Goal: Task Accomplishment & Management: Manage account settings

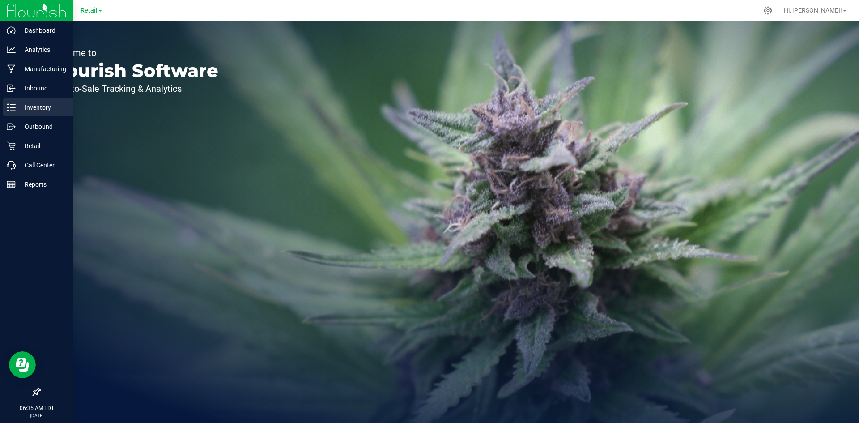
click at [9, 107] on icon at bounding box center [8, 107] width 2 height 1
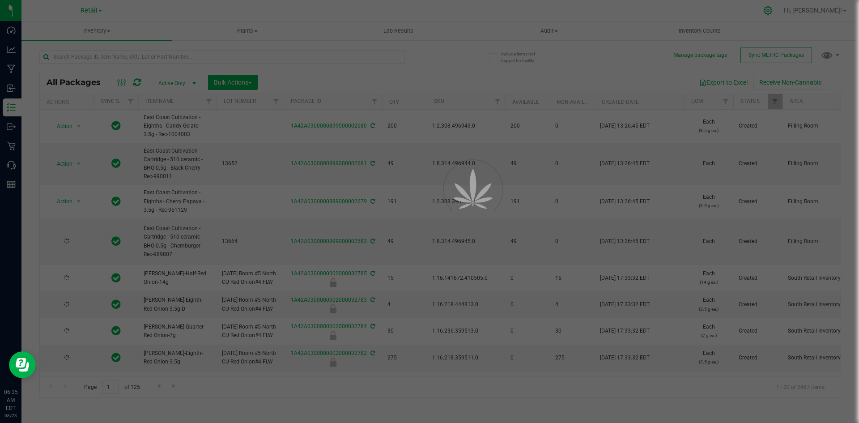
click at [791, 11] on div at bounding box center [429, 211] width 859 height 423
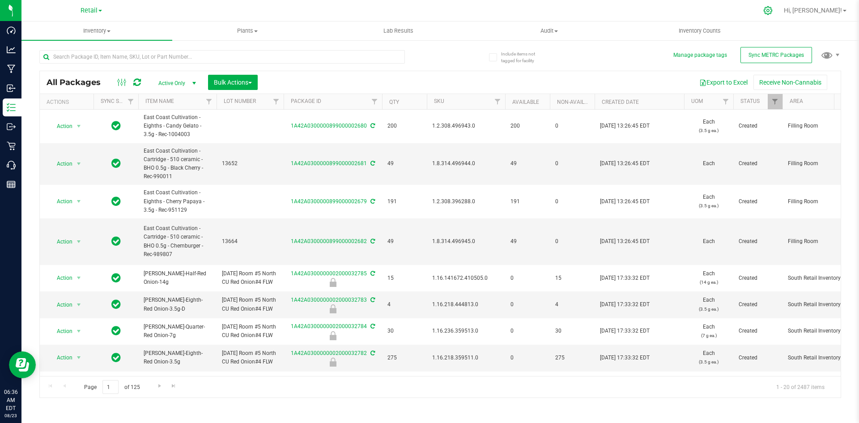
click at [773, 10] on icon at bounding box center [768, 10] width 9 height 9
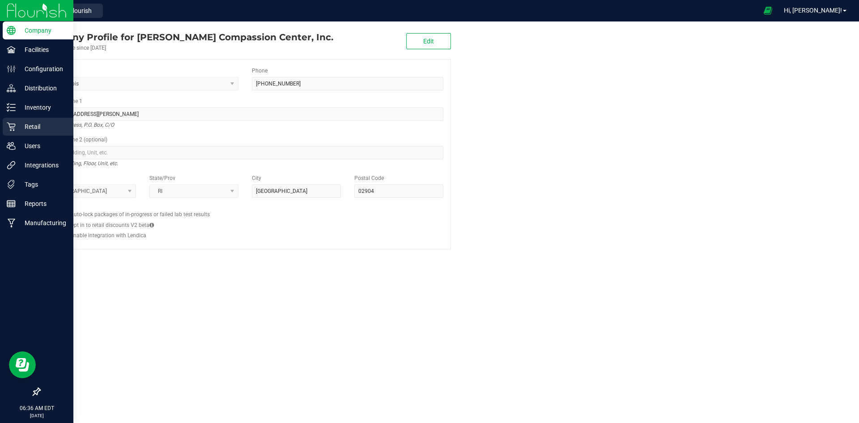
click at [19, 124] on p "Retail" at bounding box center [43, 126] width 54 height 11
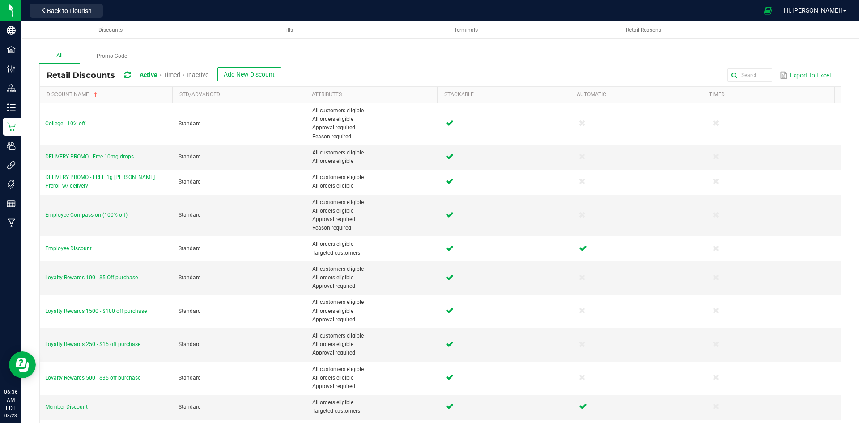
click at [204, 71] on span "Inactive" at bounding box center [198, 74] width 22 height 7
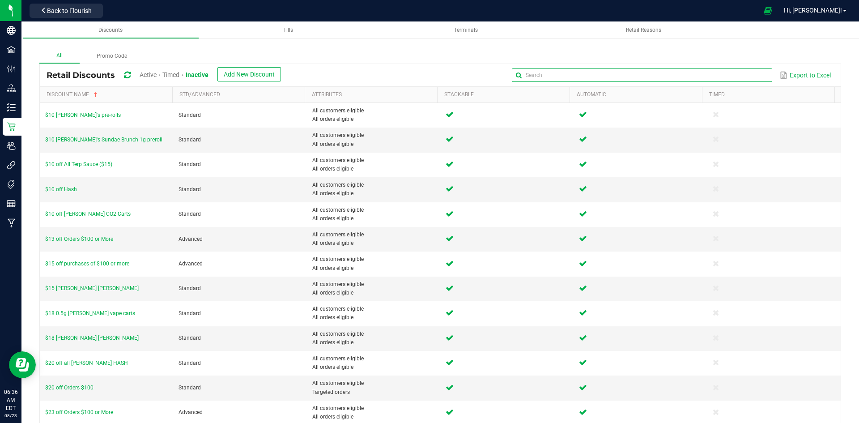
click at [736, 80] on input "text" at bounding box center [642, 74] width 260 height 13
type input "30% off"
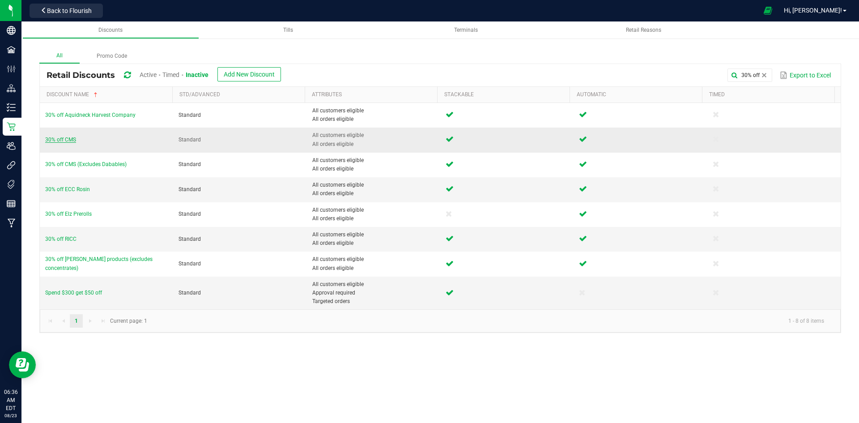
click at [62, 138] on span "30% off CMS" at bounding box center [60, 139] width 31 height 6
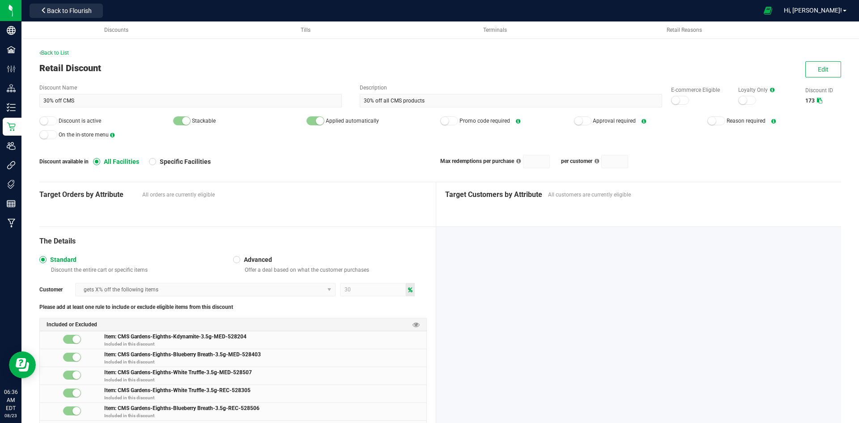
click at [798, 72] on div "Edit" at bounding box center [820, 69] width 44 height 16
click at [806, 71] on button "Edit" at bounding box center [824, 69] width 36 height 16
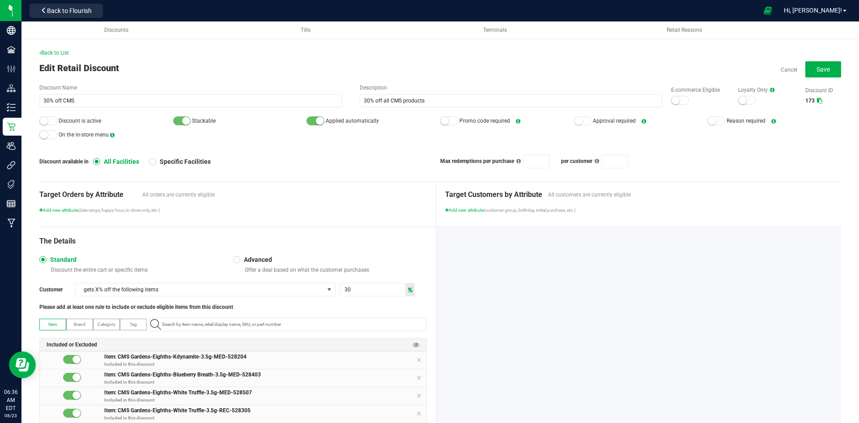
click at [678, 97] on div at bounding box center [680, 100] width 18 height 9
click at [51, 123] on div at bounding box center [48, 120] width 18 height 9
click at [817, 71] on span "Save" at bounding box center [823, 69] width 13 height 7
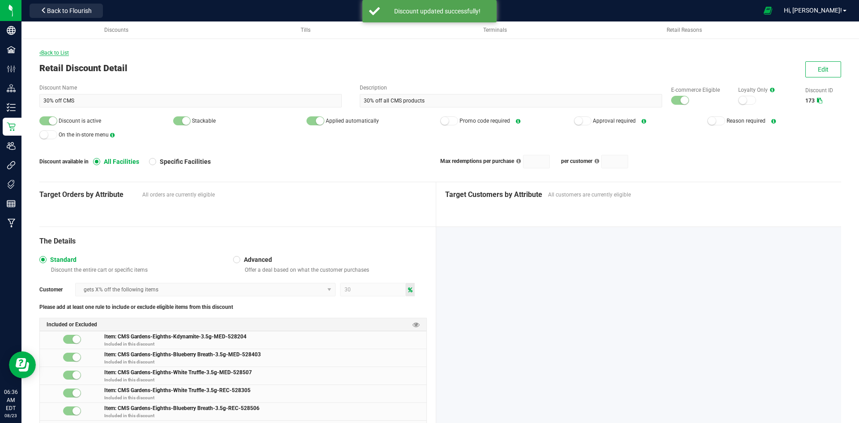
click at [65, 54] on span "Back to List" at bounding box center [54, 53] width 30 height 6
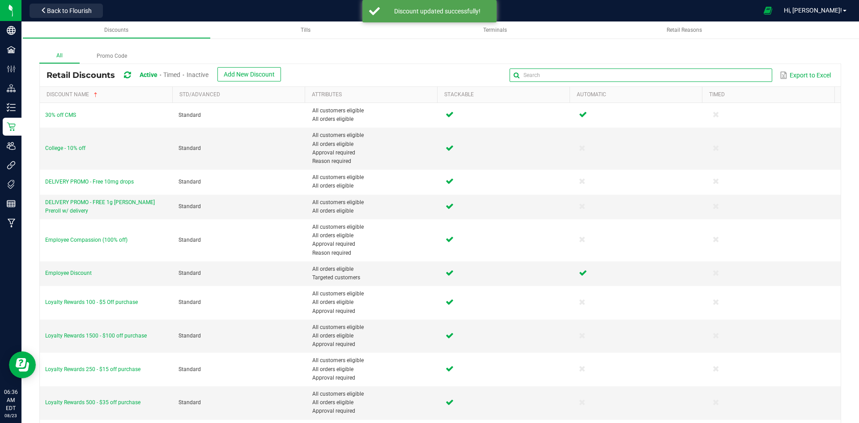
click at [746, 73] on input "text" at bounding box center [641, 74] width 262 height 13
type input "OSCC"
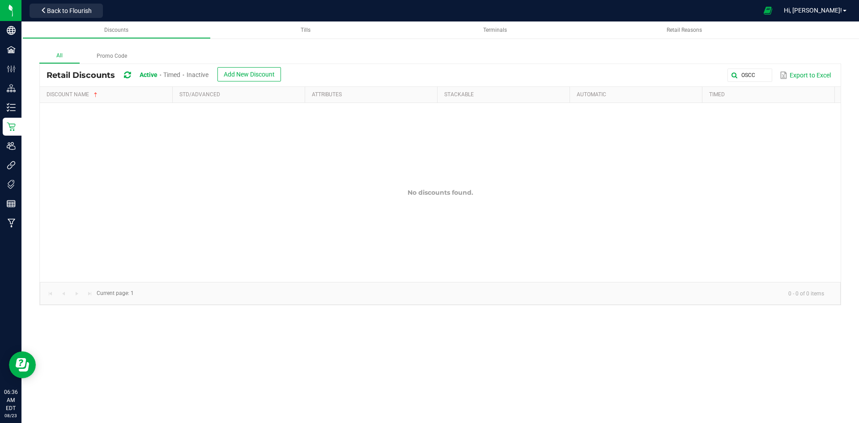
click at [205, 77] on span "Inactive" at bounding box center [198, 74] width 22 height 7
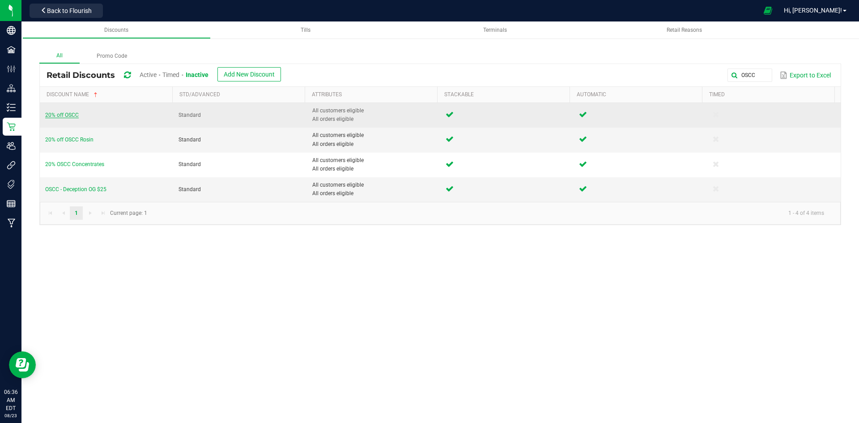
click at [63, 117] on span "20% off OSCC" at bounding box center [62, 115] width 34 height 6
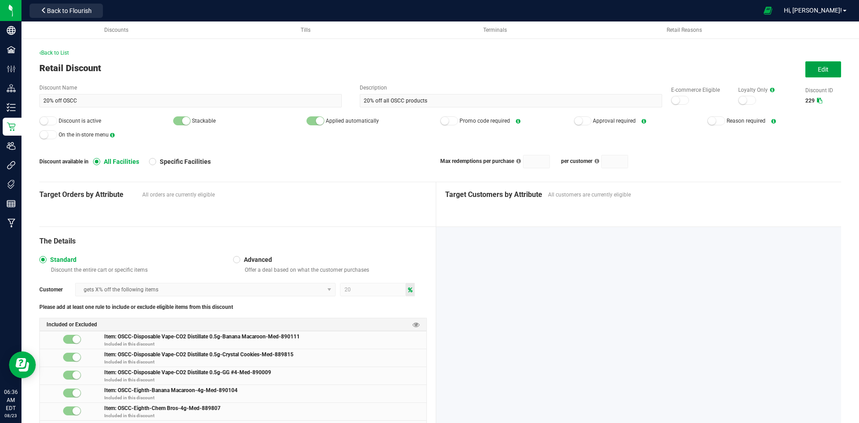
click at [818, 71] on span "Edit" at bounding box center [823, 69] width 11 height 7
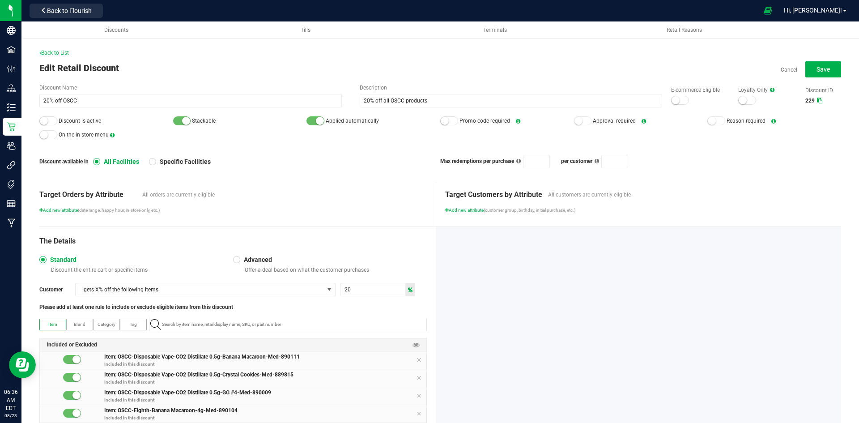
click at [674, 102] on div at bounding box center [680, 100] width 18 height 9
click at [45, 123] on small at bounding box center [44, 121] width 8 height 8
click at [823, 68] on button "Save" at bounding box center [824, 69] width 36 height 16
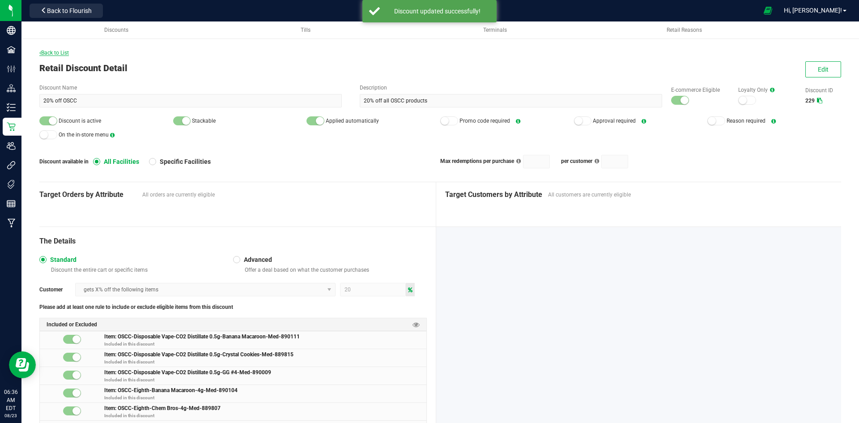
click at [66, 54] on span "Back to List" at bounding box center [54, 53] width 30 height 6
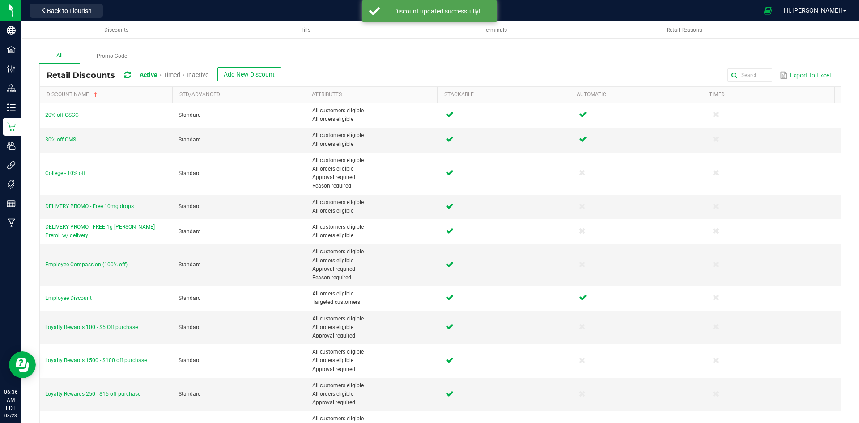
click at [186, 74] on span at bounding box center [183, 74] width 6 height 7
click at [202, 73] on span "Inactive" at bounding box center [198, 74] width 22 height 7
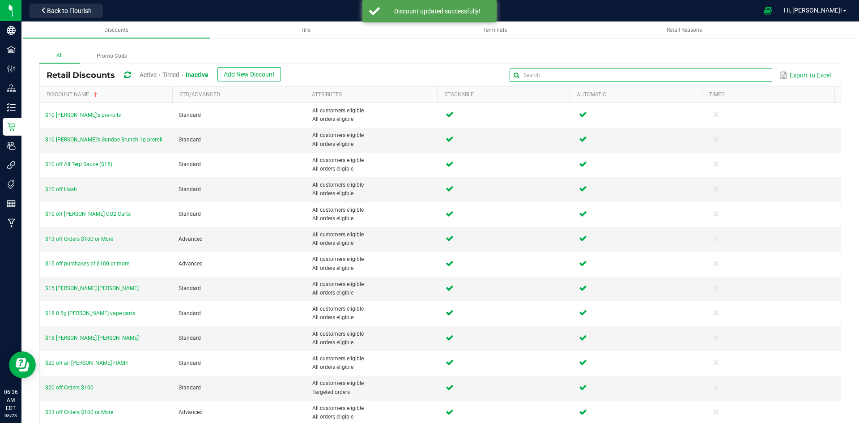
click at [753, 78] on global-search-input-ngx at bounding box center [641, 75] width 262 height 6
type input "edibles"
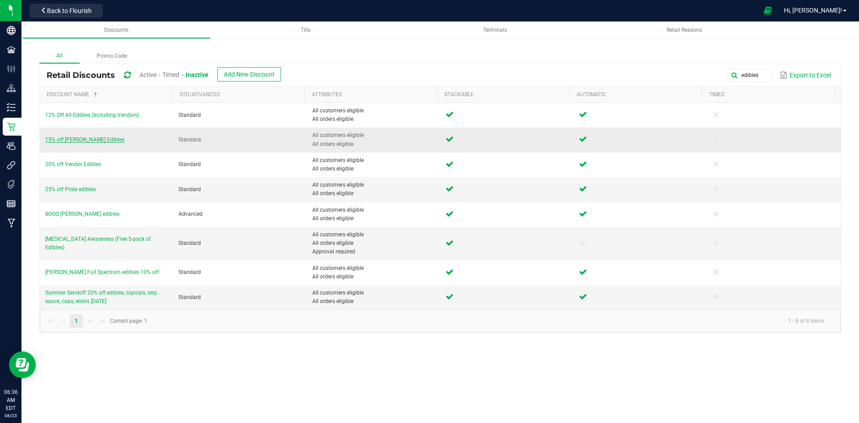
click at [92, 138] on span "15% off [PERSON_NAME] Edibles" at bounding box center [84, 139] width 79 height 6
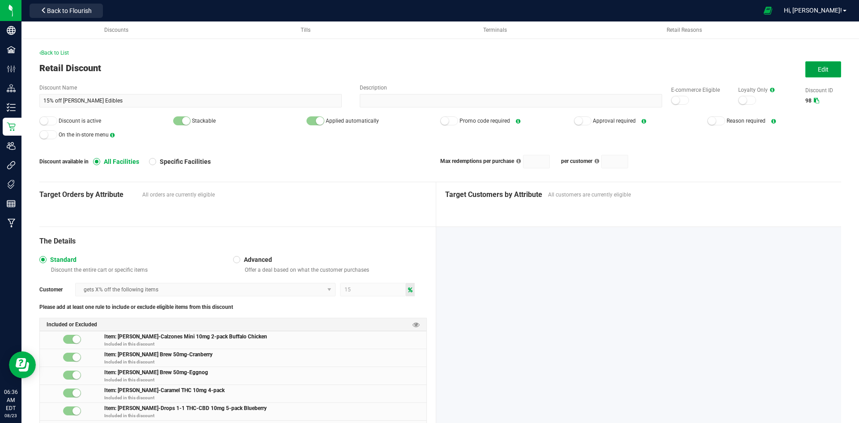
click at [806, 67] on button "Edit" at bounding box center [824, 69] width 36 height 16
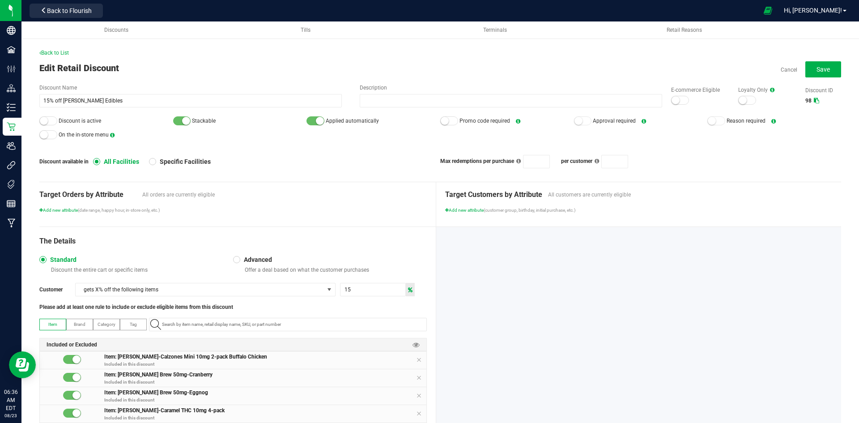
drag, startPoint x: 676, startPoint y: 94, endPoint x: 673, endPoint y: 100, distance: 6.8
click at [675, 95] on div "E-commerce Eligible" at bounding box center [695, 95] width 67 height 19
click at [673, 100] on small at bounding box center [676, 100] width 8 height 8
click at [57, 122] on div at bounding box center [48, 120] width 18 height 9
click at [820, 70] on span "Save" at bounding box center [823, 69] width 13 height 7
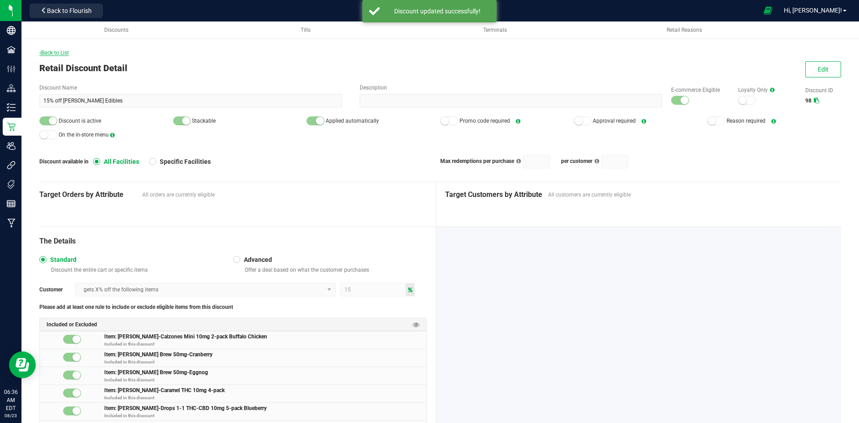
click at [68, 55] on span "Back to List" at bounding box center [54, 53] width 30 height 6
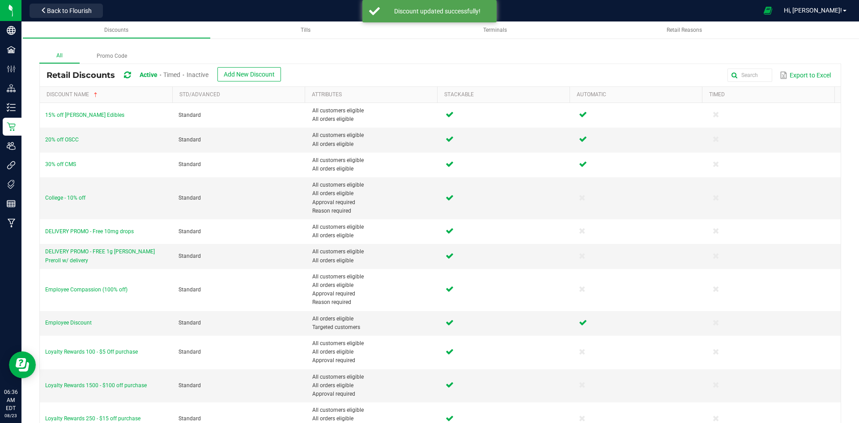
click at [206, 78] on span "Inactive" at bounding box center [198, 74] width 22 height 7
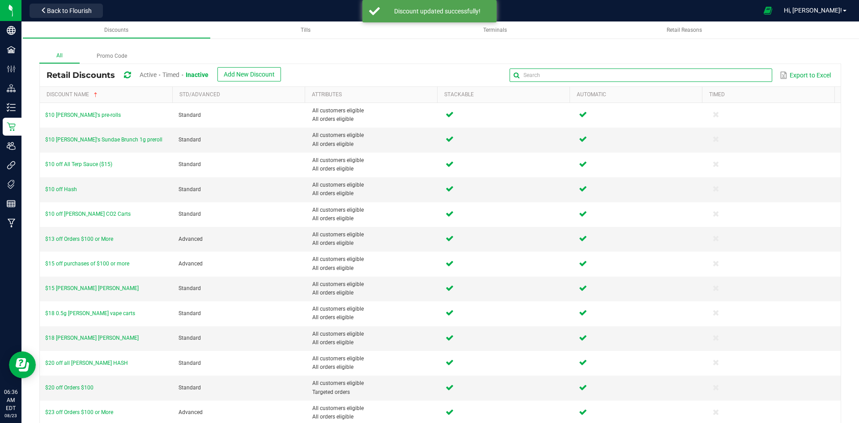
click at [742, 73] on input "text" at bounding box center [641, 74] width 262 height 13
type input "Daily"
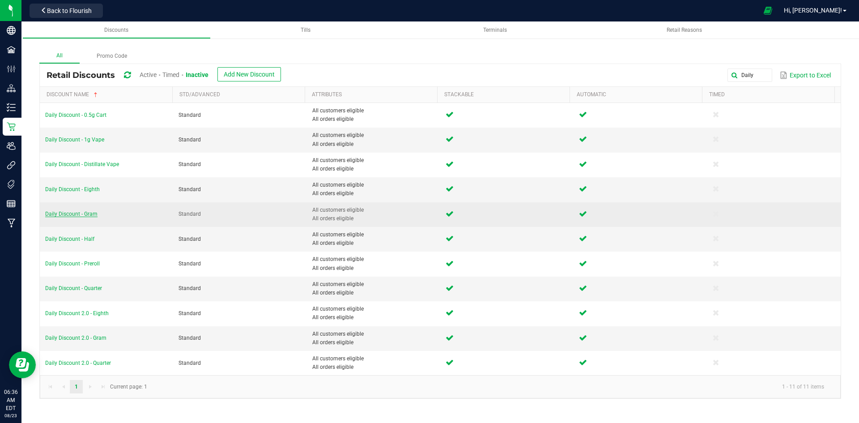
click at [75, 213] on span "Daily Discount - Gram" at bounding box center [71, 214] width 52 height 6
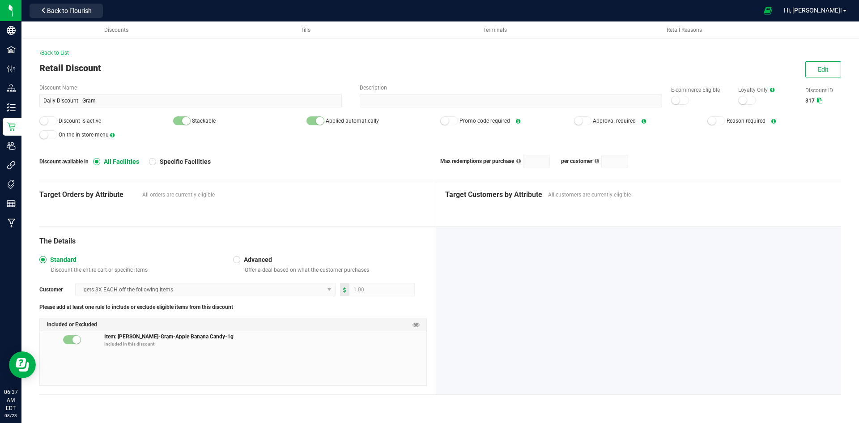
click at [65, 56] on div "Back to List" at bounding box center [440, 53] width 802 height 8
click at [65, 53] on span "Back to List" at bounding box center [54, 53] width 30 height 6
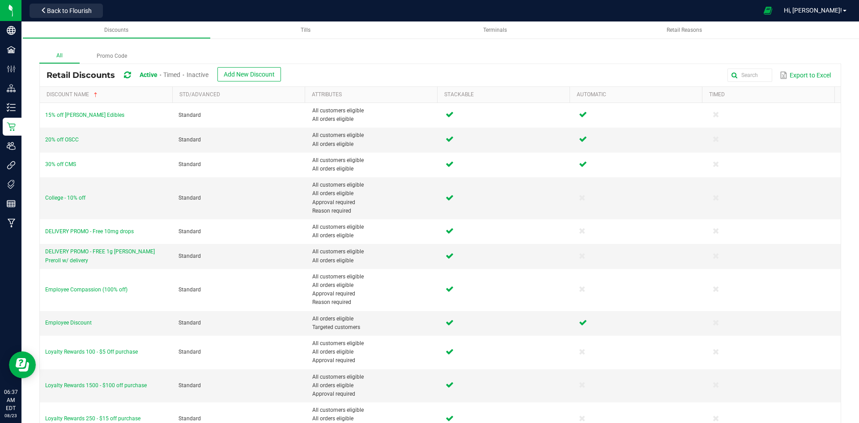
click at [200, 77] on span "Inactive" at bounding box center [198, 74] width 22 height 7
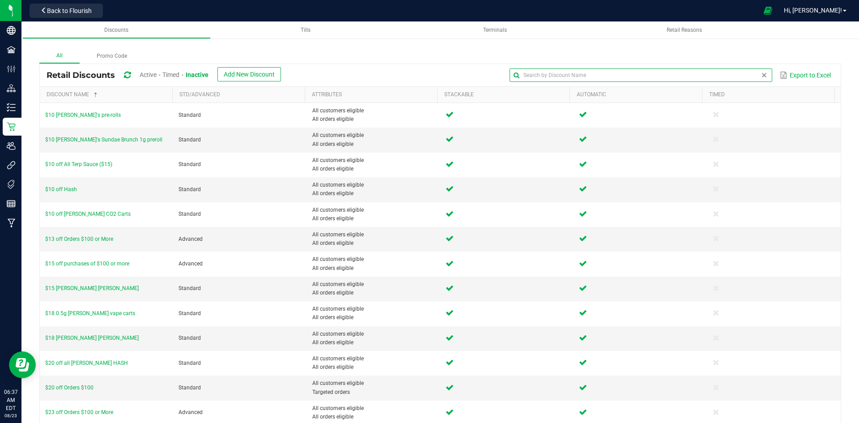
click at [741, 76] on input "text" at bounding box center [641, 74] width 262 height 13
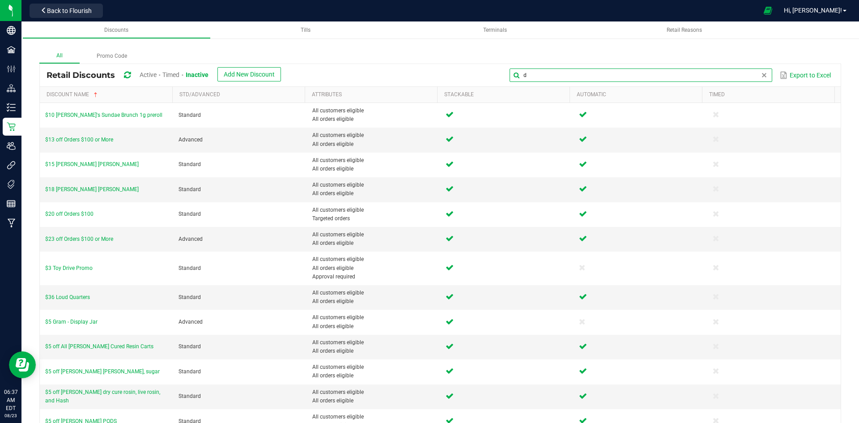
click at [607, 77] on input "d" at bounding box center [641, 74] width 262 height 13
type input "Daily"
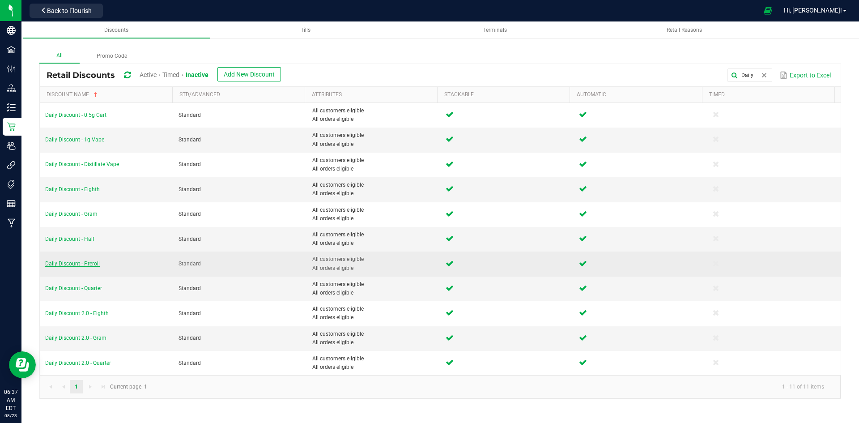
click at [83, 264] on span "Daily Discount - Preroll" at bounding box center [72, 263] width 55 height 6
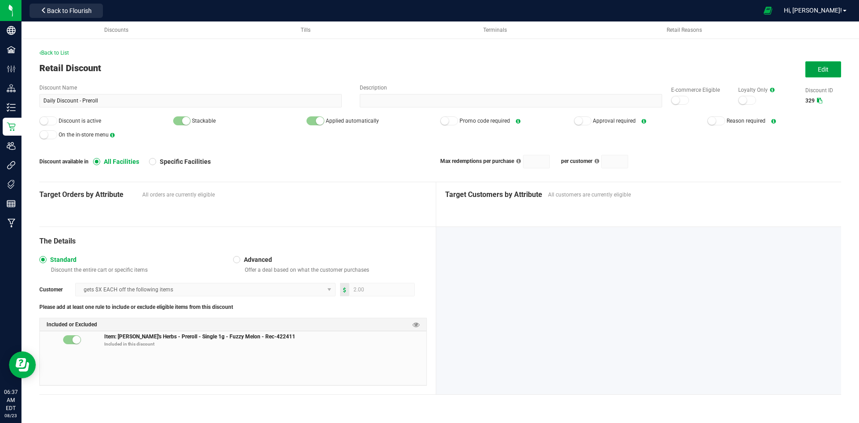
click at [820, 73] on span "Edit" at bounding box center [823, 69] width 11 height 7
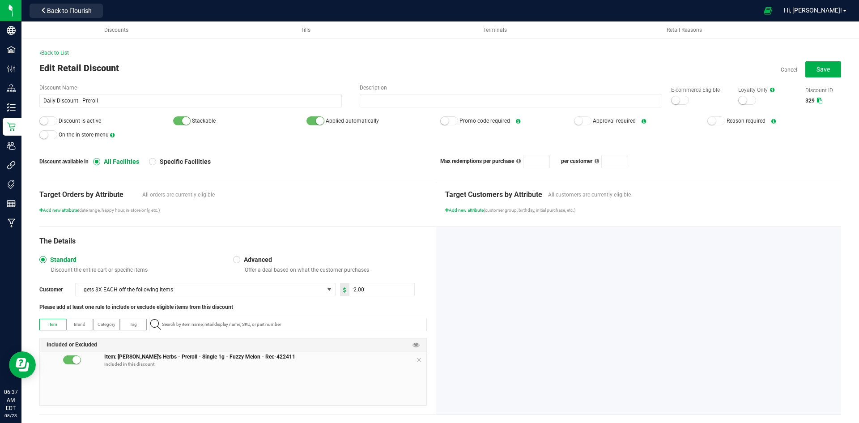
click at [678, 97] on div at bounding box center [680, 100] width 18 height 9
click at [44, 117] on small at bounding box center [44, 121] width 8 height 8
click at [810, 68] on button "Save" at bounding box center [824, 69] width 36 height 16
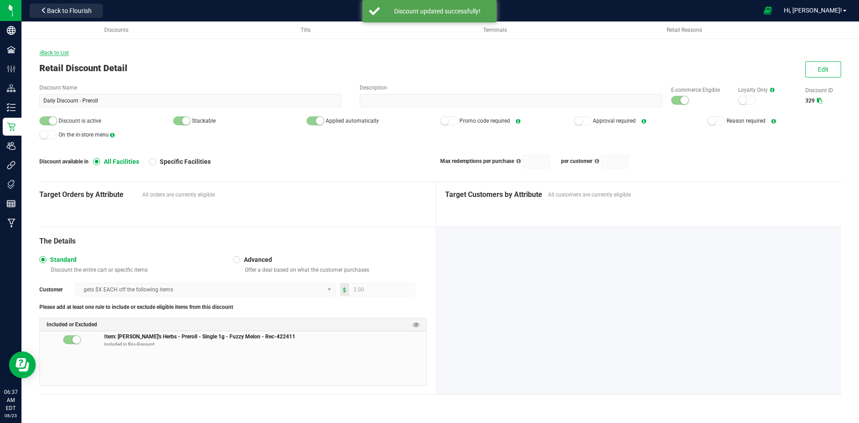
click at [65, 52] on span "Back to List" at bounding box center [54, 53] width 30 height 6
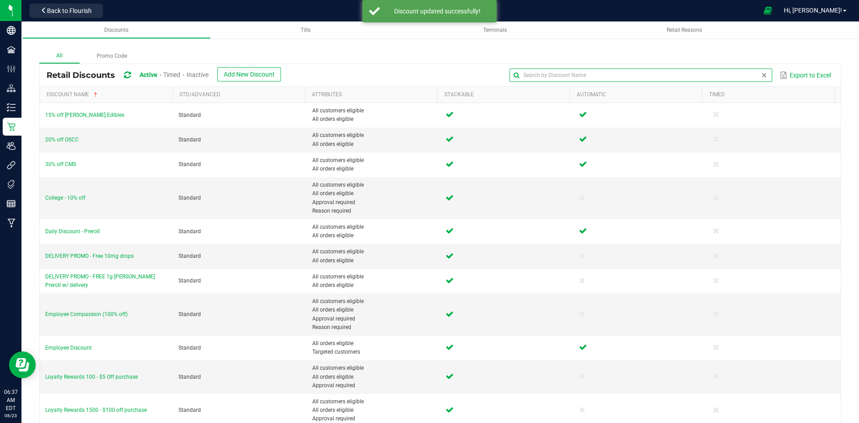
click at [739, 72] on input "text" at bounding box center [641, 74] width 262 height 13
type input "Daily"
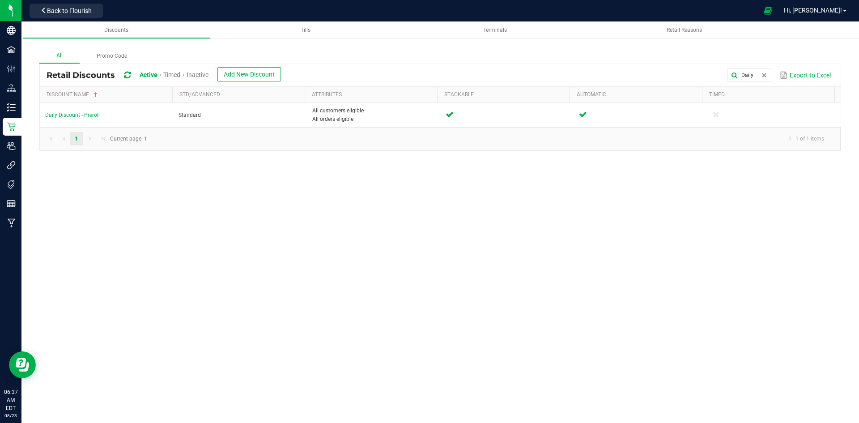
click at [205, 73] on span "Inactive" at bounding box center [198, 74] width 22 height 7
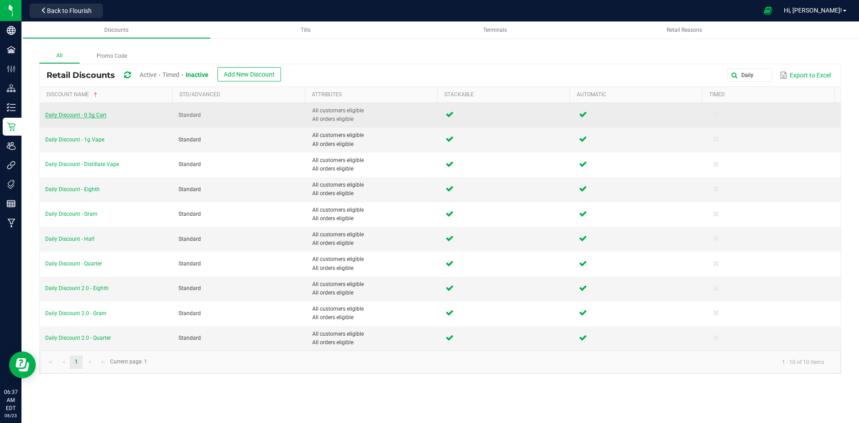
click at [97, 116] on span "Daily Discount - 0.5g Cart" at bounding box center [75, 115] width 61 height 6
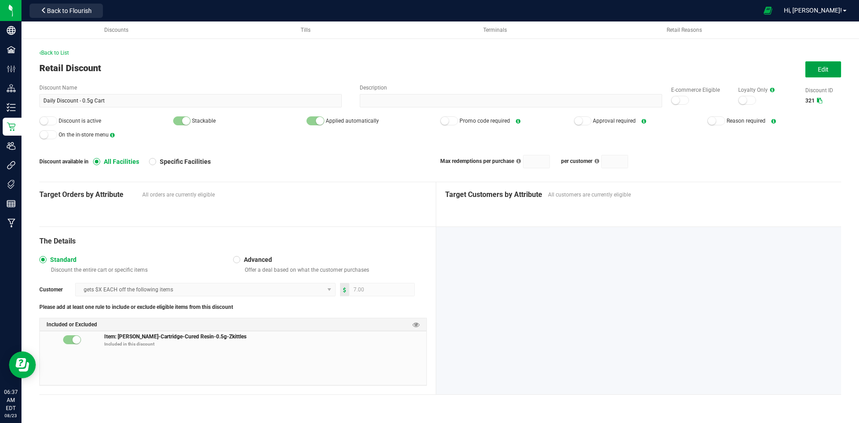
drag, startPoint x: 835, startPoint y: 76, endPoint x: 796, endPoint y: 83, distance: 40.0
click at [834, 76] on button "Edit" at bounding box center [824, 69] width 36 height 16
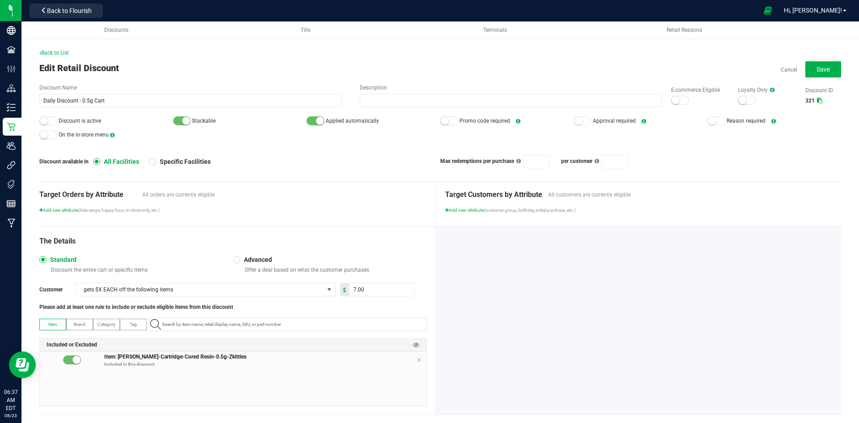
click at [672, 102] on small at bounding box center [676, 100] width 8 height 8
click at [42, 117] on small at bounding box center [44, 121] width 8 height 8
click at [822, 70] on span "Save" at bounding box center [823, 69] width 13 height 7
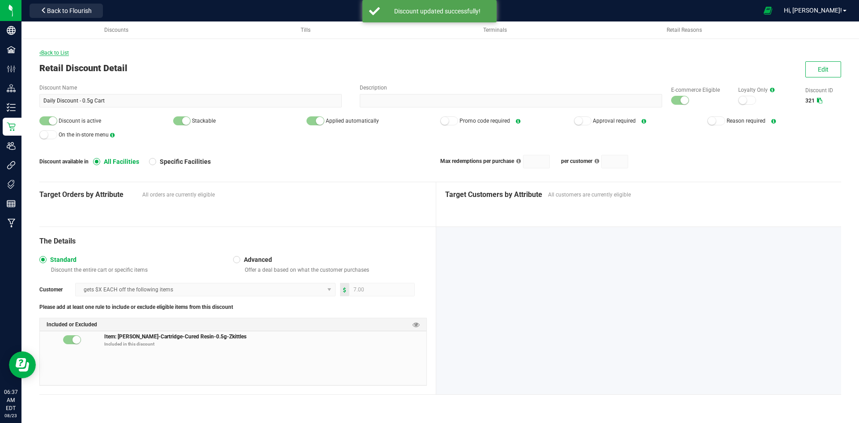
click at [52, 52] on span "Back to List" at bounding box center [54, 53] width 30 height 6
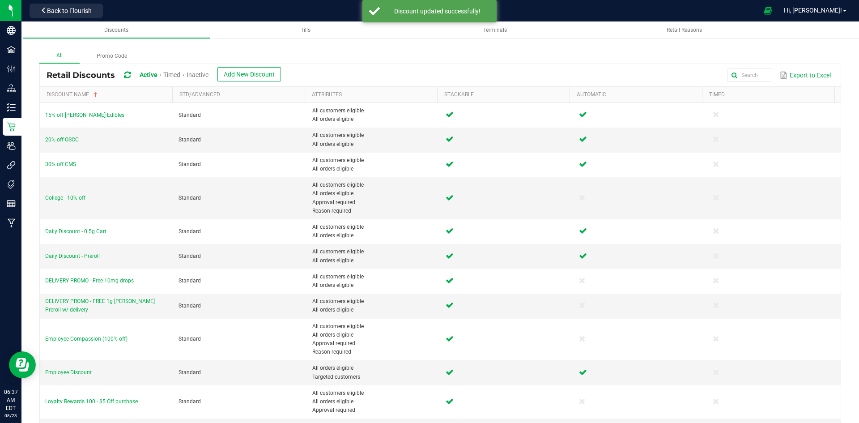
click at [199, 71] on span "Inactive" at bounding box center [198, 74] width 22 height 7
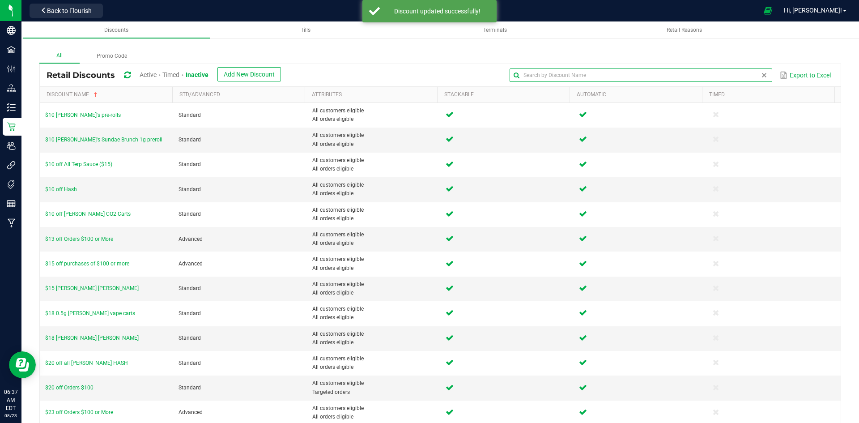
click at [755, 69] on input "text" at bounding box center [641, 74] width 262 height 13
type input "Daily"
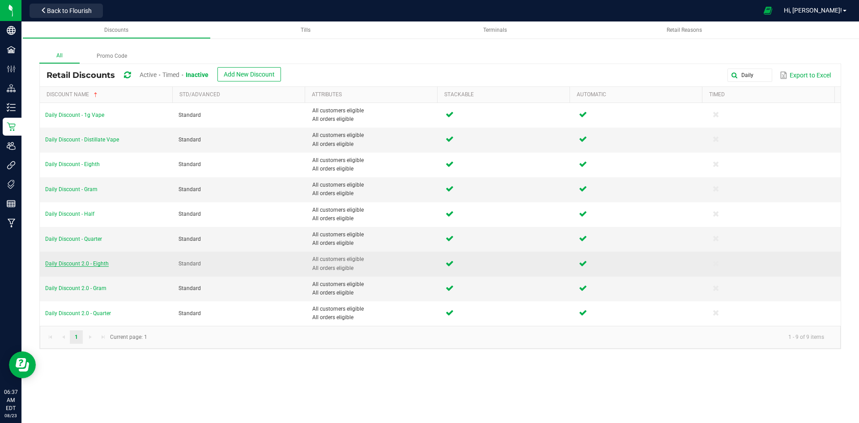
click at [82, 265] on span "Daily Discount 2.0 - Eighth" at bounding box center [77, 263] width 64 height 6
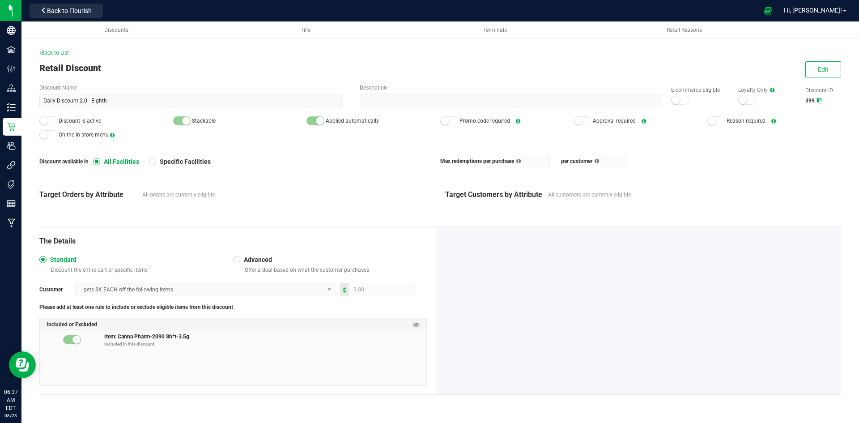
click at [63, 56] on div "Back to List" at bounding box center [440, 53] width 802 height 8
click at [64, 54] on span "Back to List" at bounding box center [54, 53] width 30 height 6
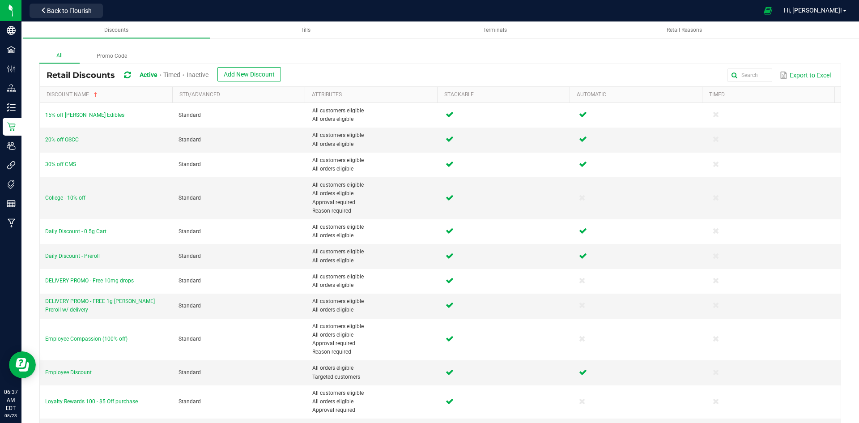
click at [205, 73] on span "Inactive" at bounding box center [198, 74] width 22 height 7
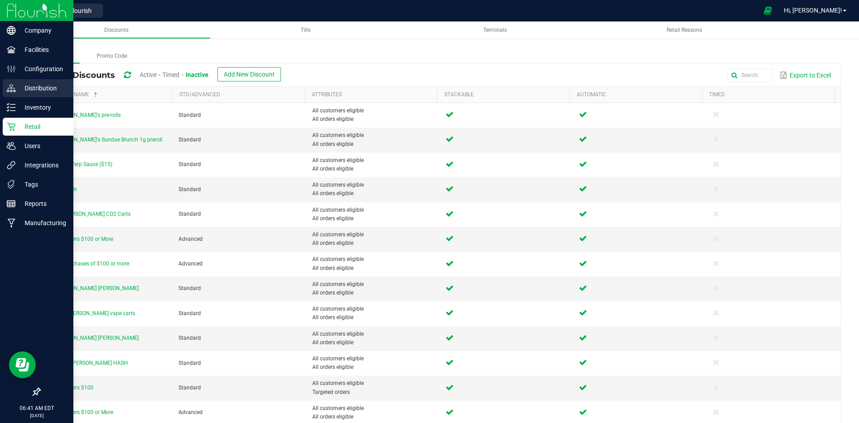
click at [15, 95] on div "Distribution" at bounding box center [38, 88] width 71 height 18
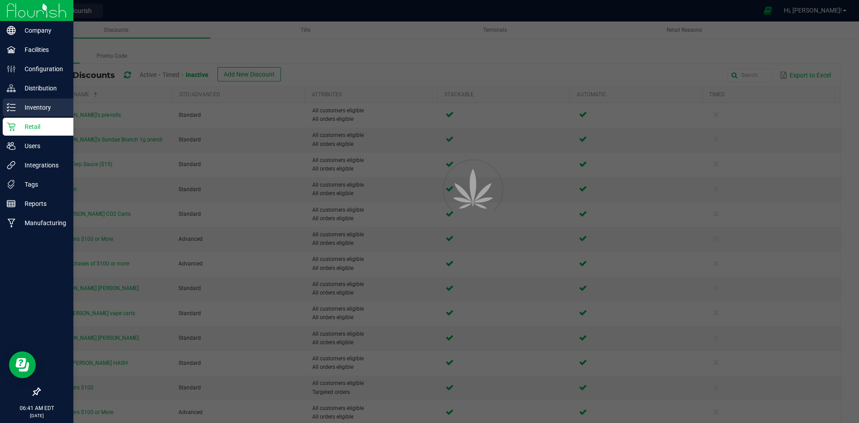
click at [16, 111] on p "Inventory" at bounding box center [43, 107] width 54 height 11
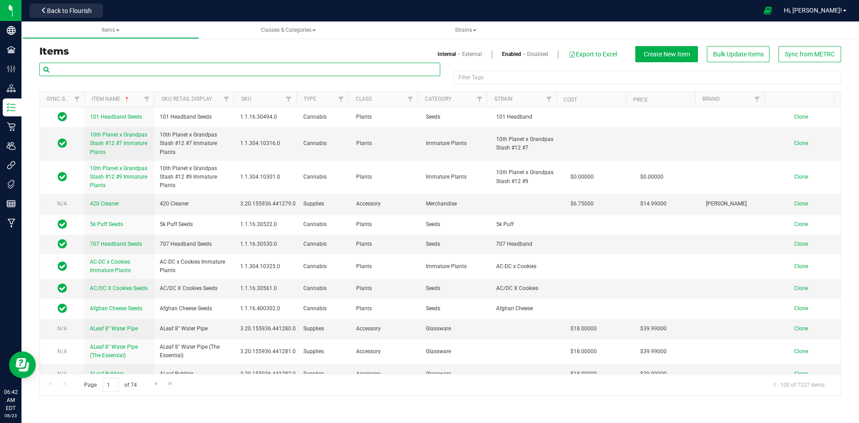
click at [135, 64] on input "text" at bounding box center [239, 69] width 401 height 13
paste input "1.16.220.359509.0"
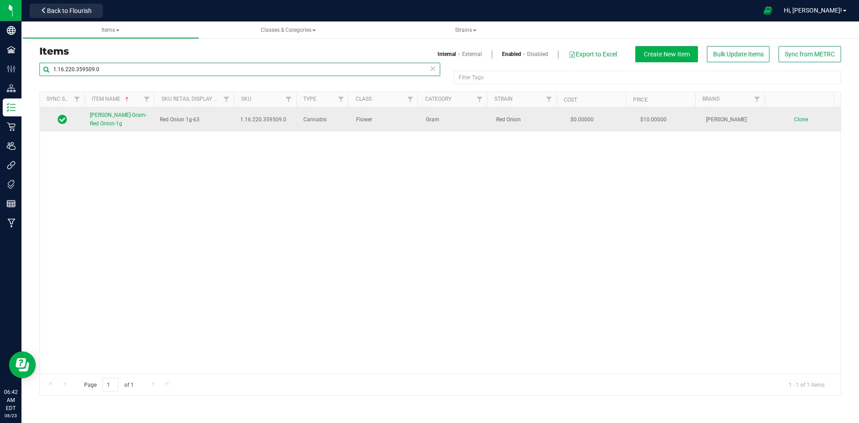
type input "1.16.220.359509.0"
click at [127, 124] on link "[PERSON_NAME]-Gram-Red Onion-1g" at bounding box center [119, 119] width 59 height 17
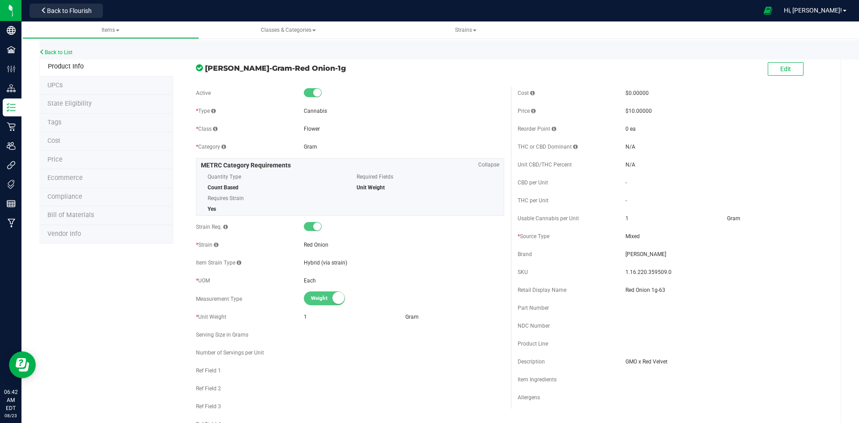
click at [101, 159] on li "Price" at bounding box center [106, 160] width 134 height 19
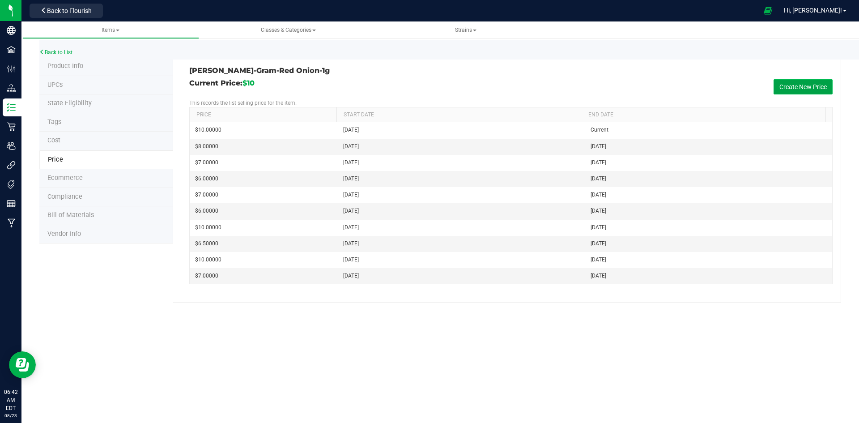
click at [779, 94] on button "Create New Price" at bounding box center [803, 86] width 59 height 15
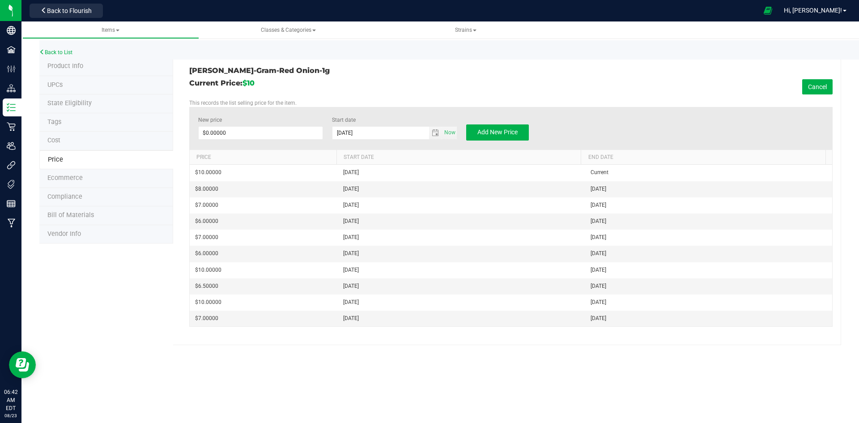
click at [277, 124] on label "New price" at bounding box center [260, 120] width 125 height 8
click at [0, 0] on input "0" at bounding box center [0, 0] width 0 height 0
click at [275, 129] on span at bounding box center [260, 132] width 125 height 13
type input "7"
click at [523, 135] on button "Add New Price" at bounding box center [497, 132] width 63 height 16
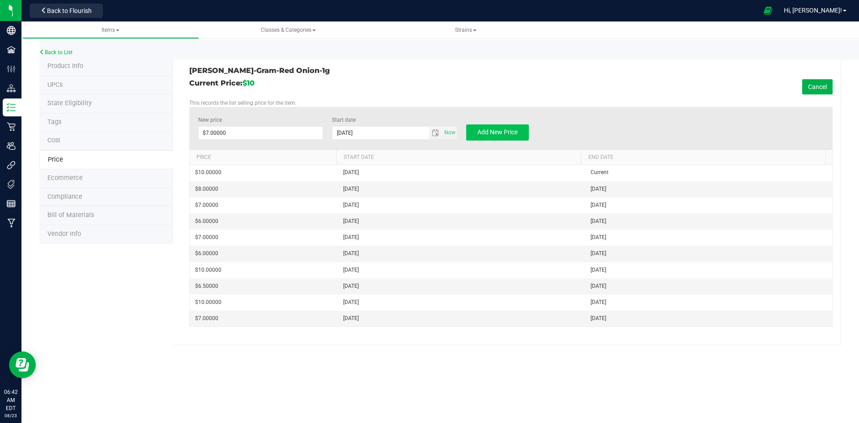
type input "$0.00000"
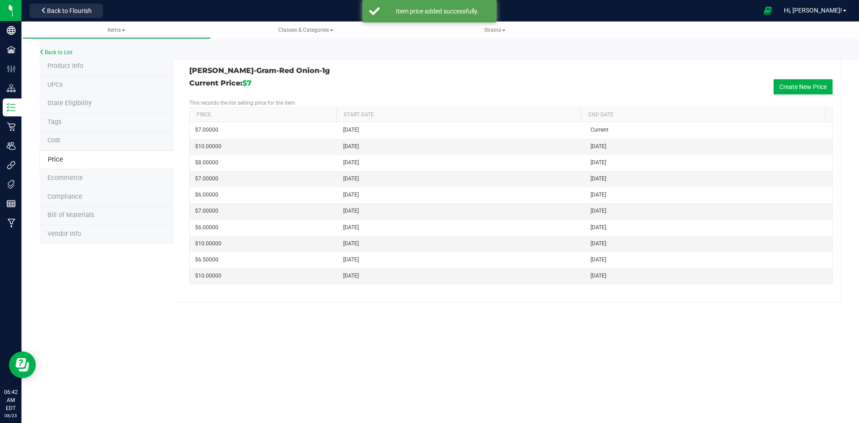
click at [113, 63] on li "Product Info" at bounding box center [106, 66] width 134 height 19
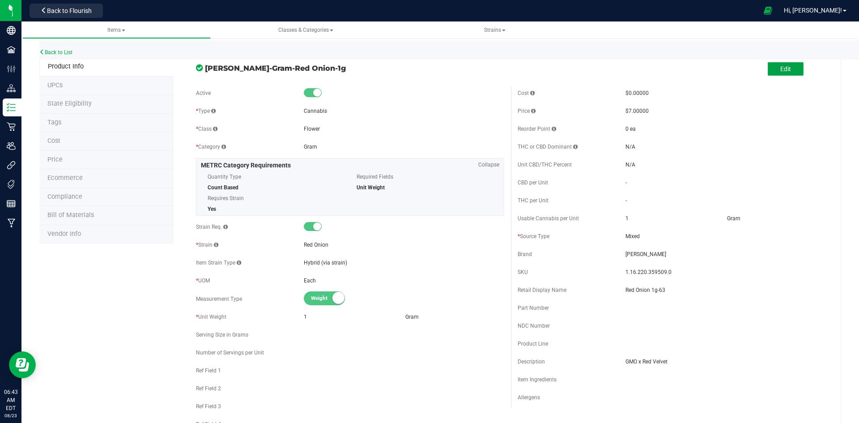
click at [795, 69] on button "Edit" at bounding box center [786, 68] width 36 height 13
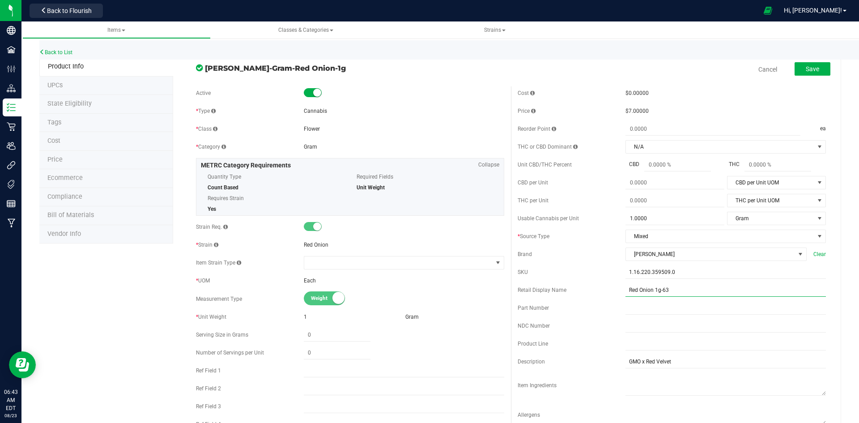
click at [661, 289] on input "Red Onion 1g-63" at bounding box center [726, 289] width 200 height 13
type input "Red Onion 1g-44"
click at [804, 73] on button "Save" at bounding box center [813, 68] width 36 height 13
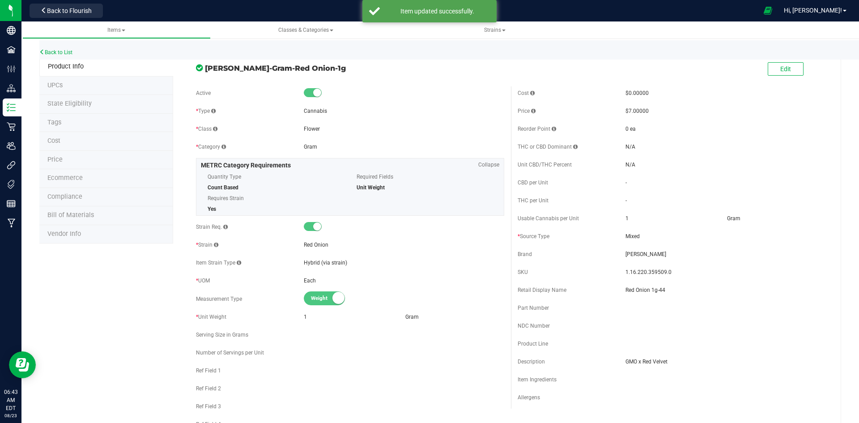
click at [646, 271] on span "1.16.220.359509.0" at bounding box center [726, 272] width 200 height 8
copy span "1.16.220.359509.0"
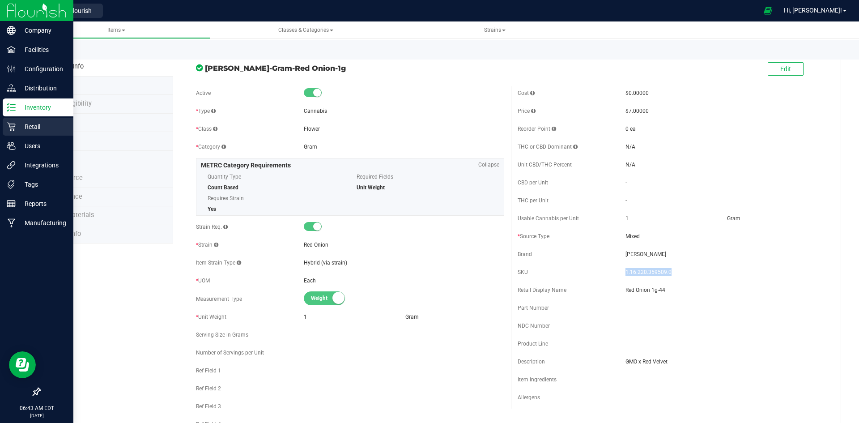
click at [15, 123] on icon at bounding box center [11, 126] width 9 height 9
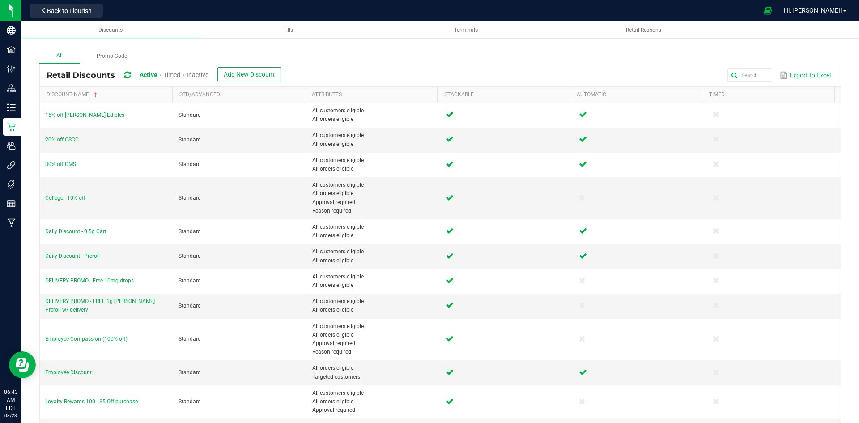
click at [209, 75] on span "Inactive" at bounding box center [198, 74] width 22 height 7
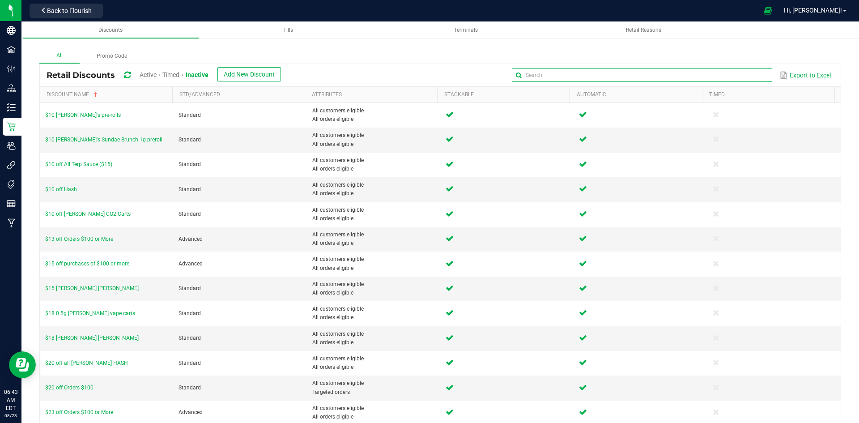
click at [752, 76] on input "text" at bounding box center [642, 74] width 260 height 13
type input "Daily"
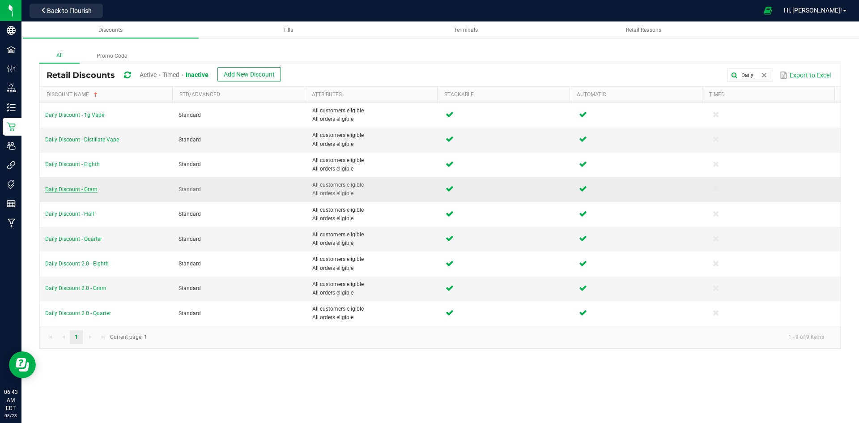
click at [79, 188] on span "Daily Discount - Gram" at bounding box center [71, 189] width 52 height 6
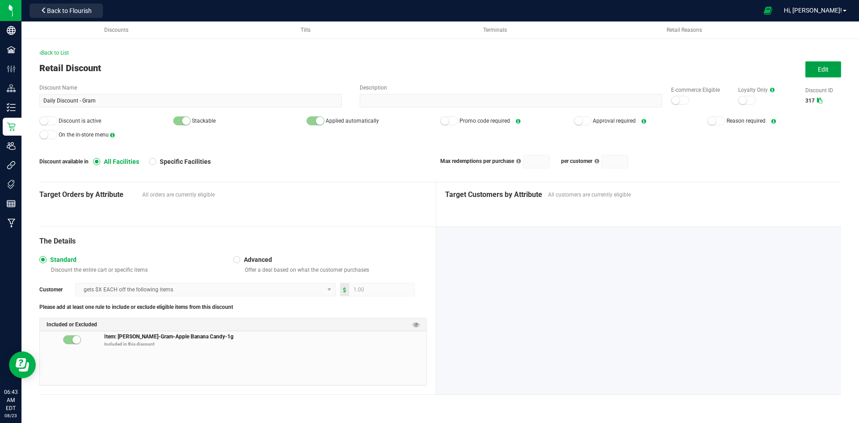
click at [821, 71] on span "Edit" at bounding box center [823, 69] width 11 height 7
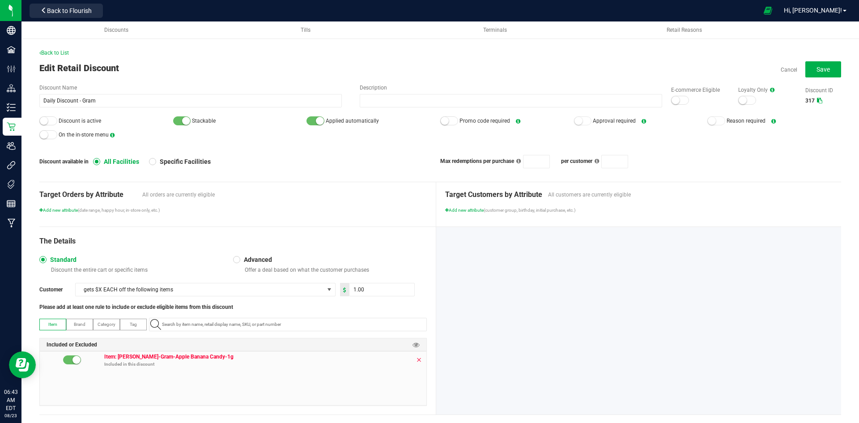
click at [417, 358] on icon at bounding box center [418, 359] width 5 height 7
click at [305, 326] on input "NO DATA FOUND" at bounding box center [292, 324] width 268 height 13
paste input "1.16.220.359509.0"
type input "1.16.220.359509.0"
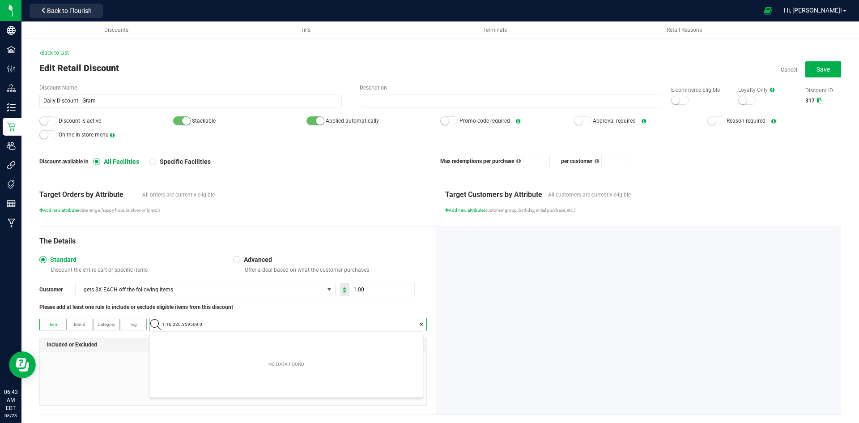
scroll to position [13, 273]
click at [299, 340] on Onion-1g "[PERSON_NAME]-Gram-Red Onion-1g" at bounding box center [285, 339] width 273 height 13
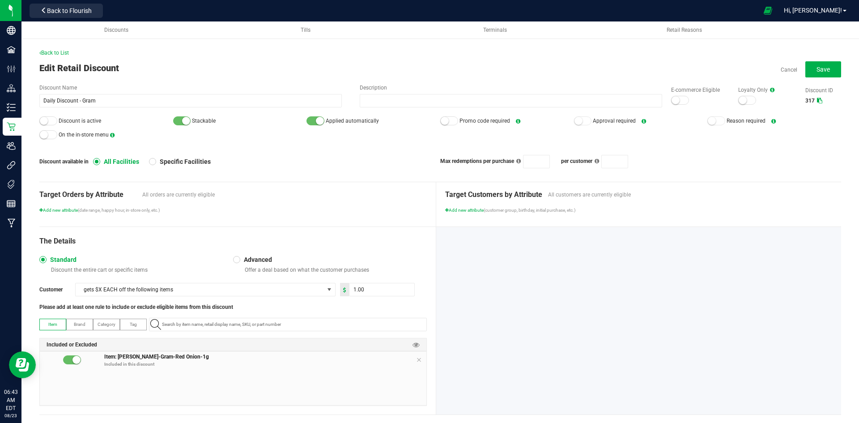
click at [54, 121] on div at bounding box center [48, 120] width 18 height 9
click at [675, 98] on div at bounding box center [680, 100] width 18 height 9
click at [817, 71] on span "Save" at bounding box center [823, 69] width 13 height 7
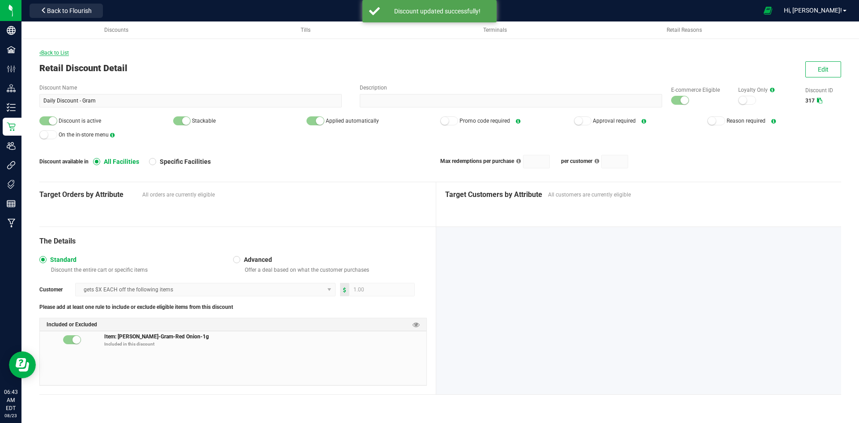
click at [65, 52] on span "Back to List" at bounding box center [54, 53] width 30 height 6
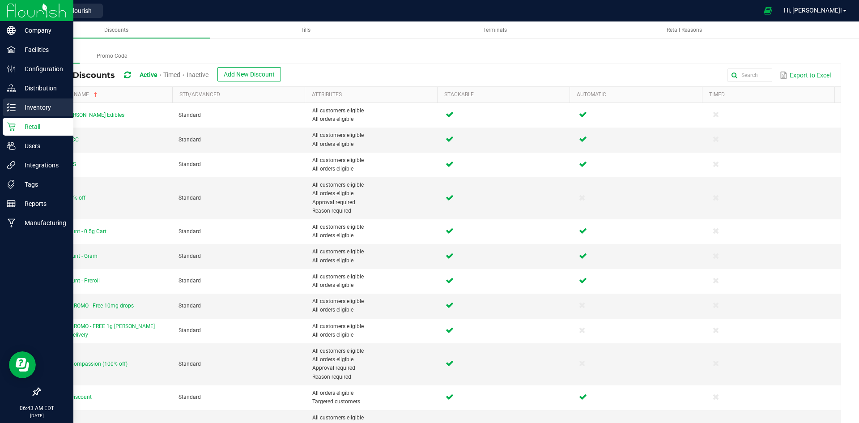
click at [18, 111] on p "Inventory" at bounding box center [43, 107] width 54 height 11
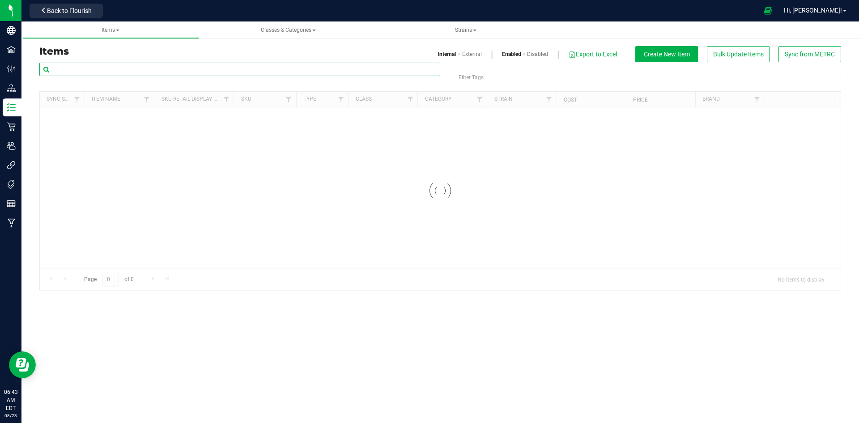
click at [146, 72] on input "text" at bounding box center [239, 69] width 401 height 13
paste input "1.16.218.359511.0"
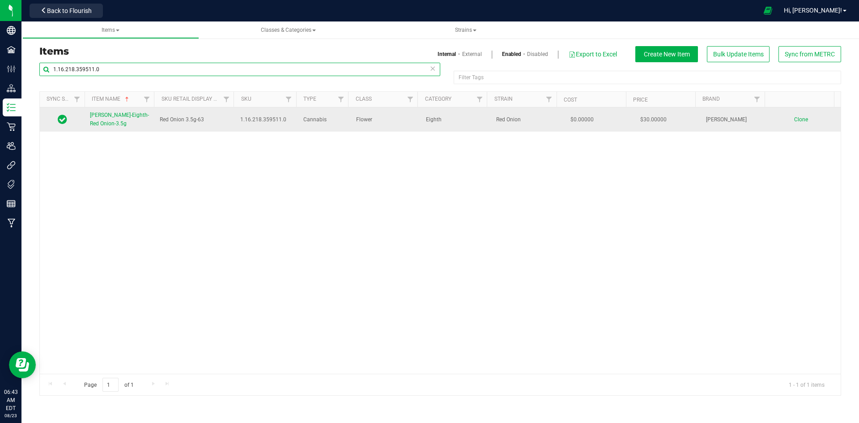
type input "1.16.218.359511.0"
click at [113, 120] on link "[PERSON_NAME]-Eighth-Red Onion-3.5g" at bounding box center [119, 119] width 59 height 17
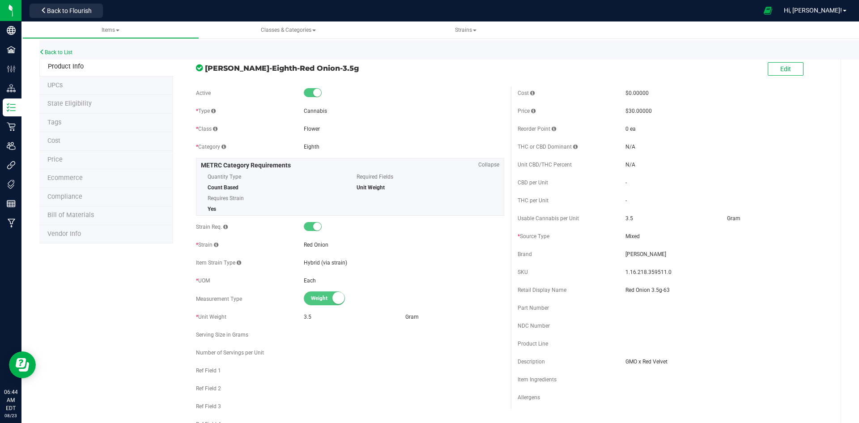
click at [98, 162] on li "Price" at bounding box center [106, 160] width 134 height 19
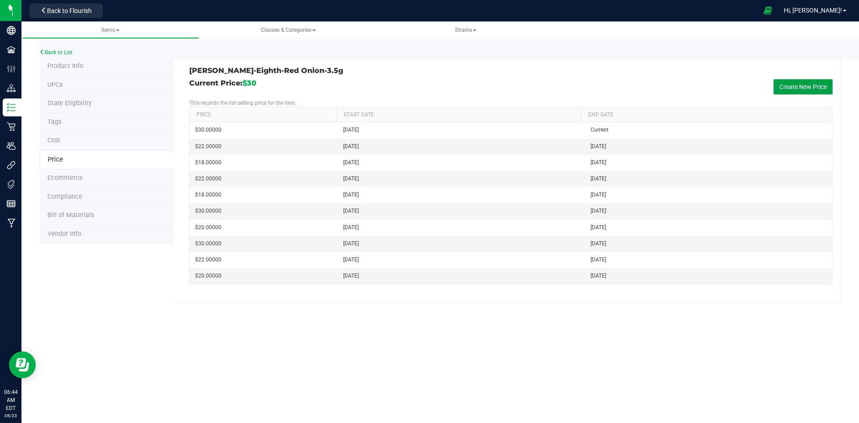
click at [787, 90] on button "Create New Price" at bounding box center [803, 86] width 59 height 15
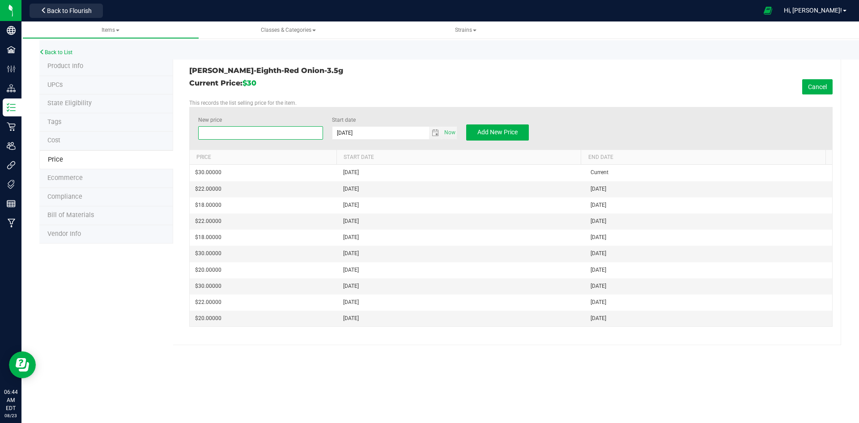
click at [240, 135] on span at bounding box center [260, 132] width 125 height 13
type input "22"
click at [513, 131] on span "Add New Price" at bounding box center [498, 131] width 40 height 7
type input "$0.00000"
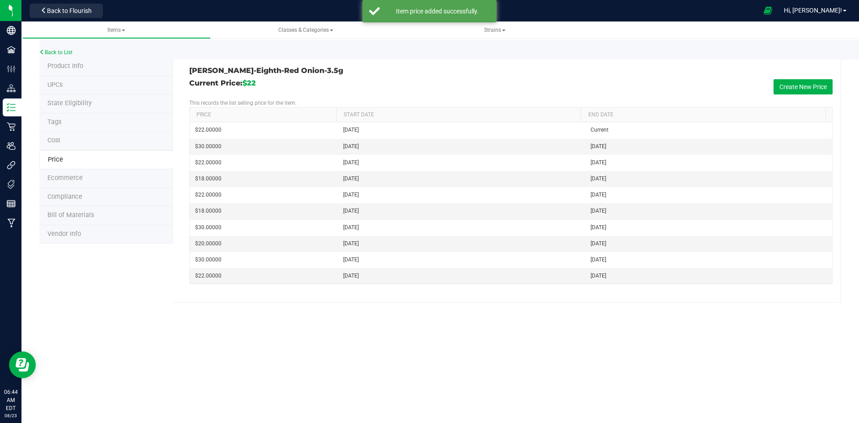
click at [120, 69] on li "Product Info" at bounding box center [106, 66] width 134 height 19
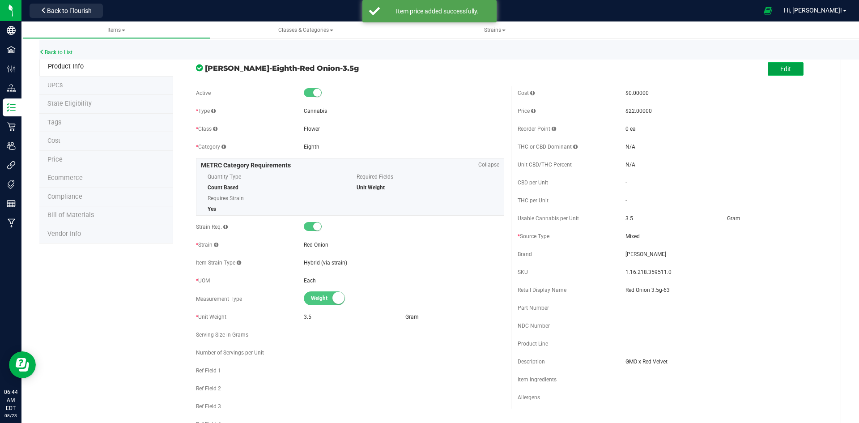
click at [785, 72] on button "Edit" at bounding box center [786, 68] width 36 height 13
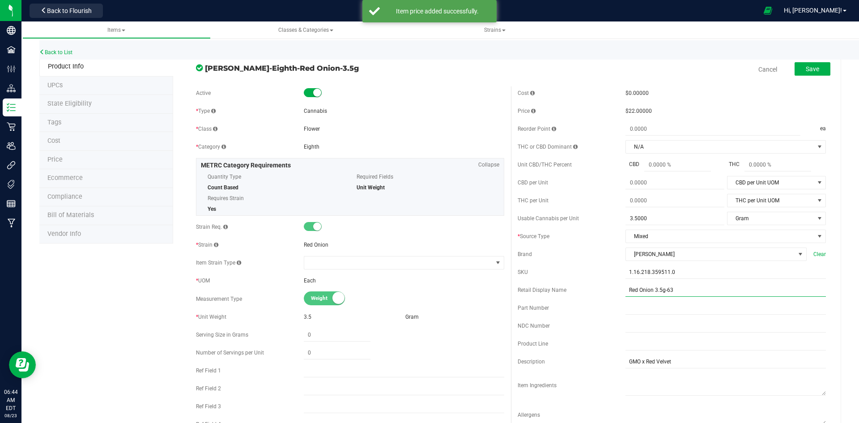
click at [684, 287] on input "Red Onion 3.5g-63" at bounding box center [726, 289] width 200 height 13
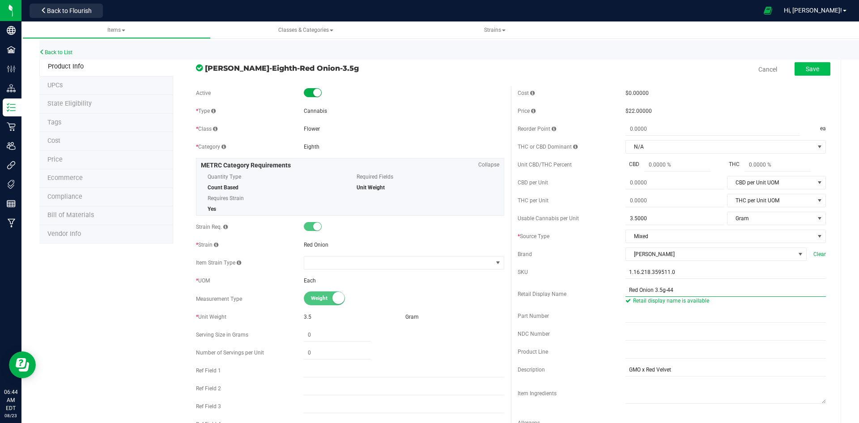
type input "Red Onion 3.5g-44"
click at [806, 74] on button "Save" at bounding box center [813, 68] width 36 height 13
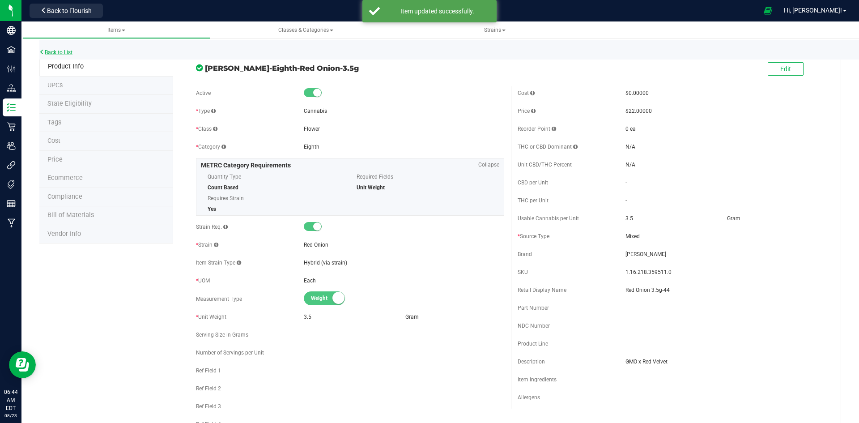
click at [55, 53] on link "Back to List" at bounding box center [55, 52] width 33 height 6
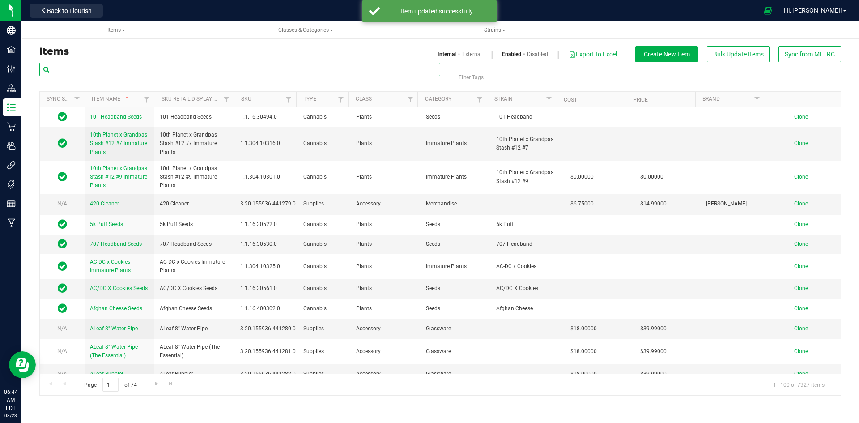
click at [337, 72] on input "text" at bounding box center [239, 69] width 401 height 13
paste input "1.16.218.359511.0"
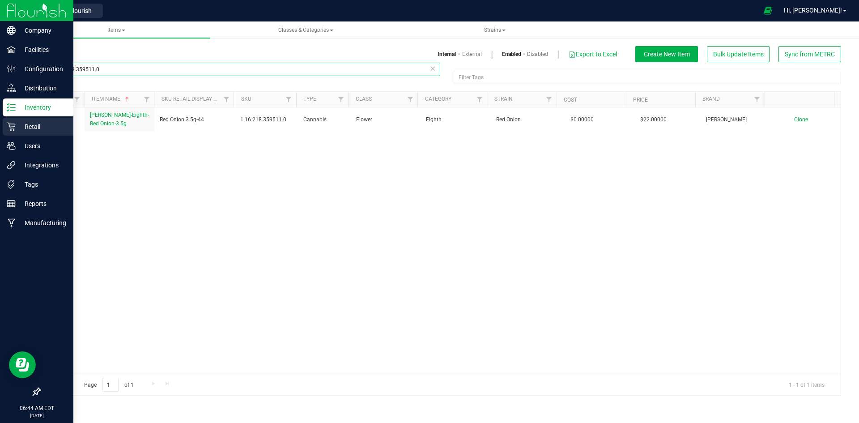
type input "1.16.218.359511.0"
click at [16, 127] on p "Retail" at bounding box center [43, 126] width 54 height 11
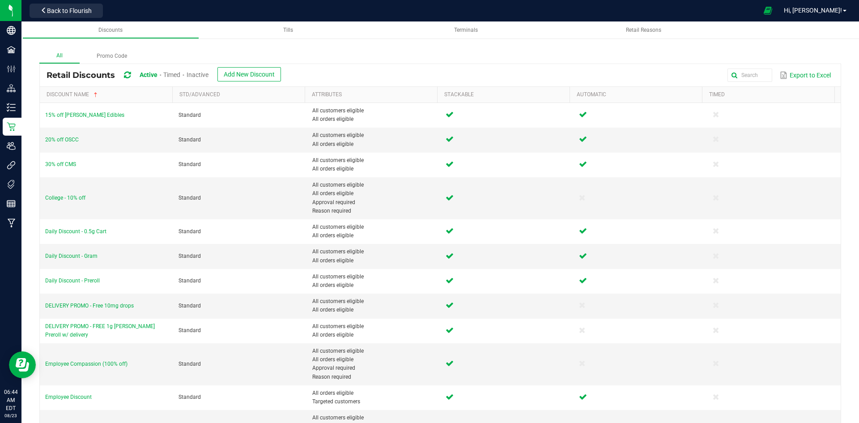
click at [209, 75] on span "Inactive" at bounding box center [198, 74] width 22 height 7
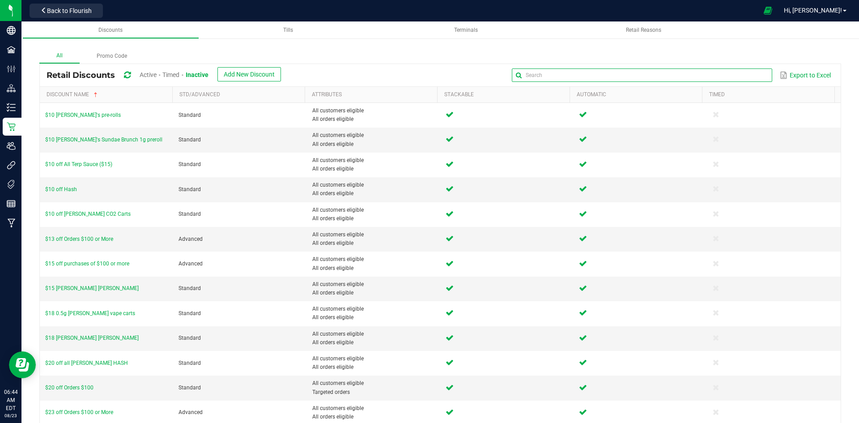
click at [728, 73] on input "text" at bounding box center [642, 74] width 260 height 13
type input "Daily"
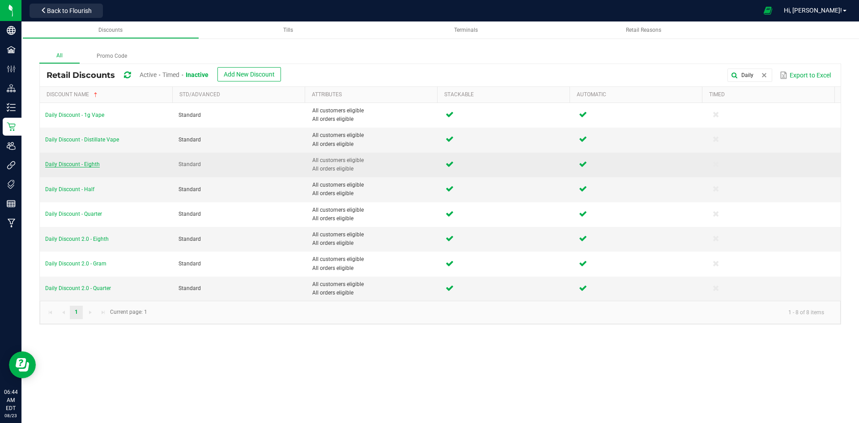
click at [92, 164] on span "Daily Discount - Eighth" at bounding box center [72, 164] width 55 height 6
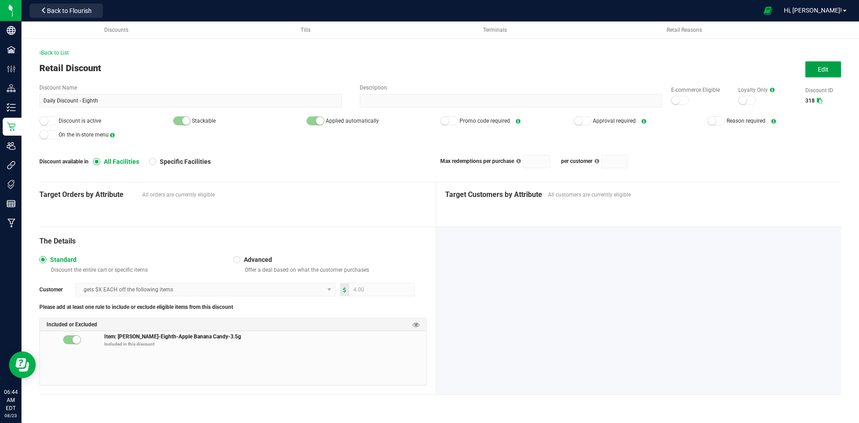
click at [829, 72] on button "Edit" at bounding box center [824, 69] width 36 height 16
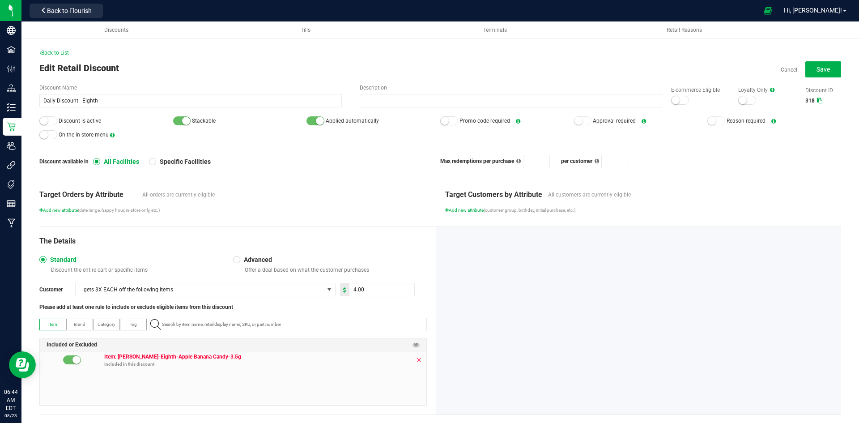
click at [417, 358] on icon at bounding box center [418, 359] width 5 height 7
click at [332, 316] on div "The Details Standard Discount the entire cart or specific items Advanced Offer …" at bounding box center [237, 321] width 397 height 188
click at [331, 318] on input "NO DATA FOUND" at bounding box center [292, 324] width 268 height 13
paste input "1.16.218.359511.0"
type input "1.16.218.359511.0"
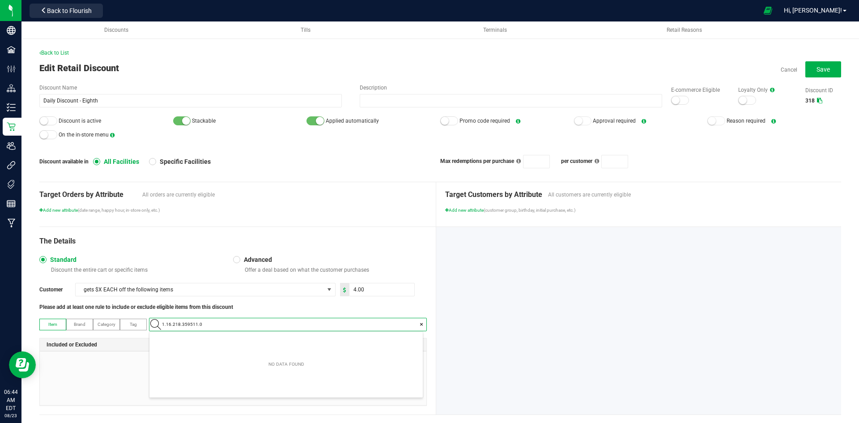
scroll to position [13, 273]
click at [295, 340] on Onion-3\ "[PERSON_NAME]-Eighth-Red Onion-3.5g" at bounding box center [285, 339] width 273 height 13
click at [672, 99] on small at bounding box center [676, 100] width 8 height 8
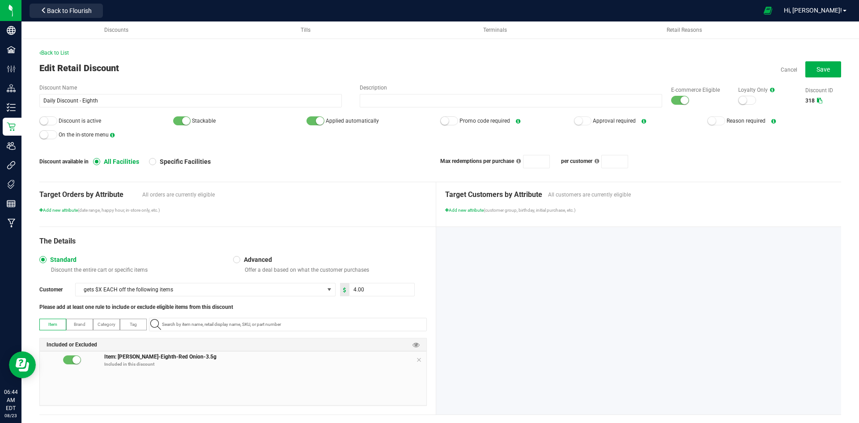
click at [43, 118] on small at bounding box center [44, 121] width 8 height 8
click at [826, 73] on button "Save" at bounding box center [824, 69] width 36 height 16
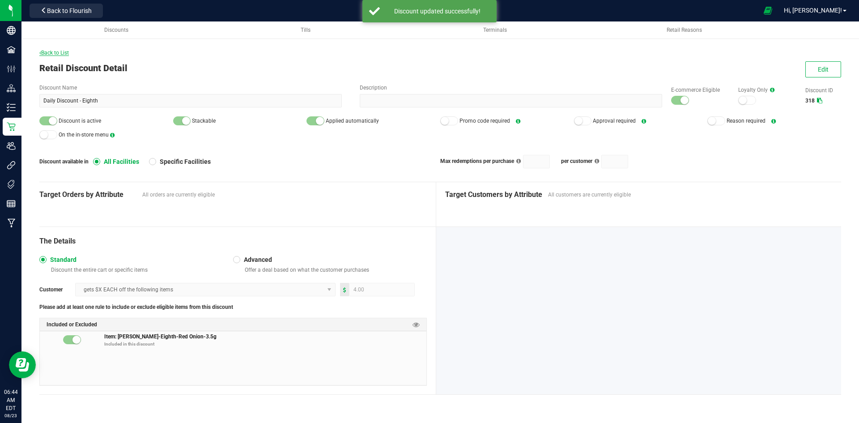
click at [62, 53] on span "Back to List" at bounding box center [54, 53] width 30 height 6
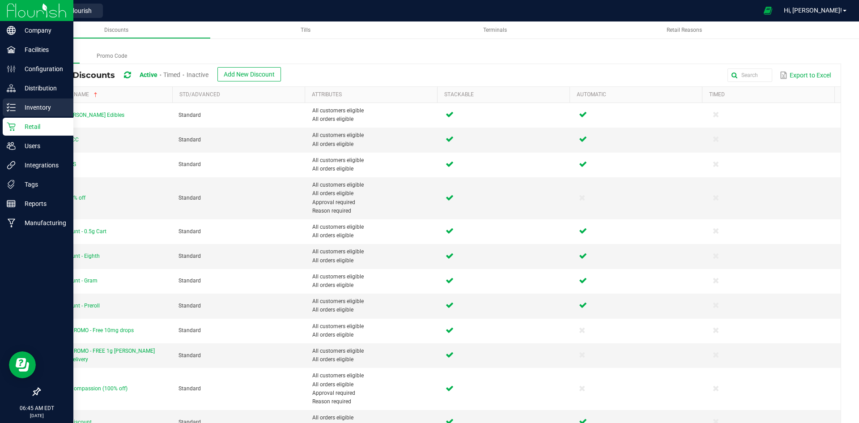
click at [9, 108] on icon at bounding box center [11, 107] width 9 height 9
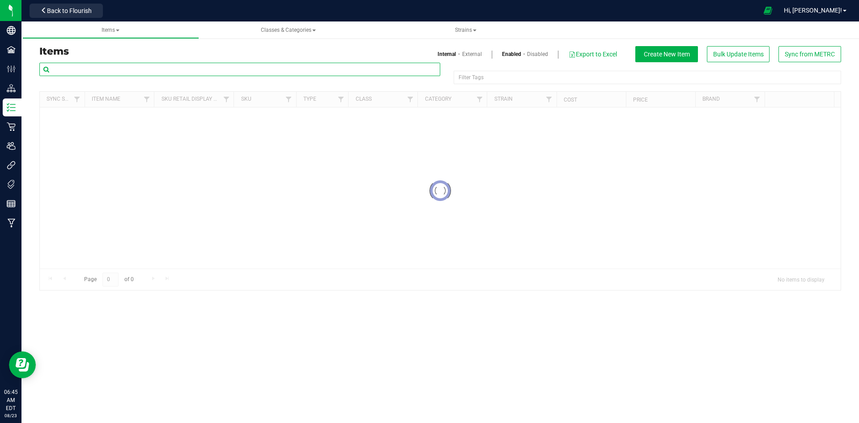
click at [162, 67] on input "text" at bounding box center [239, 69] width 401 height 13
paste input "1.16.236.359513.0"
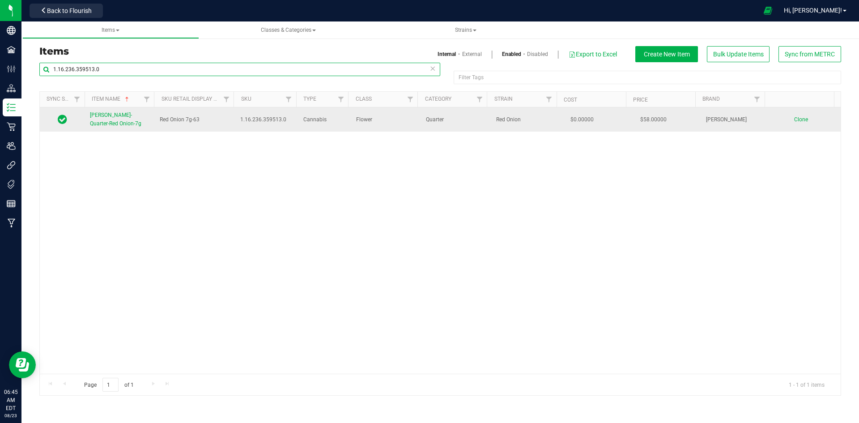
type input "1.16.236.359513.0"
click at [128, 124] on link "[PERSON_NAME]-Quarter-Red Onion-7g" at bounding box center [119, 119] width 59 height 17
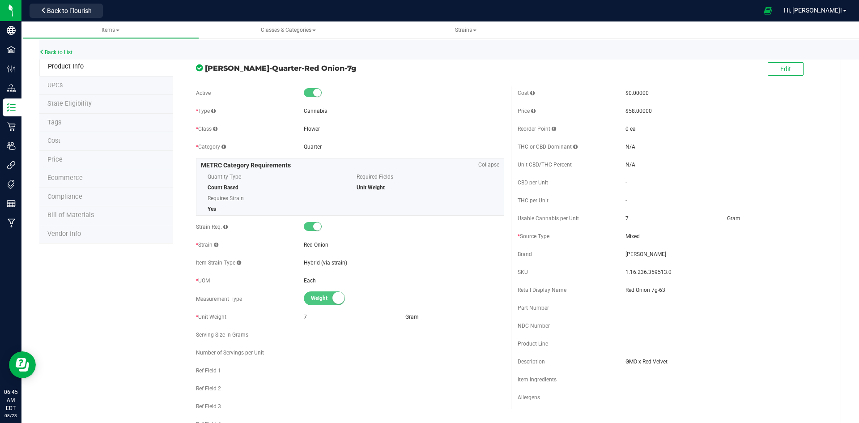
click at [98, 161] on li "Price" at bounding box center [106, 160] width 134 height 19
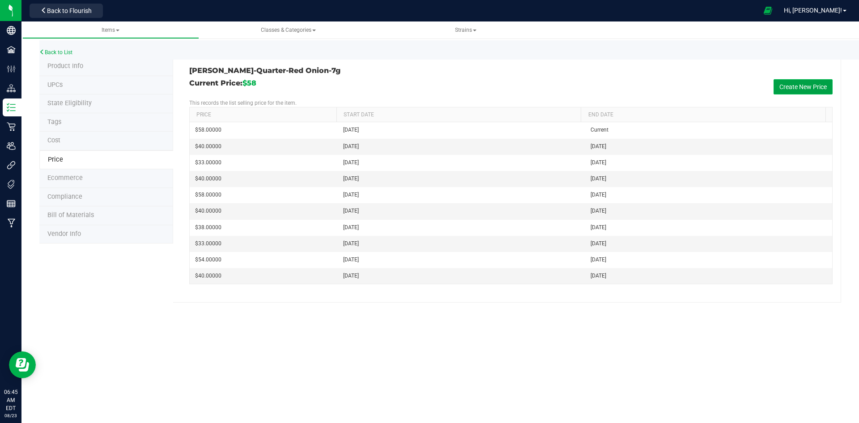
click at [806, 85] on button "Create New Price" at bounding box center [803, 86] width 59 height 15
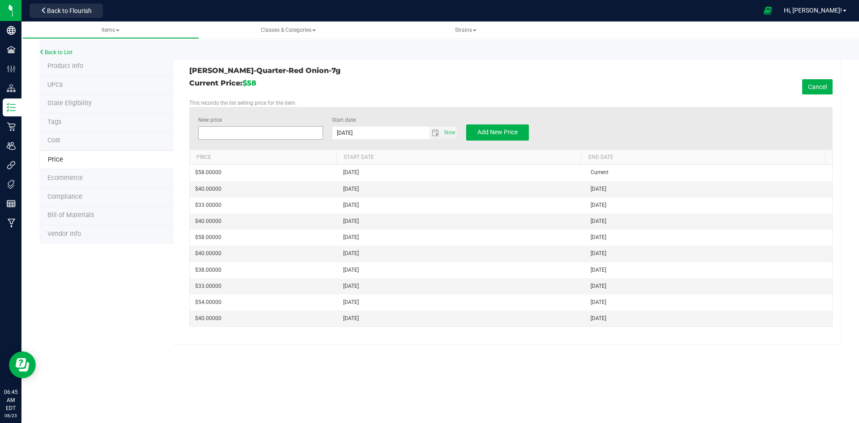
click at [273, 138] on span at bounding box center [260, 132] width 125 height 13
type input "40"
click at [473, 128] on button "Add New Price" at bounding box center [497, 132] width 63 height 16
type input "$0.00000"
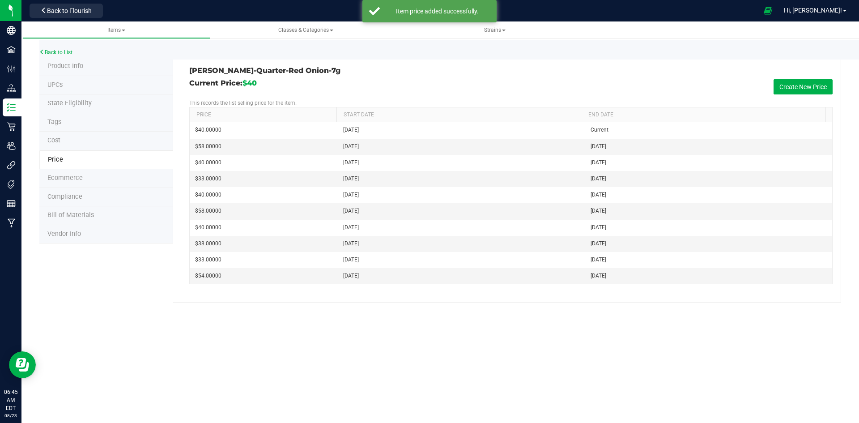
click at [109, 68] on li "Product Info" at bounding box center [106, 66] width 134 height 19
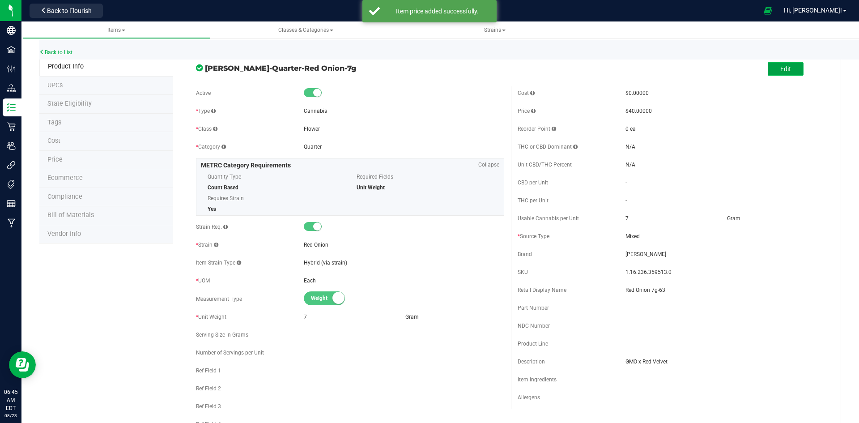
click at [781, 66] on span "Edit" at bounding box center [786, 68] width 11 height 7
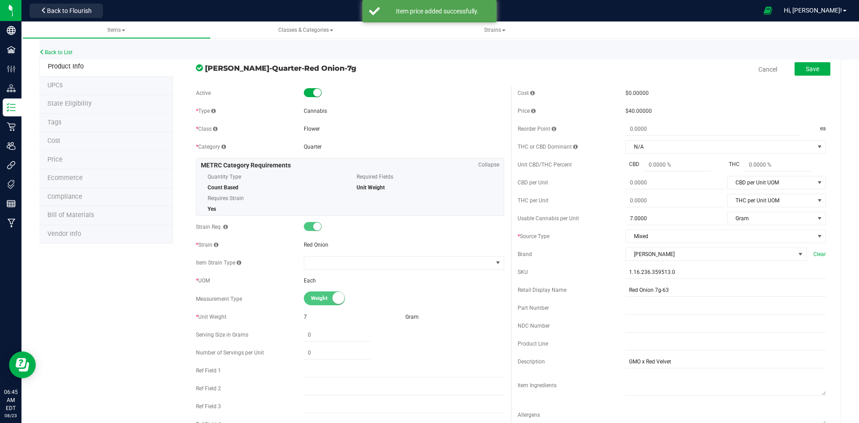
click at [691, 301] on div "Cost $0.00000 Price $40.00000 Reorder Point ea THC or CBD Dominant" at bounding box center [672, 259] width 322 height 346
click at [692, 292] on input "Red Onion 7g-63" at bounding box center [726, 289] width 200 height 13
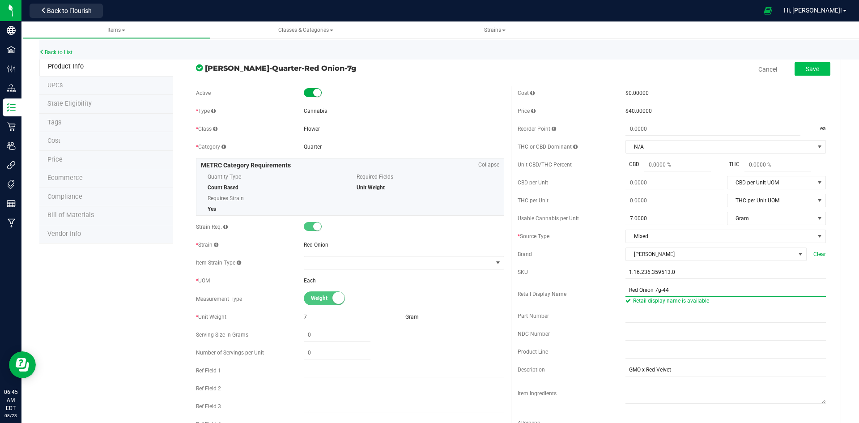
type input "Red Onion 7g-44"
click at [811, 76] on button "Save" at bounding box center [813, 68] width 36 height 13
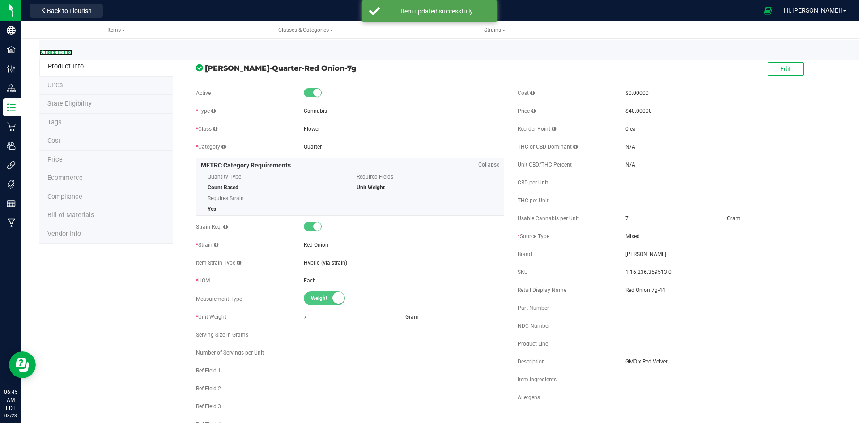
drag, startPoint x: 55, startPoint y: 51, endPoint x: 129, endPoint y: 12, distance: 83.7
click at [55, 51] on link "Back to List" at bounding box center [55, 52] width 33 height 6
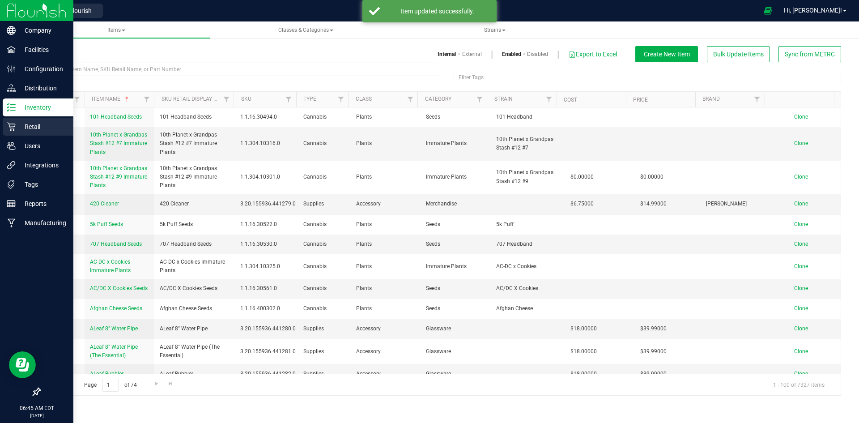
click at [15, 124] on icon at bounding box center [11, 127] width 9 height 9
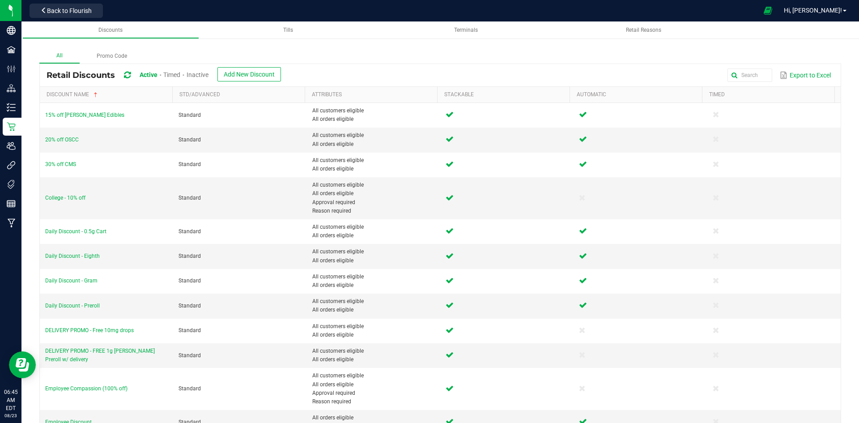
click at [209, 75] on span "Inactive" at bounding box center [198, 74] width 22 height 7
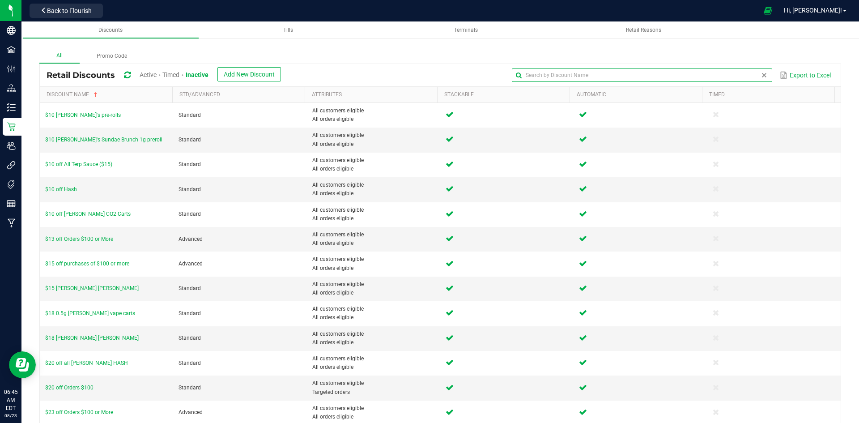
click at [755, 75] on global-search-input-ngx at bounding box center [642, 75] width 260 height 6
type input "Daily"
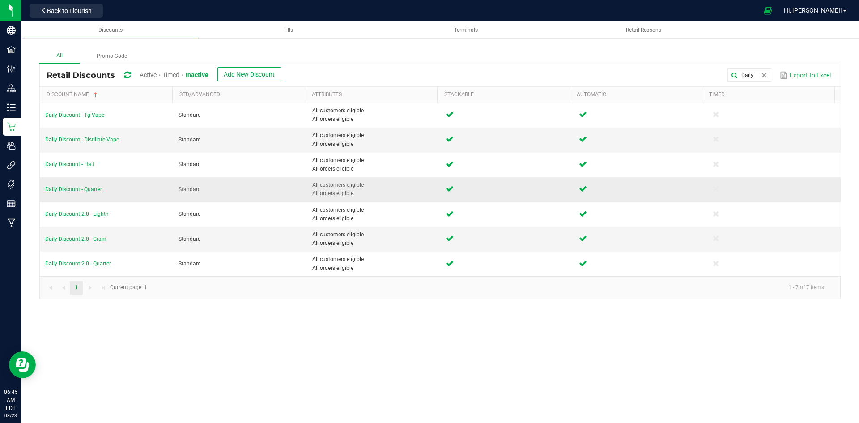
click at [86, 188] on span "Daily Discount - Quarter" at bounding box center [73, 189] width 57 height 6
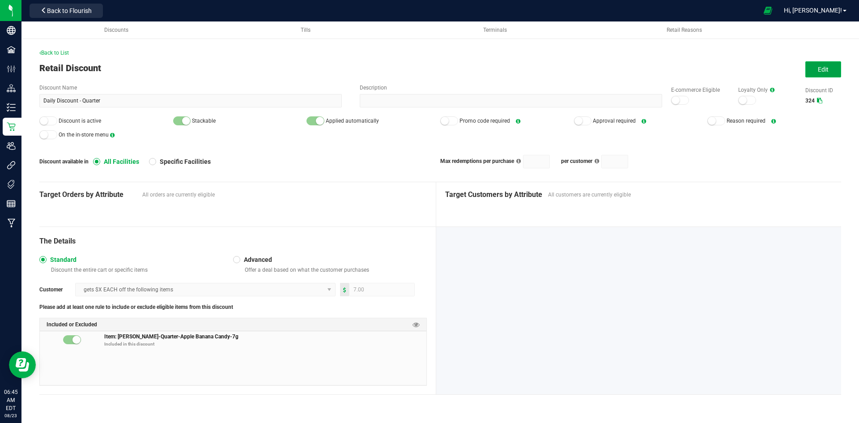
click at [819, 72] on span "Edit" at bounding box center [823, 69] width 11 height 7
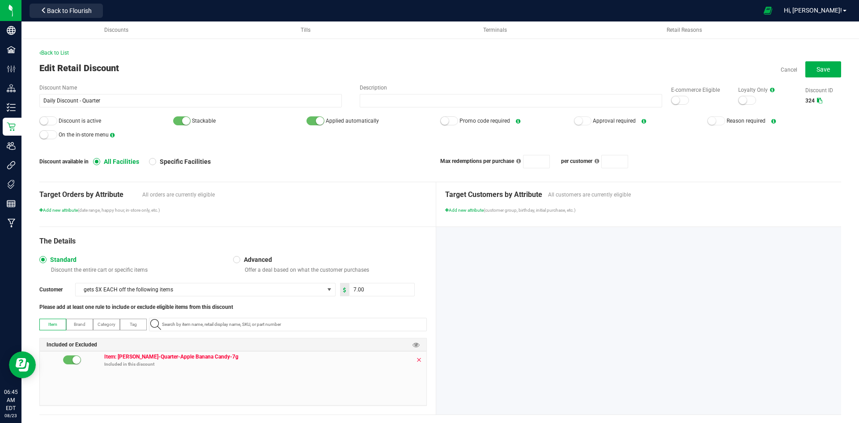
click at [416, 361] on icon at bounding box center [418, 359] width 5 height 7
click at [305, 325] on input "NO DATA FOUND" at bounding box center [292, 324] width 268 height 13
paste input "1.16.236.359513.0"
type input "1.16.236.359513.0"
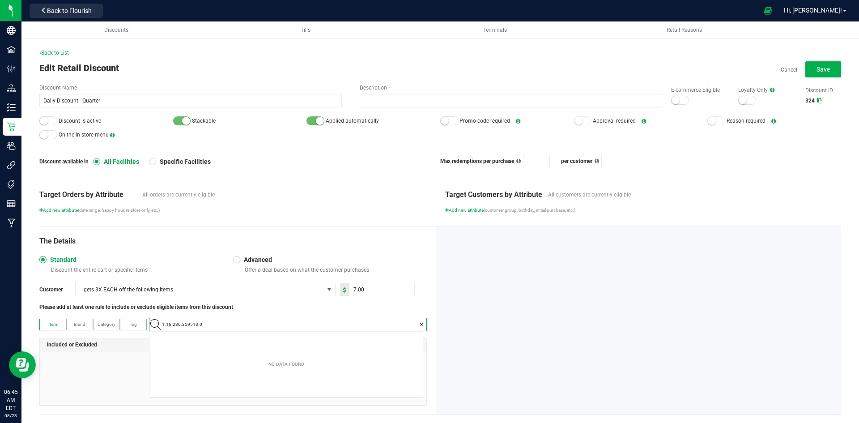
scroll to position [13, 273]
click at [287, 341] on Onion-7g "[PERSON_NAME]-Quarter-Red Onion-7g" at bounding box center [285, 339] width 273 height 13
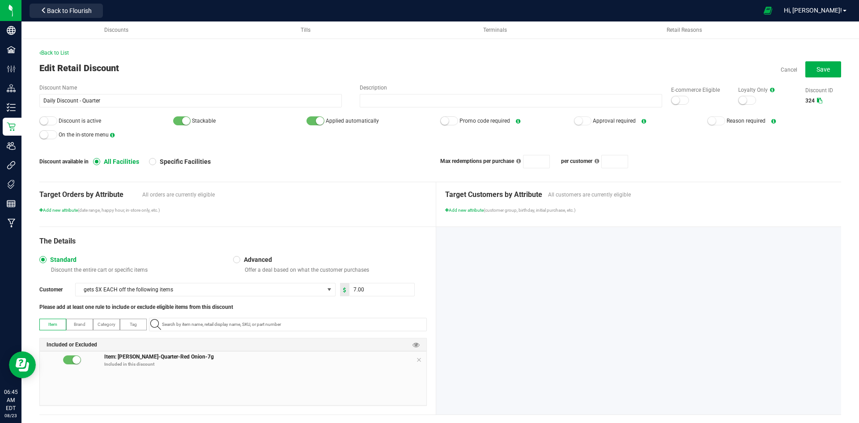
click at [43, 123] on small at bounding box center [44, 121] width 8 height 8
click at [665, 104] on div "E-commerce Eligible" at bounding box center [695, 95] width 67 height 19
click at [672, 100] on small at bounding box center [676, 100] width 8 height 8
click at [806, 70] on button "Save" at bounding box center [824, 69] width 36 height 16
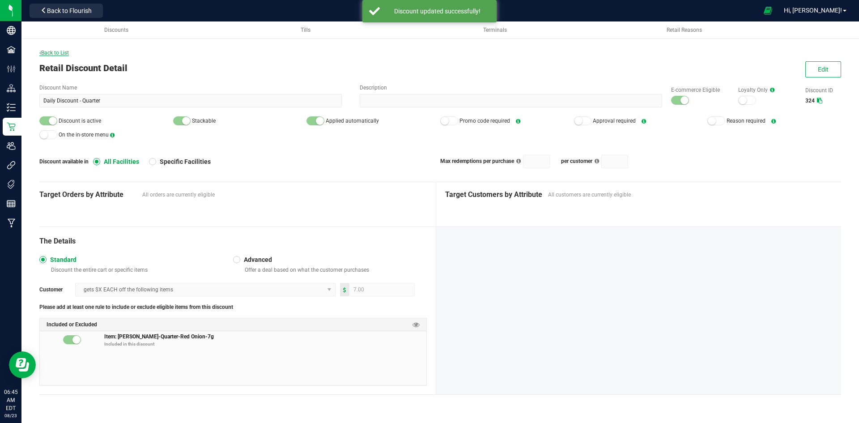
click at [65, 53] on span "Back to List" at bounding box center [54, 53] width 30 height 6
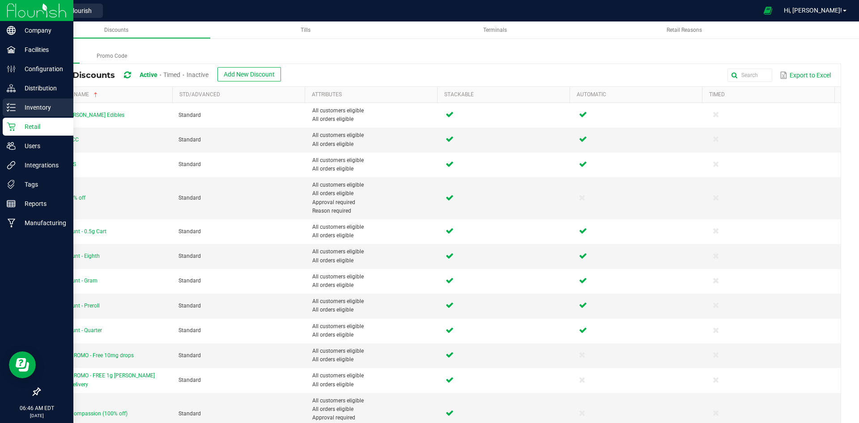
click at [14, 109] on icon at bounding box center [11, 107] width 9 height 9
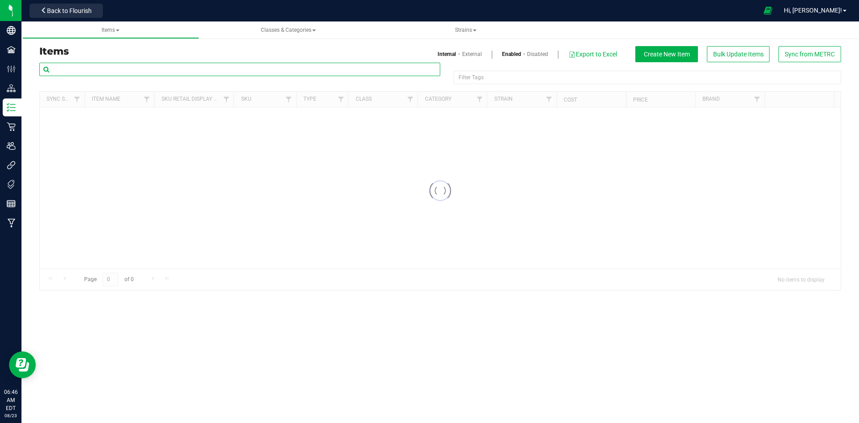
click at [181, 68] on input "text" at bounding box center [239, 69] width 401 height 13
paste input "1.16.141672.410505.0"
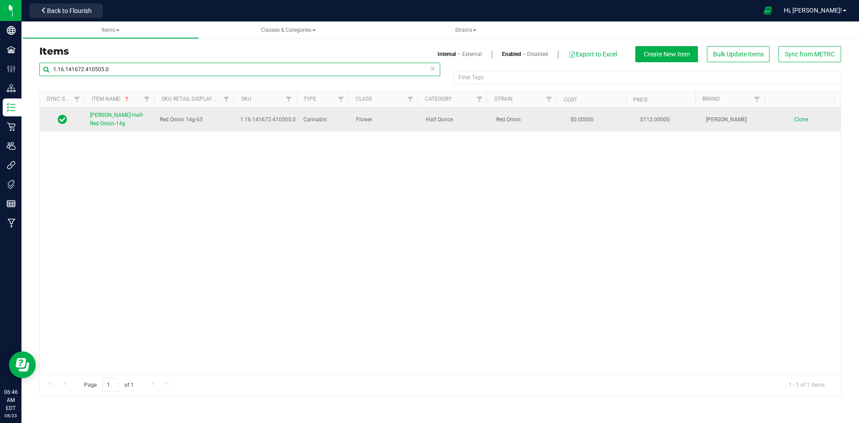
type input "1.16.141672.410505.0"
click at [122, 120] on link "[PERSON_NAME]-Half-Red Onion-14g" at bounding box center [119, 119] width 59 height 17
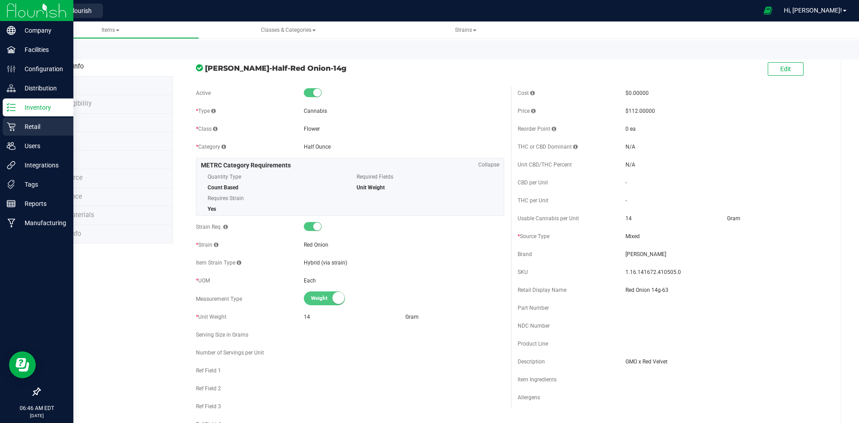
click at [20, 127] on p "Retail" at bounding box center [43, 126] width 54 height 11
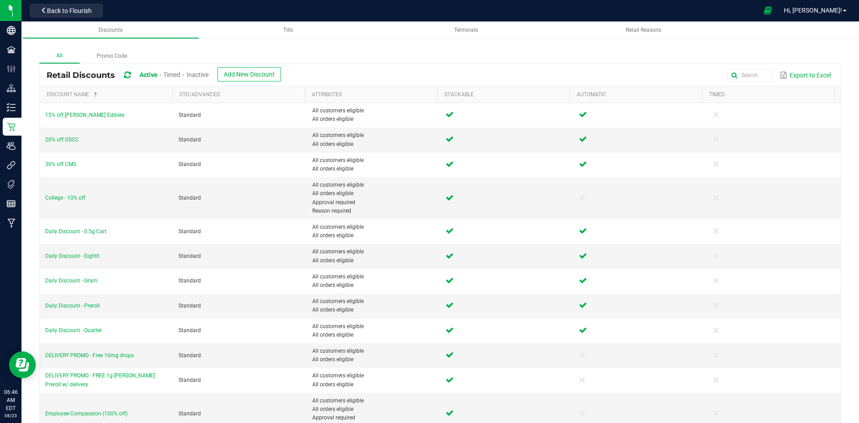
click at [198, 72] on span "Inactive" at bounding box center [198, 74] width 22 height 7
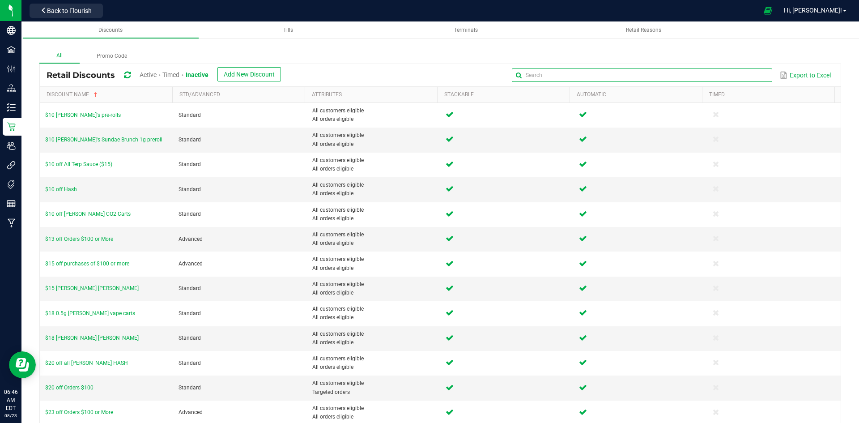
click at [754, 75] on global-search-input-ngx at bounding box center [642, 75] width 260 height 6
type input "Daily"
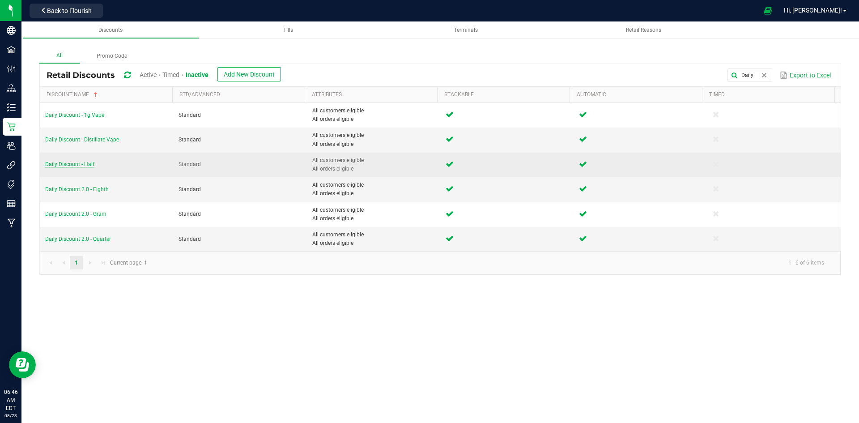
click at [70, 161] on span "Daily Discount - Half" at bounding box center [69, 164] width 49 height 6
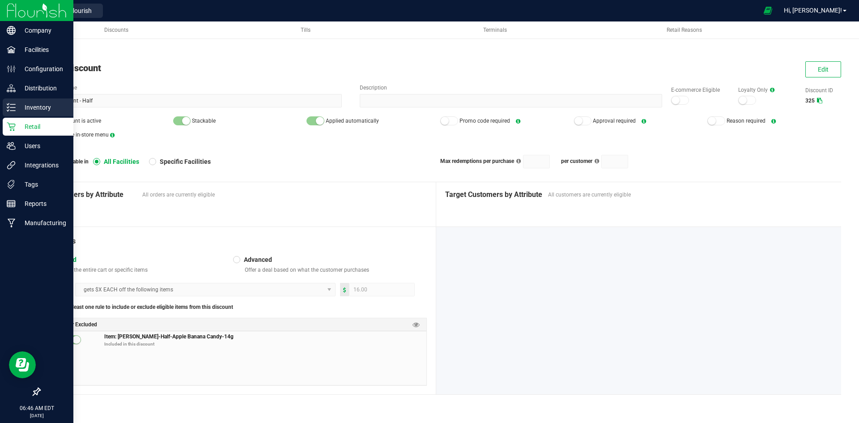
click at [21, 113] on div "Inventory" at bounding box center [38, 107] width 71 height 18
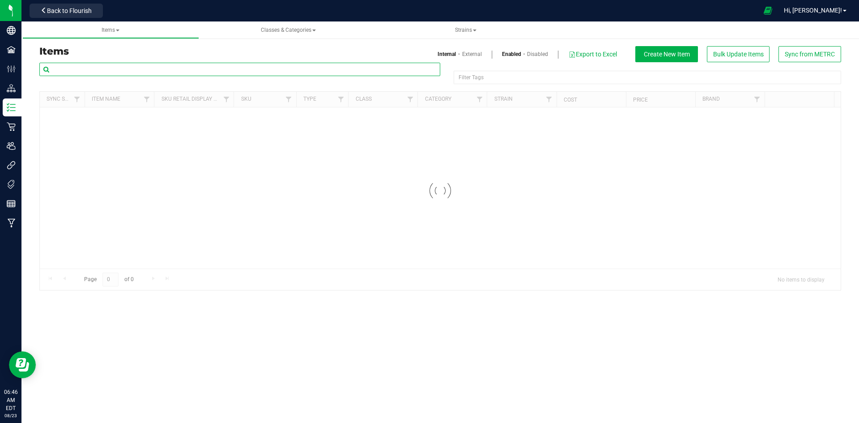
click at [151, 75] on input "text" at bounding box center [239, 69] width 401 height 13
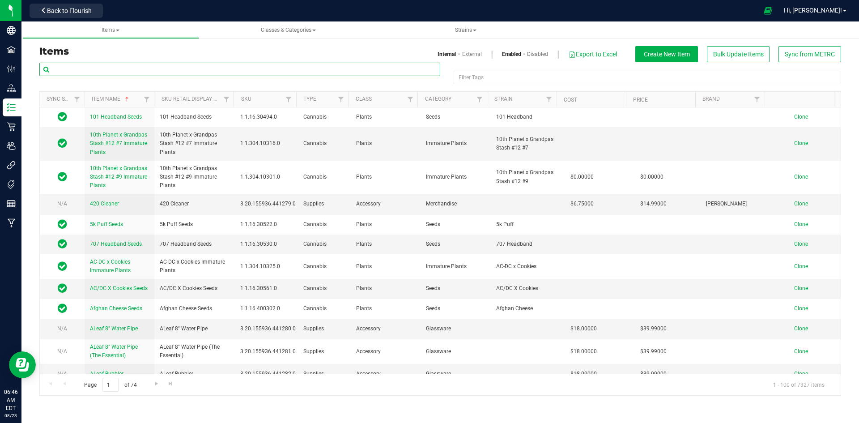
paste input "1.16.141672.410505.0"
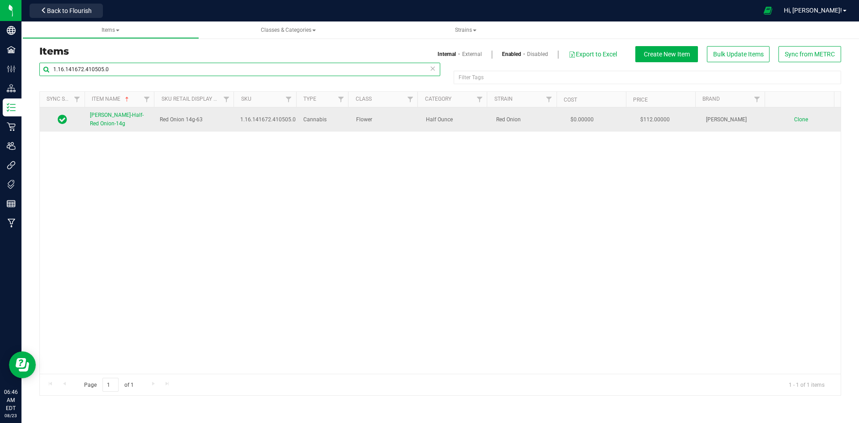
type input "1.16.141672.410505.0"
click at [129, 116] on span "[PERSON_NAME]-Half-Red Onion-14g" at bounding box center [117, 119] width 54 height 15
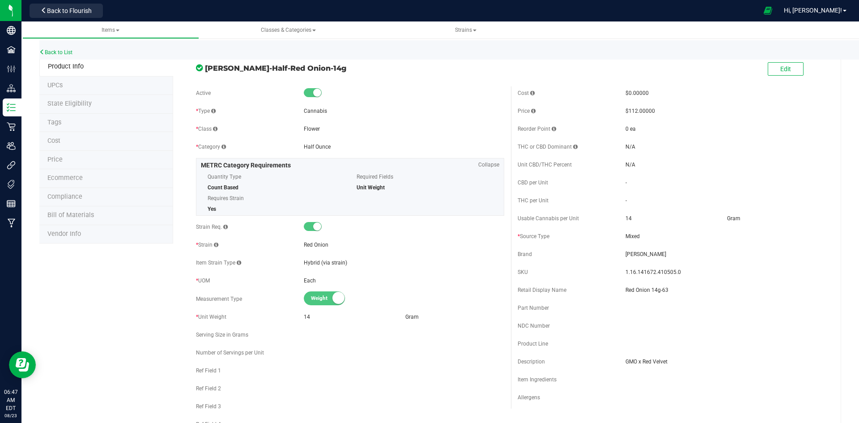
click at [106, 161] on li "Price" at bounding box center [106, 160] width 134 height 19
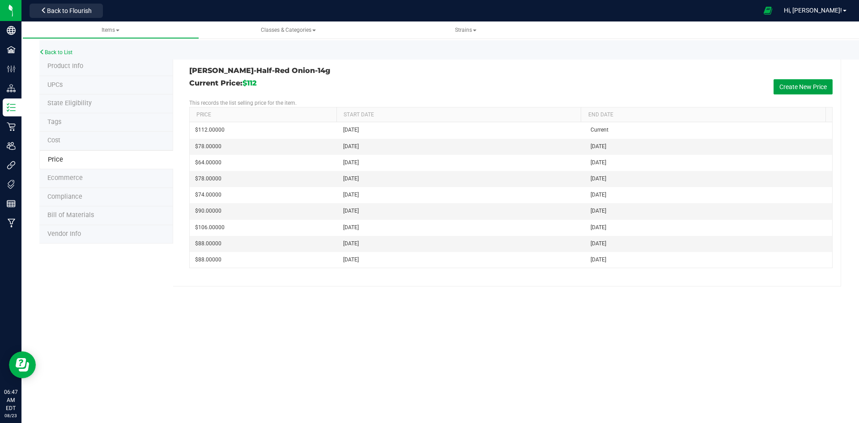
click at [795, 87] on button "Create New Price" at bounding box center [803, 86] width 59 height 15
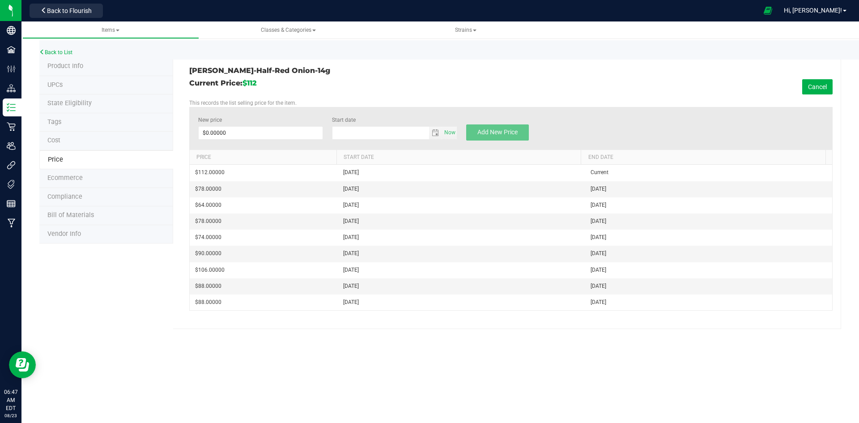
type input "[DATE]"
click at [277, 135] on span at bounding box center [260, 132] width 125 height 13
type input "78"
click at [492, 136] on span "Add New Price" at bounding box center [498, 131] width 40 height 7
type input "$0.00000"
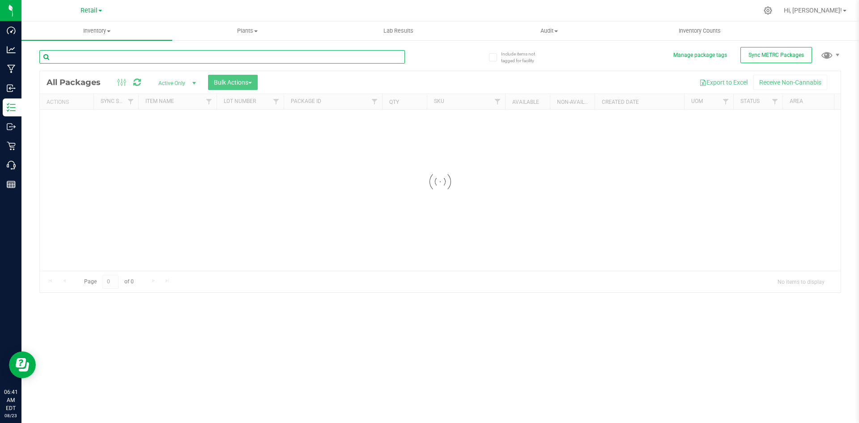
click at [108, 60] on input "text" at bounding box center [222, 56] width 366 height 13
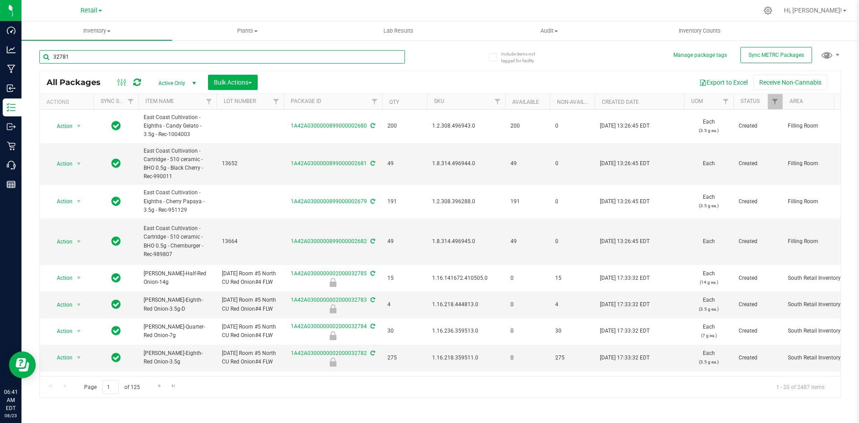
type input "32781"
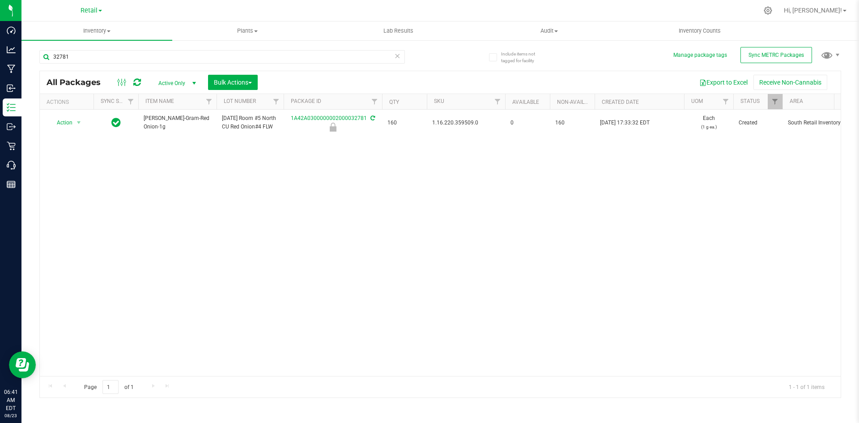
drag, startPoint x: 427, startPoint y: 133, endPoint x: 438, endPoint y: 126, distance: 13.4
click at [438, 126] on span "1.16.220.359509.0" at bounding box center [466, 123] width 68 height 9
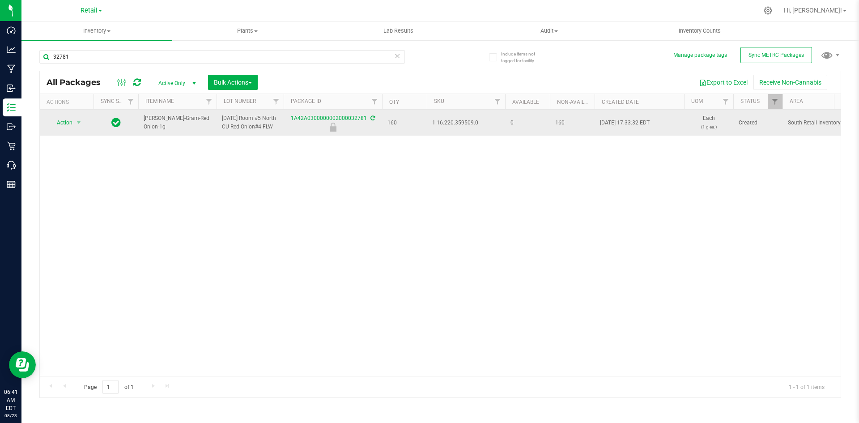
click at [439, 126] on span "1.16.220.359509.0" at bounding box center [466, 123] width 68 height 9
copy span "1.16.220.359509.0"
drag, startPoint x: 73, startPoint y: 126, endPoint x: 72, endPoint y: 132, distance: 5.4
click at [73, 126] on span "Action" at bounding box center [61, 122] width 24 height 13
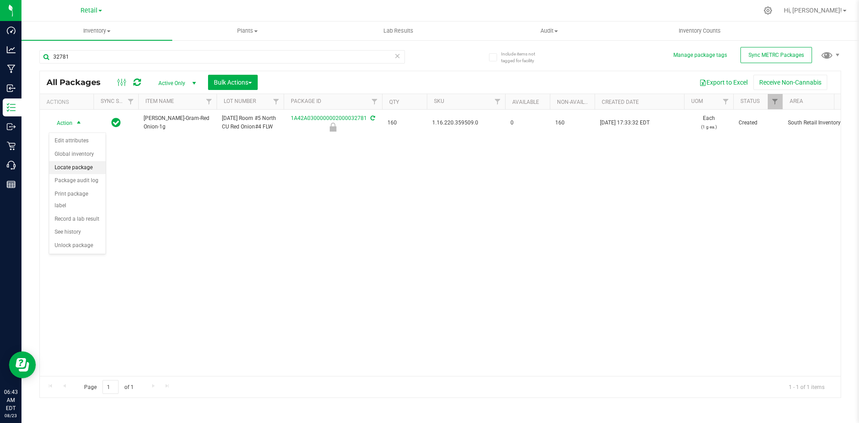
click at [79, 169] on li "Locate package" at bounding box center [77, 167] width 56 height 13
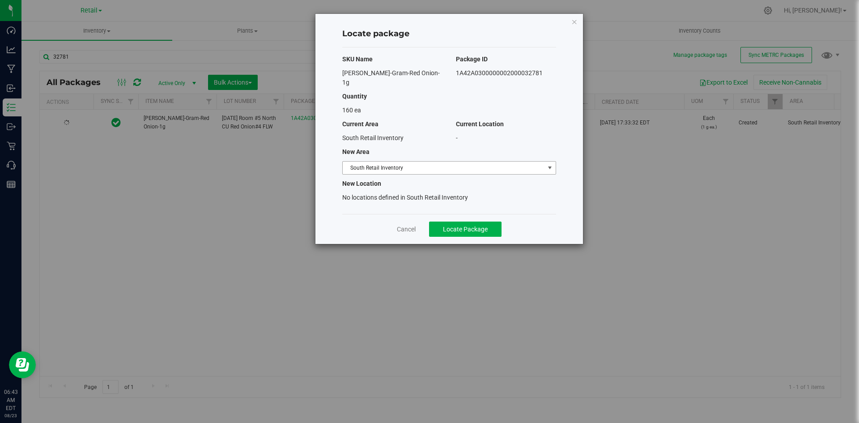
click at [395, 162] on span "South Retail Inventory" at bounding box center [444, 168] width 202 height 13
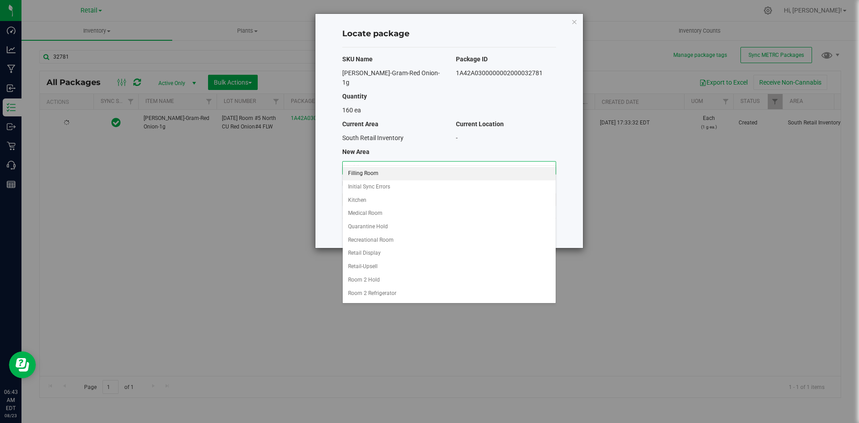
click at [389, 171] on li "Filling Room" at bounding box center [449, 173] width 213 height 13
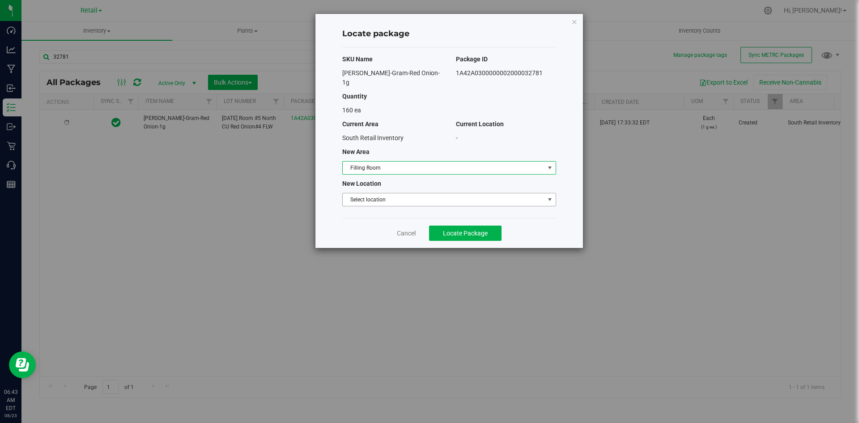
click at [385, 193] on span "Select location" at bounding box center [444, 199] width 202 height 13
click at [383, 201] on li "Filling room" at bounding box center [449, 205] width 213 height 13
click at [457, 230] on span "Locate Package" at bounding box center [465, 233] width 45 height 7
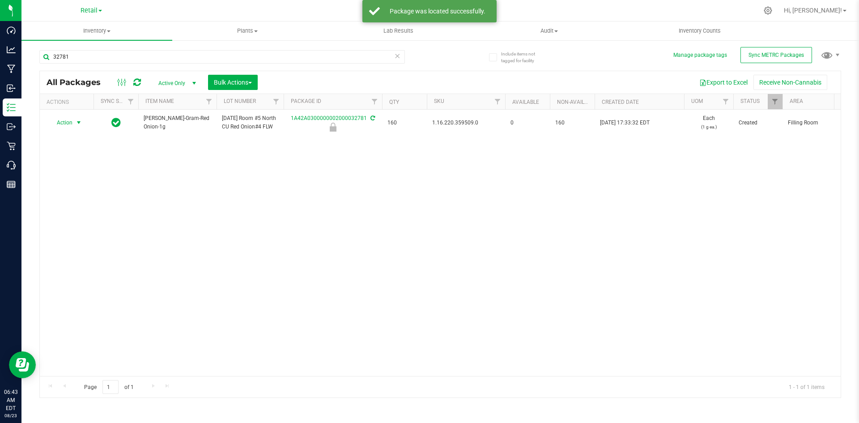
click at [73, 126] on span "select" at bounding box center [78, 122] width 11 height 13
click at [81, 239] on li "Unlock package" at bounding box center [77, 245] width 56 height 13
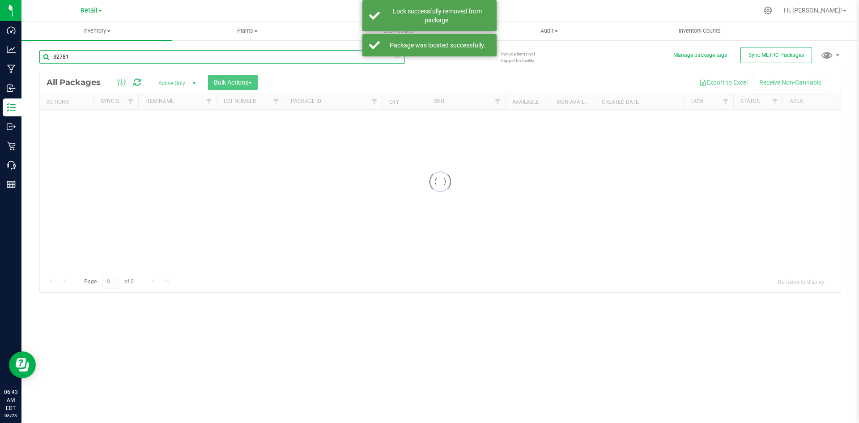
click at [87, 55] on input "32781" at bounding box center [222, 56] width 366 height 13
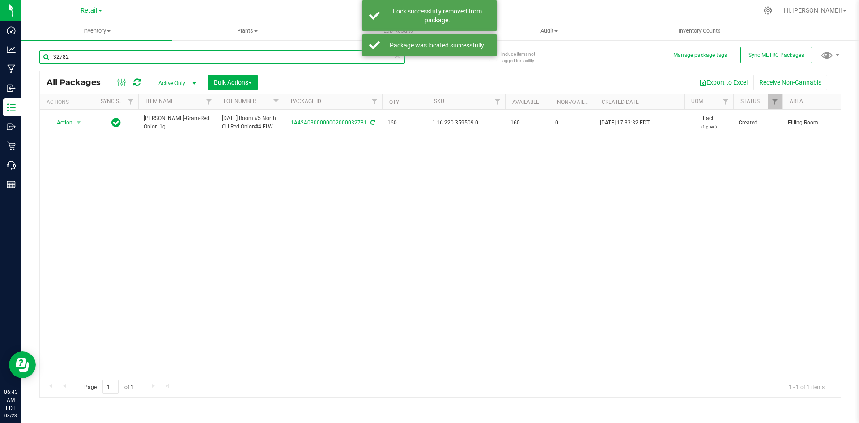
type input "32782"
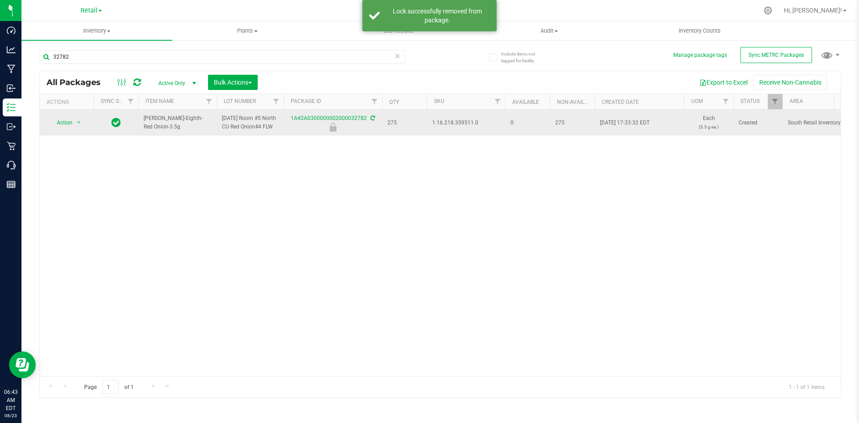
click at [456, 124] on span "1.16.218.359511.0" at bounding box center [466, 123] width 68 height 9
copy span "1.16.218.359511.0"
click at [63, 129] on span "Action" at bounding box center [61, 122] width 24 height 13
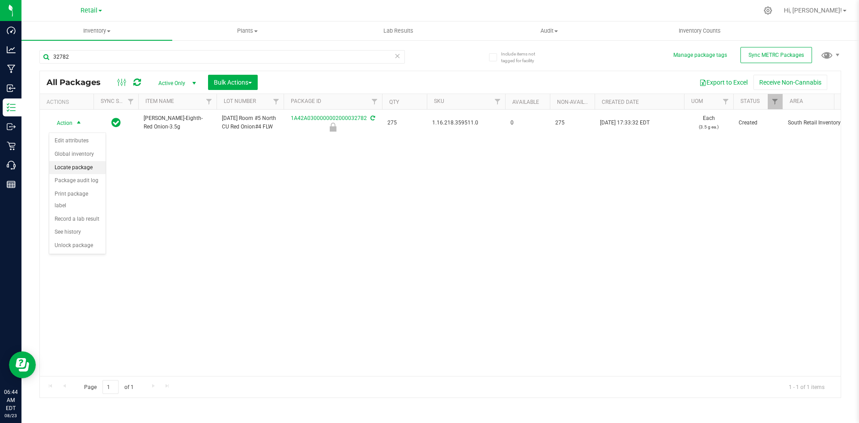
click at [80, 171] on li "Locate package" at bounding box center [77, 167] width 56 height 13
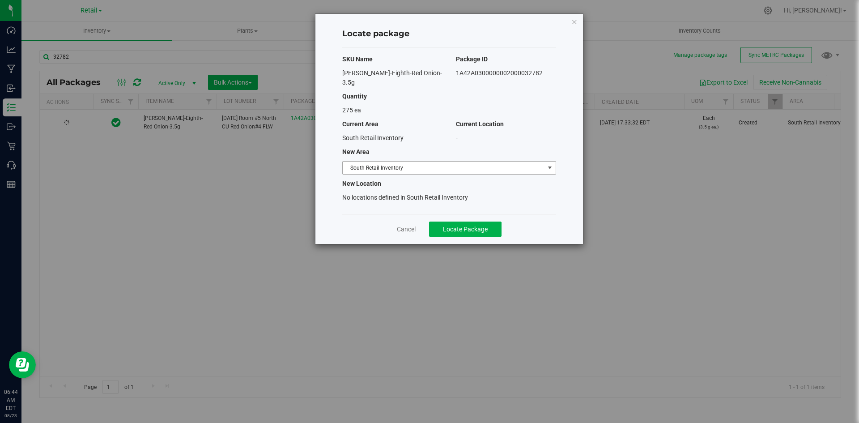
click at [372, 162] on span "South Retail Inventory" at bounding box center [444, 168] width 202 height 13
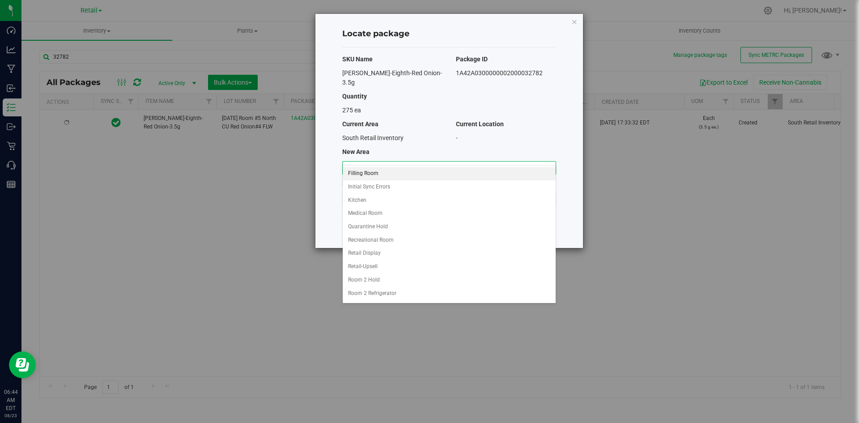
click at [371, 174] on li "Filling Room" at bounding box center [449, 173] width 213 height 13
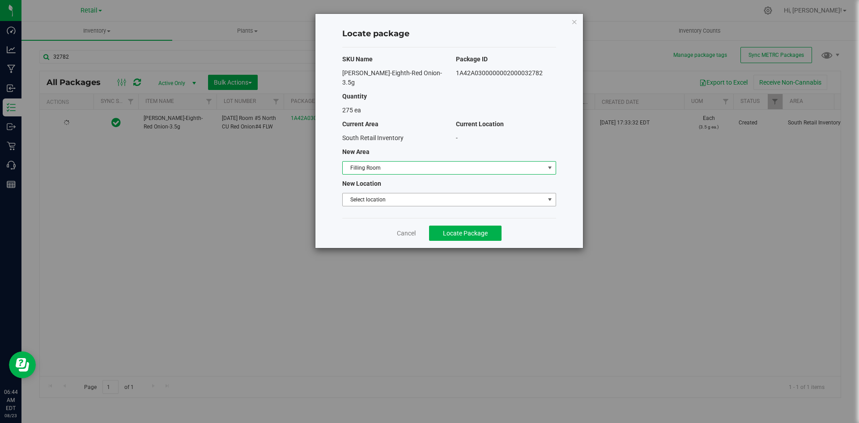
click at [364, 198] on div "SKU Name Package ID Slater-Eighth-Red Onion-3.5g 1A42A0300000002000032782 Quant…" at bounding box center [449, 132] width 214 height 171
click at [367, 193] on span "Select location" at bounding box center [444, 199] width 202 height 13
click at [367, 203] on li "Filling room" at bounding box center [449, 205] width 213 height 13
click at [456, 226] on button "Locate Package" at bounding box center [465, 233] width 73 height 15
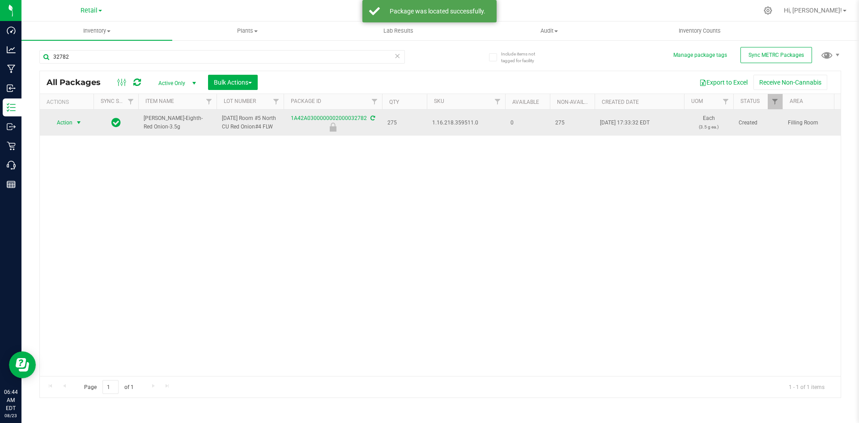
click at [69, 126] on span "Action" at bounding box center [61, 122] width 24 height 13
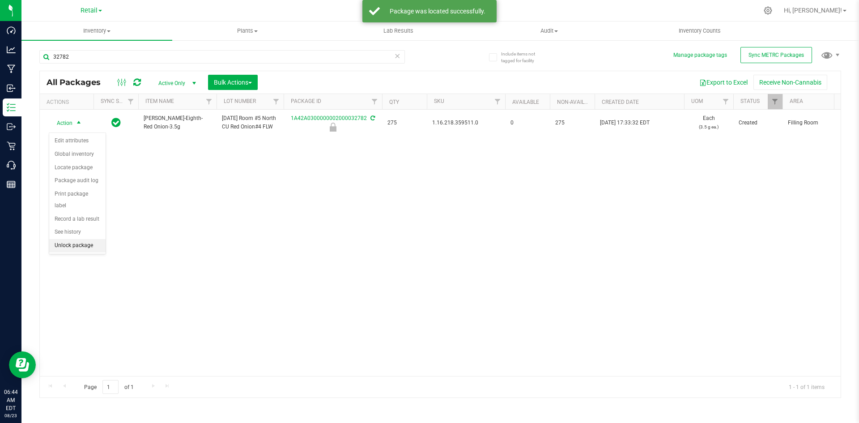
click at [89, 239] on li "Unlock package" at bounding box center [77, 245] width 56 height 13
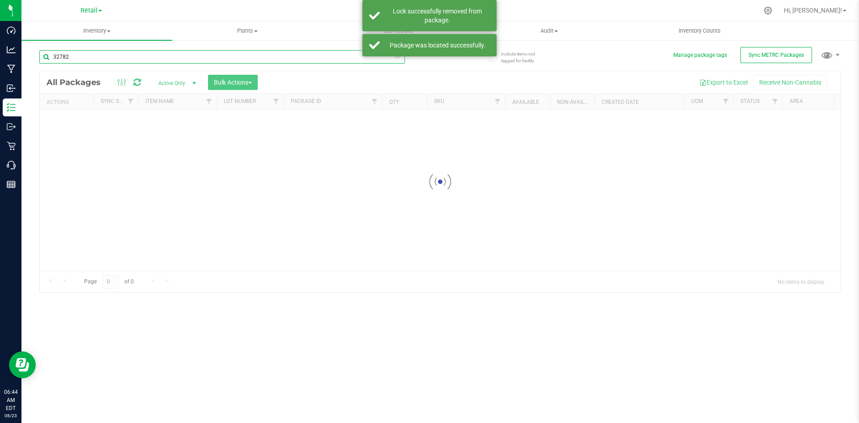
click at [112, 56] on input "32782" at bounding box center [222, 56] width 366 height 13
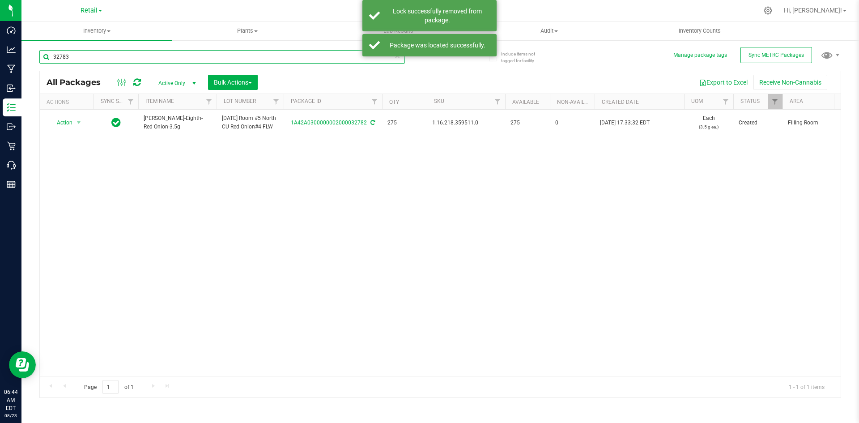
type input "32783"
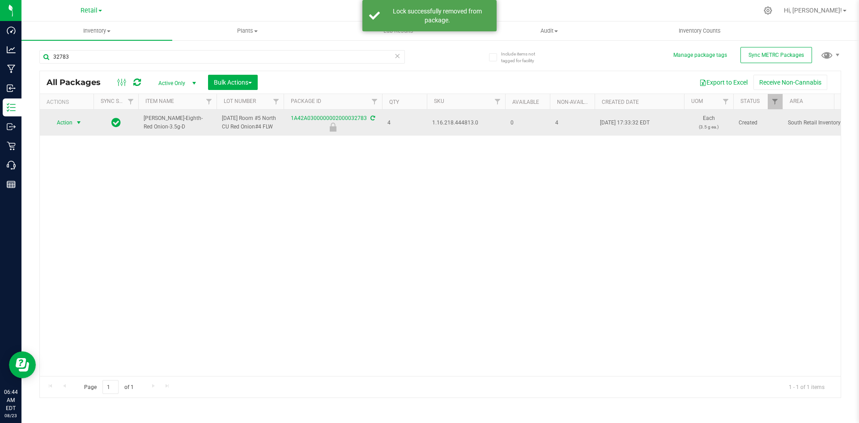
click at [76, 125] on span "select" at bounding box center [78, 122] width 7 height 7
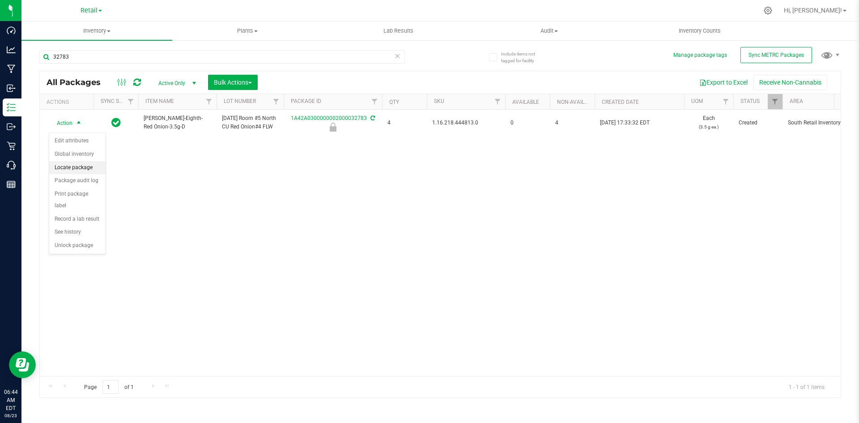
click at [78, 165] on li "Locate package" at bounding box center [77, 167] width 56 height 13
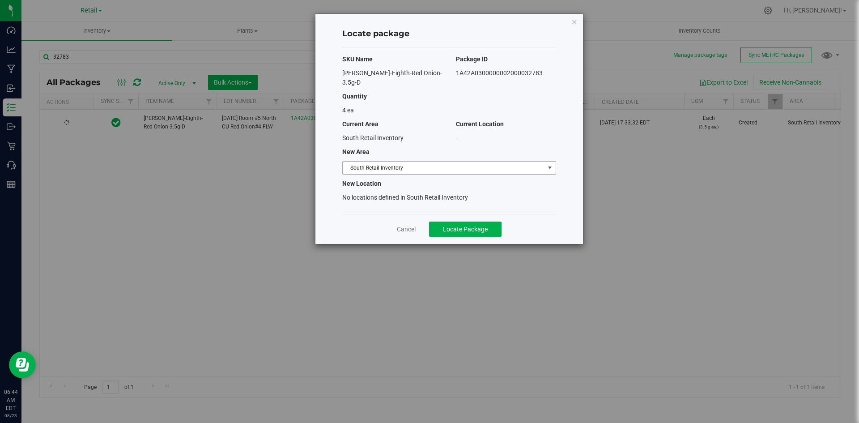
click at [444, 162] on span "South Retail Inventory" at bounding box center [444, 168] width 202 height 13
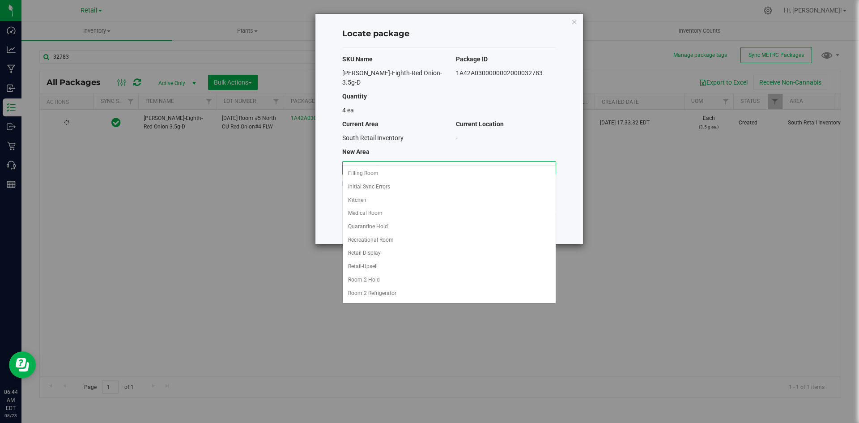
scroll to position [67, 0]
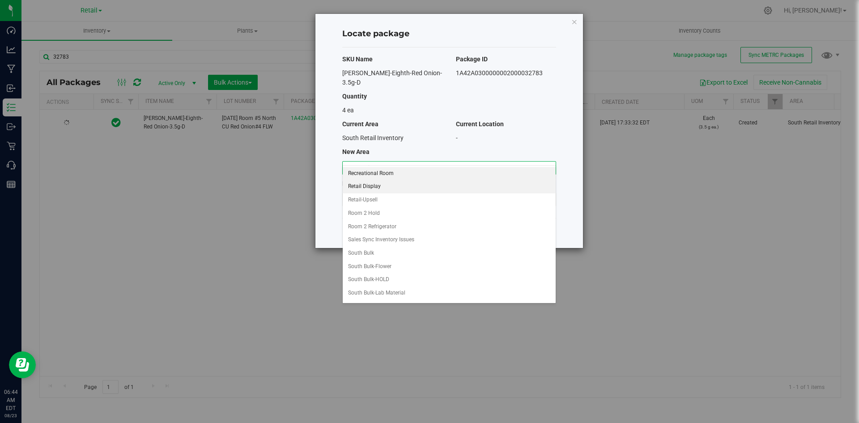
click at [404, 187] on li "Retail Display" at bounding box center [449, 186] width 213 height 13
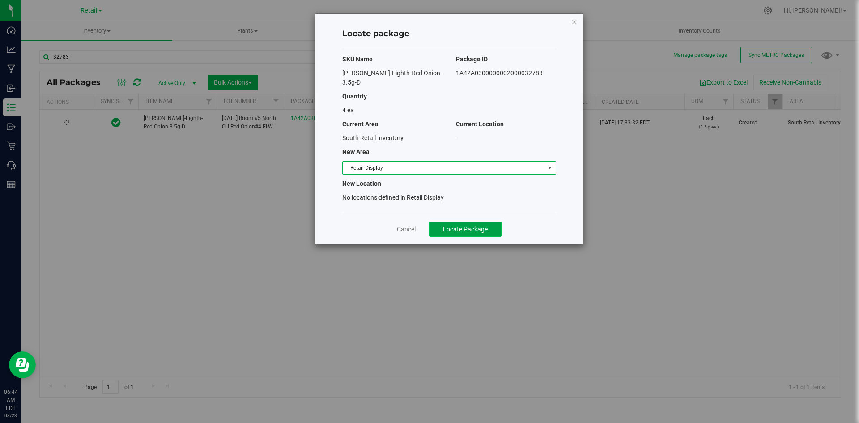
click at [482, 226] on span "Locate Package" at bounding box center [465, 229] width 45 height 7
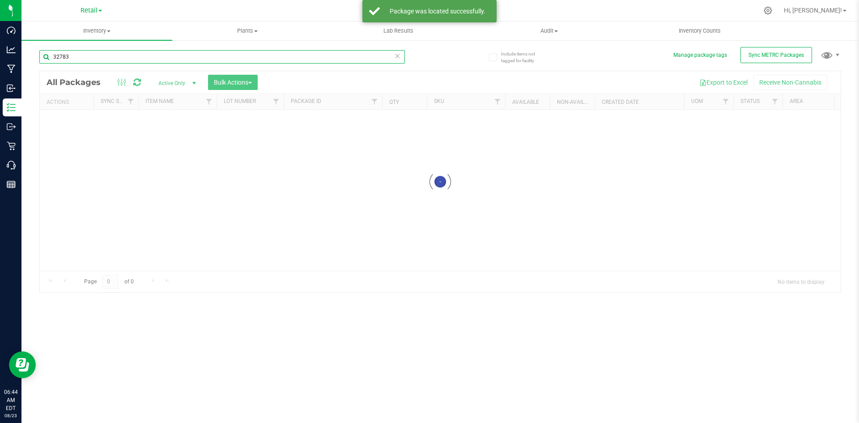
click at [92, 58] on input "32783" at bounding box center [222, 56] width 366 height 13
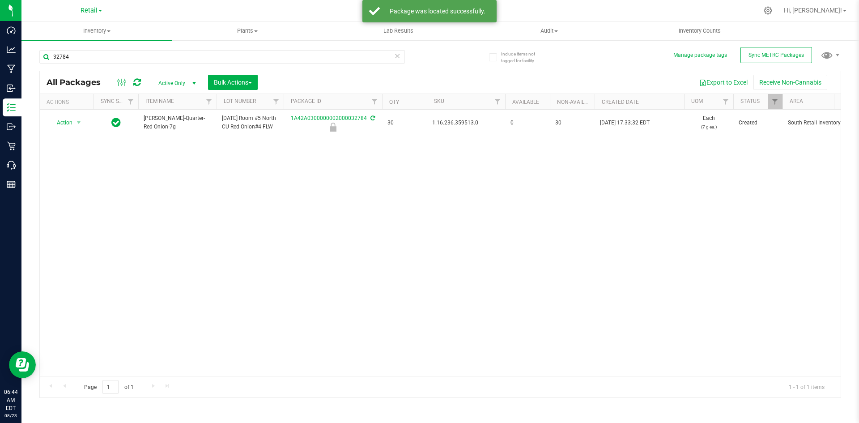
click at [453, 127] on span "1.16.236.359513.0" at bounding box center [466, 123] width 68 height 9
copy span "1.16.236.359513.0"
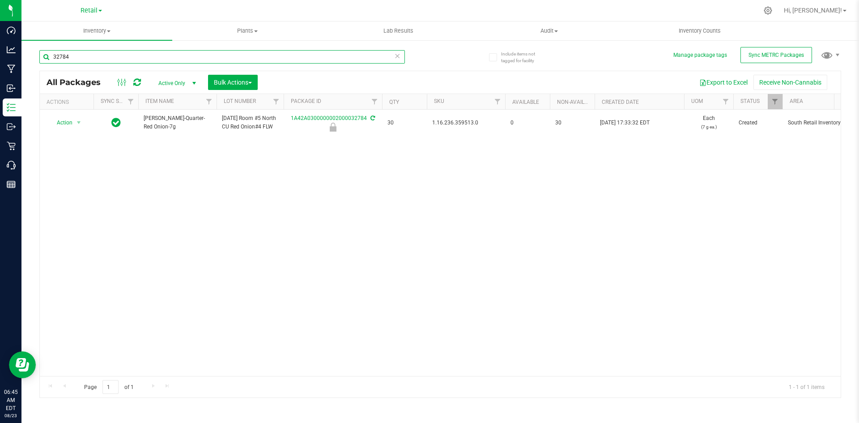
click at [183, 54] on input "32784" at bounding box center [222, 56] width 366 height 13
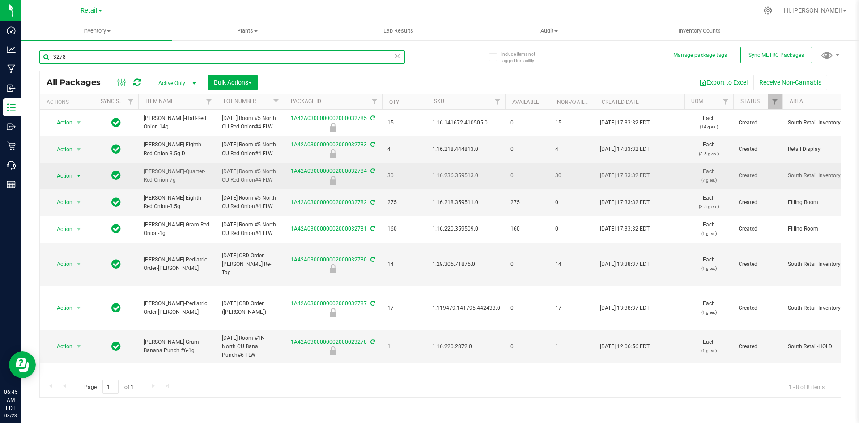
type input "3278"
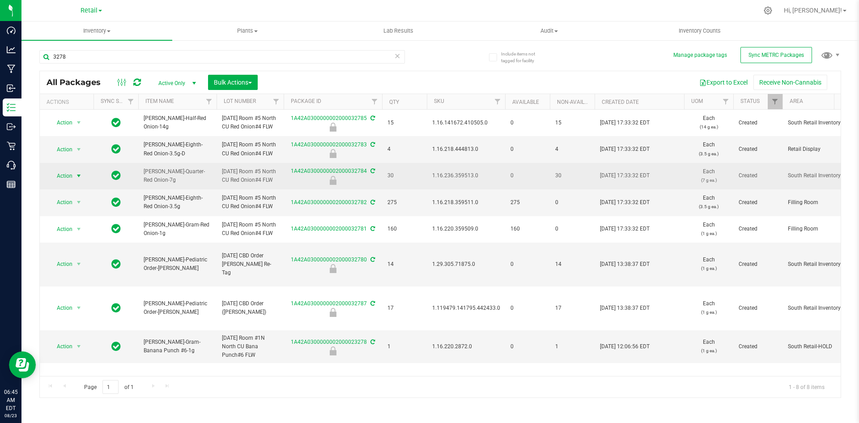
drag, startPoint x: 64, startPoint y: 193, endPoint x: 72, endPoint y: 189, distance: 8.8
click at [65, 182] on span "Action" at bounding box center [61, 176] width 24 height 13
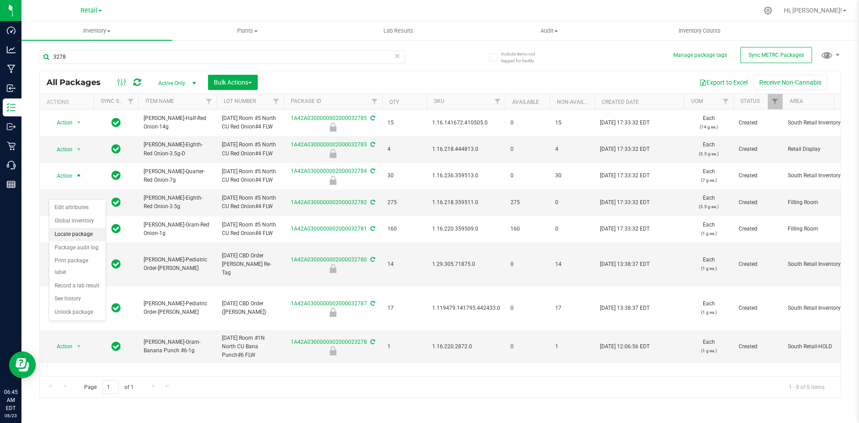
click at [80, 236] on li "Locate package" at bounding box center [77, 234] width 56 height 13
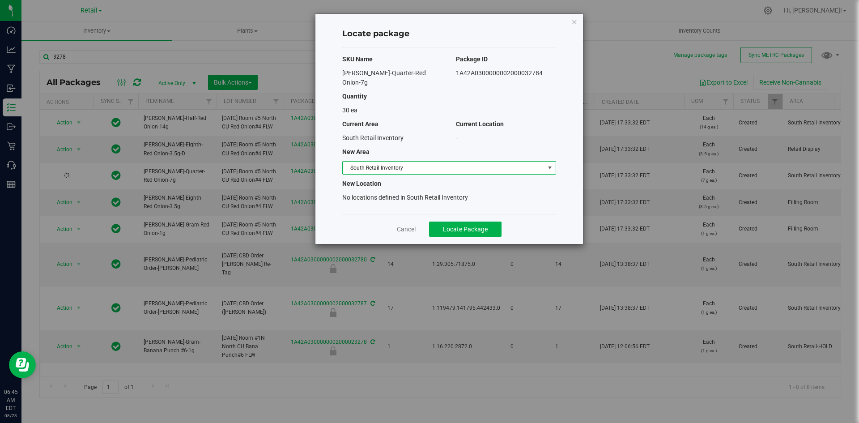
click at [411, 162] on span "South Retail Inventory" at bounding box center [444, 168] width 202 height 13
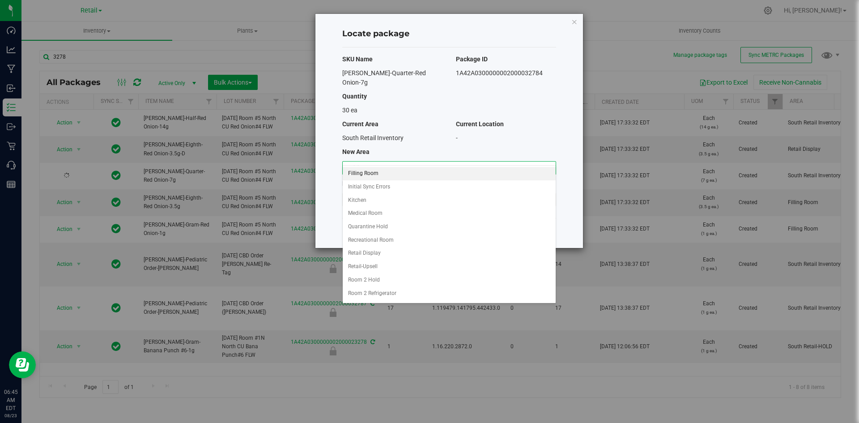
click at [407, 173] on li "Filling Room" at bounding box center [449, 173] width 213 height 13
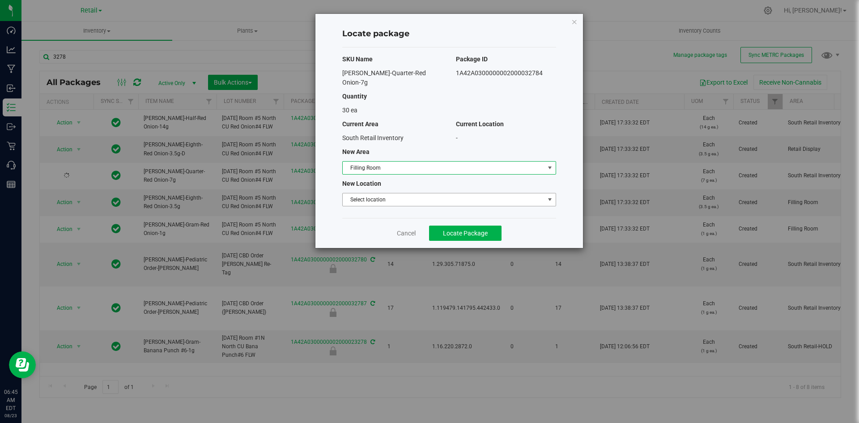
click at [393, 194] on span "Select location" at bounding box center [444, 199] width 202 height 13
click at [391, 205] on li "Filling room" at bounding box center [449, 205] width 213 height 13
click at [457, 230] on span "Locate Package" at bounding box center [465, 233] width 45 height 7
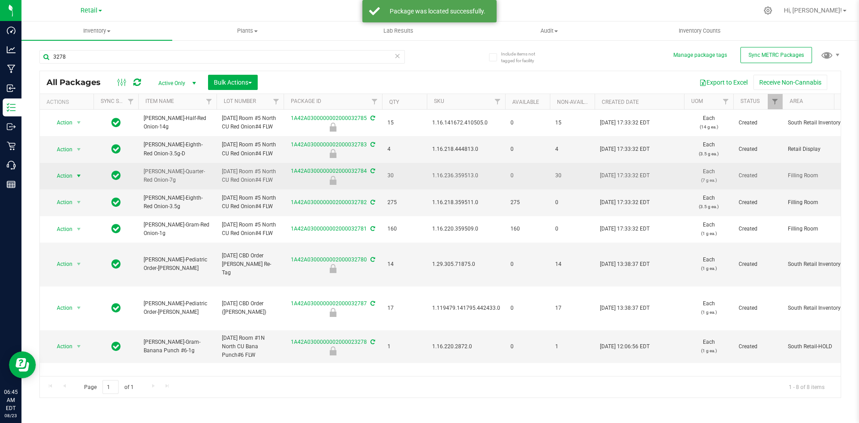
click at [75, 182] on span "select" at bounding box center [78, 176] width 11 height 13
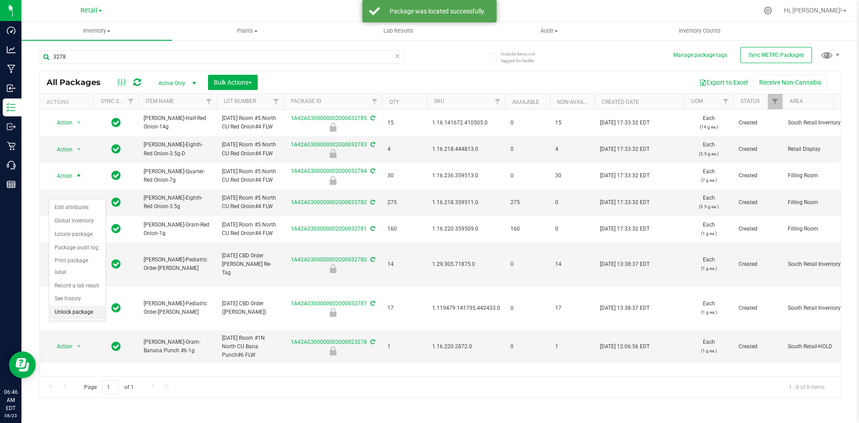
click at [90, 306] on li "Unlock package" at bounding box center [77, 312] width 56 height 13
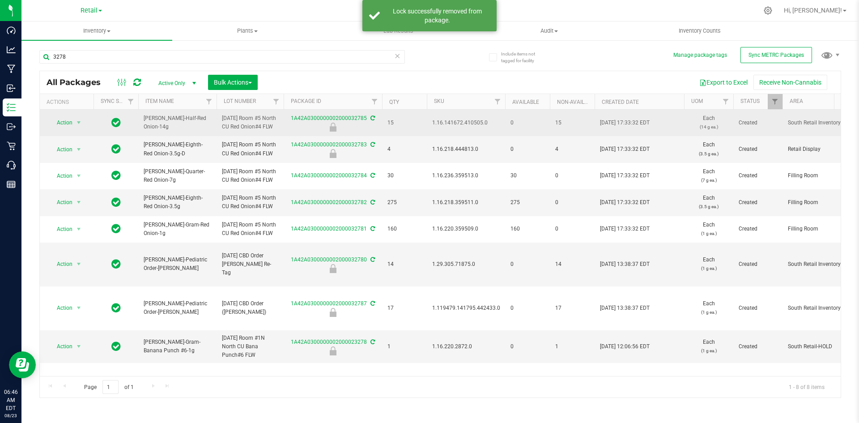
click at [452, 127] on span "1.16.141672.410505.0" at bounding box center [466, 123] width 68 height 9
copy span "1.16.141672.410505.0"
click at [442, 125] on span "1.16.141672.410505.0" at bounding box center [466, 123] width 68 height 9
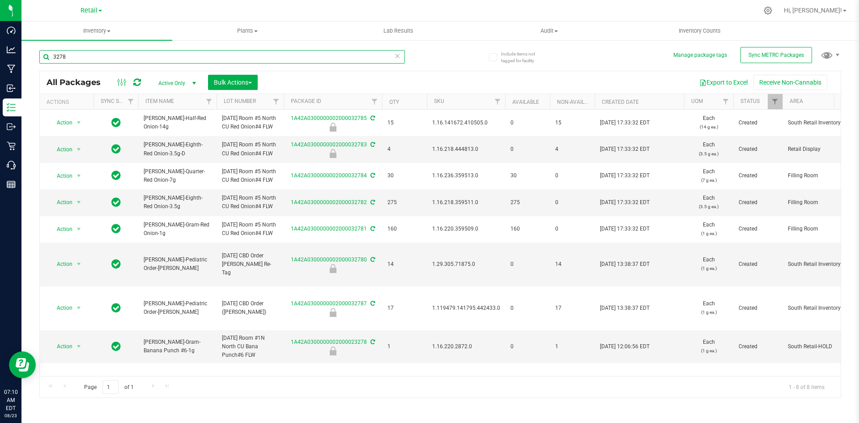
click at [137, 52] on input "3278" at bounding box center [222, 56] width 366 height 13
paste input "1.16.218.444813.0"
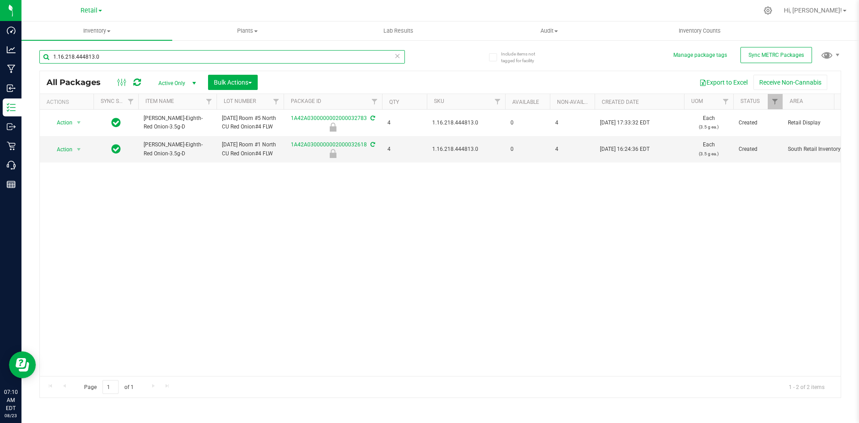
click at [228, 53] on input "1.16.218.444813.0" at bounding box center [222, 56] width 366 height 13
paste input "141672.410505"
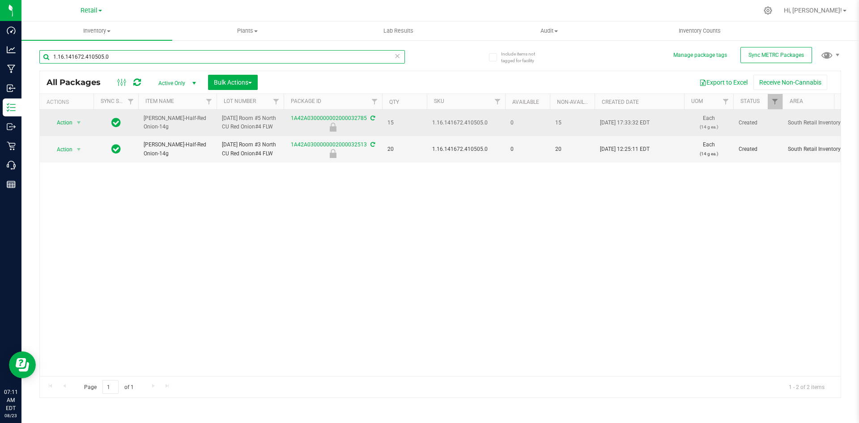
type input "1.16.141672.410505.0"
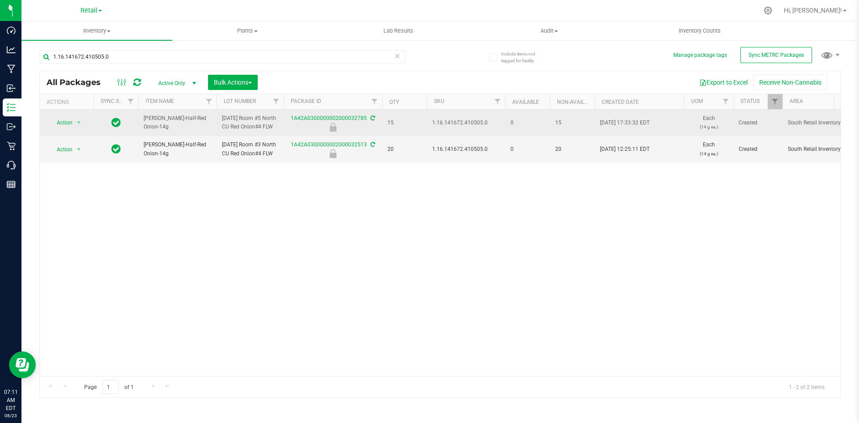
click at [449, 127] on span "1.16.141672.410505.0" at bounding box center [466, 123] width 68 height 9
copy span "1.16.141672.410505.0"
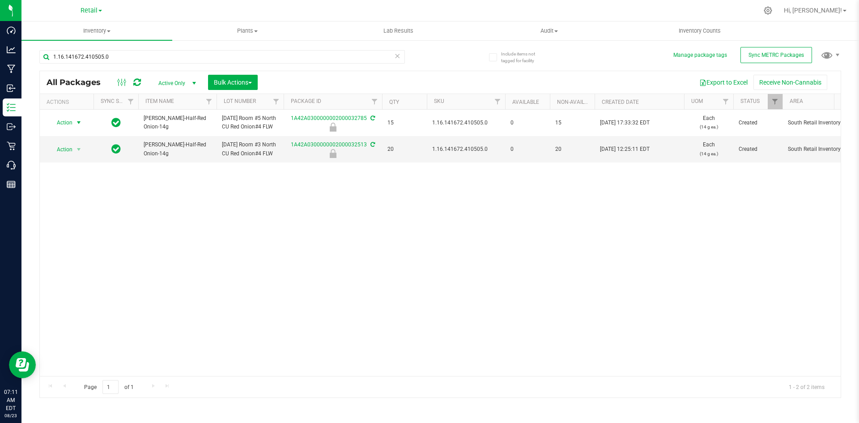
drag, startPoint x: 59, startPoint y: 126, endPoint x: 70, endPoint y: 141, distance: 19.0
click at [59, 126] on span "Action" at bounding box center [61, 122] width 24 height 13
click at [87, 240] on li "Unlock package" at bounding box center [77, 245] width 56 height 13
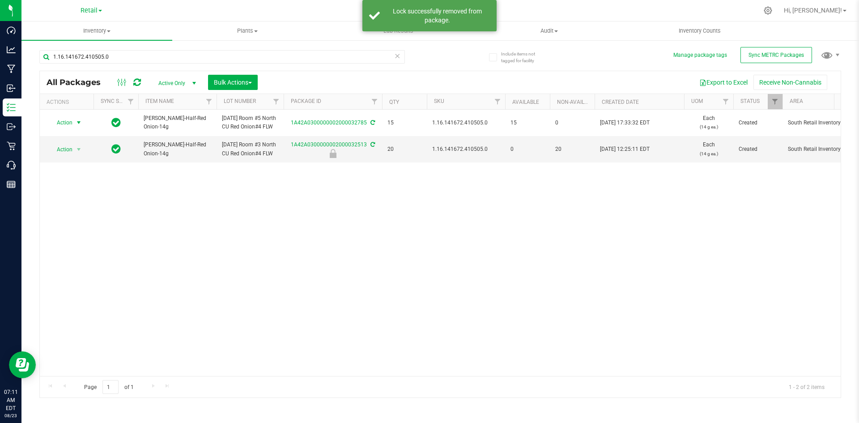
click at [80, 125] on span "select" at bounding box center [78, 122] width 7 height 7
click at [77, 194] on li "Locate package" at bounding box center [77, 194] width 56 height 13
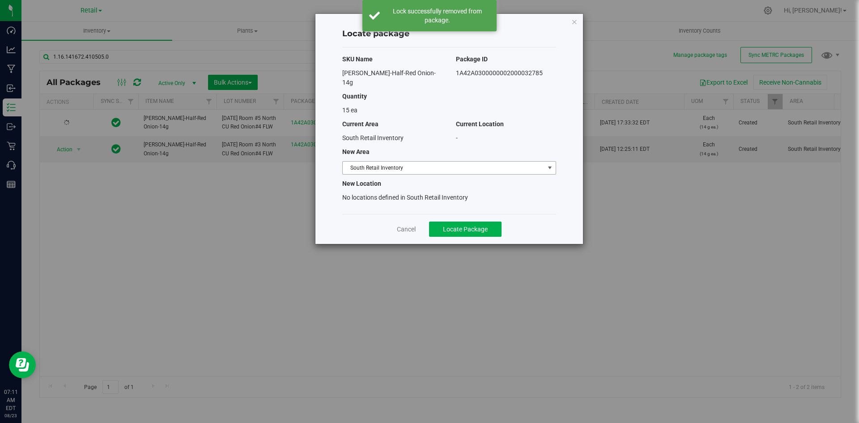
click at [388, 162] on span "South Retail Inventory" at bounding box center [444, 168] width 202 height 13
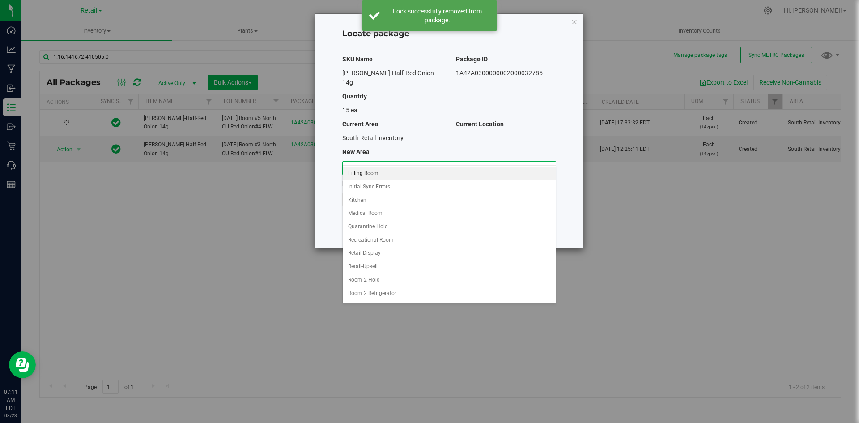
click at [380, 175] on li "Filling Room" at bounding box center [449, 173] width 213 height 13
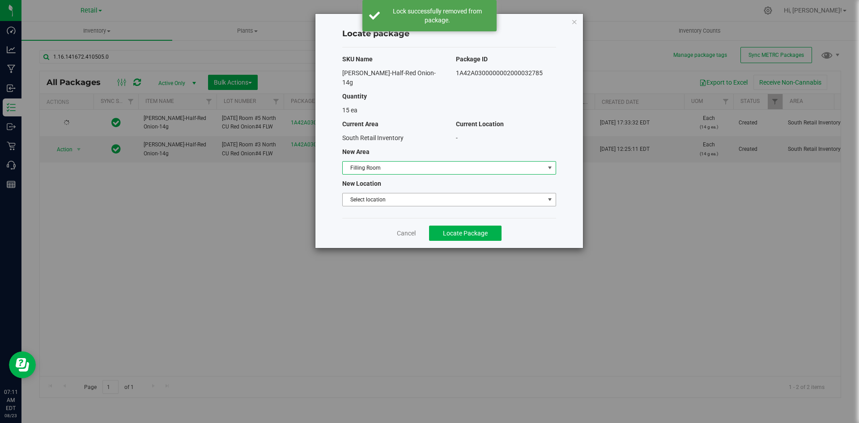
click at [375, 195] on span "Select location" at bounding box center [444, 199] width 202 height 13
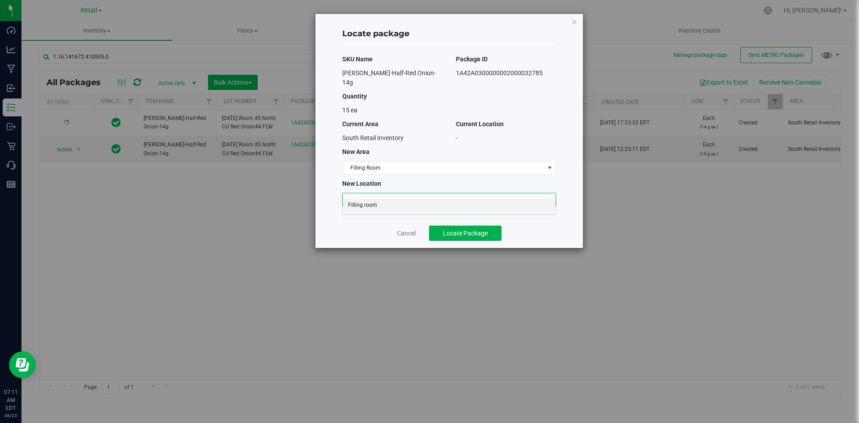
click at [373, 204] on li "Filling room" at bounding box center [449, 205] width 213 height 13
click at [491, 226] on button "Locate Package" at bounding box center [465, 233] width 73 height 15
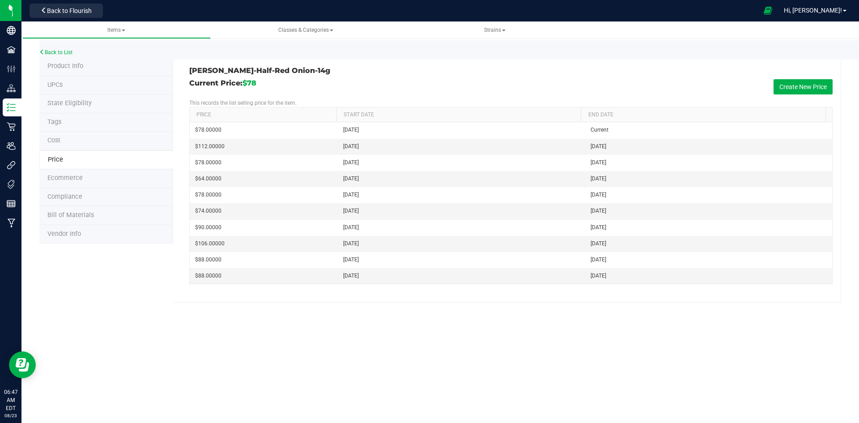
click at [97, 65] on li "Product Info" at bounding box center [106, 66] width 134 height 19
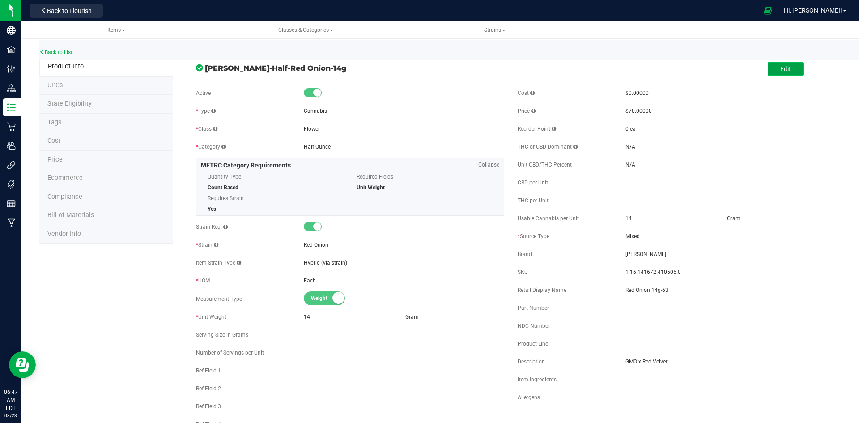
click at [784, 73] on span "Edit" at bounding box center [786, 68] width 11 height 7
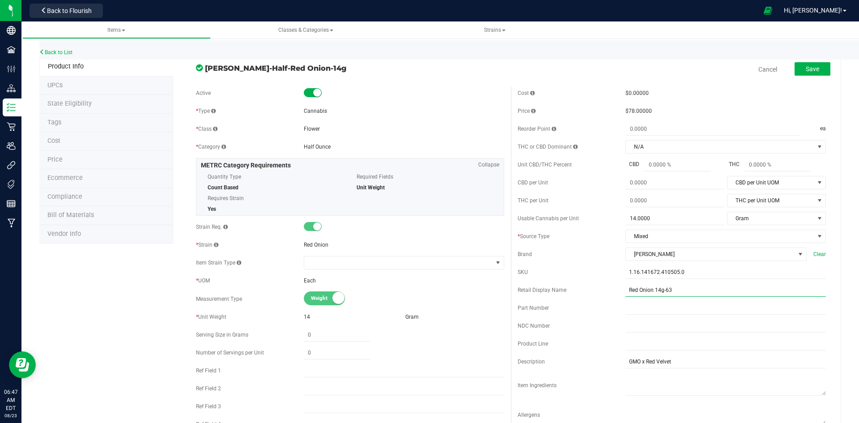
click at [674, 290] on input "Red Onion 14g-63" at bounding box center [726, 289] width 200 height 13
type input "Red Onion 14g-44"
click at [810, 72] on span "Save" at bounding box center [812, 68] width 13 height 7
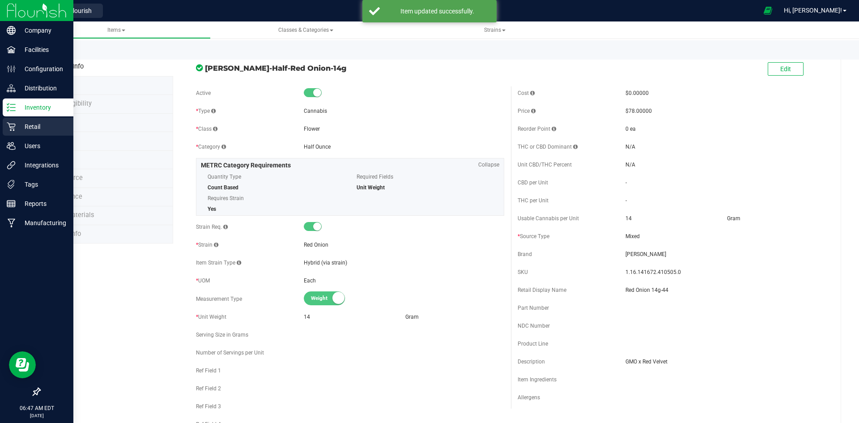
click at [17, 124] on p "Retail" at bounding box center [43, 126] width 54 height 11
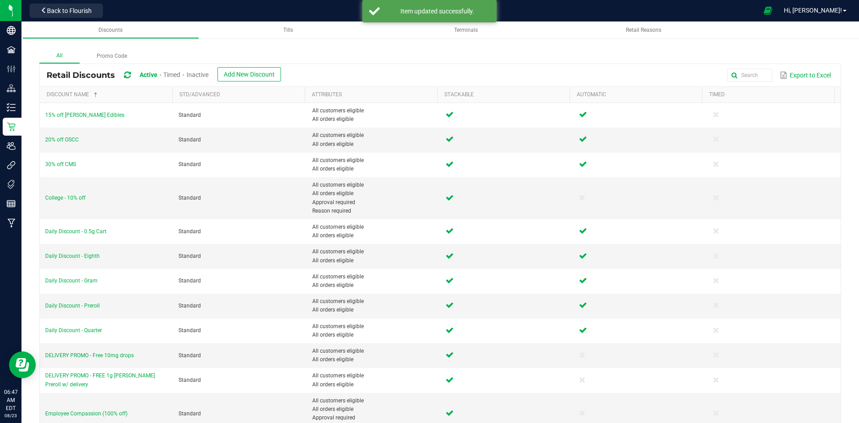
click at [201, 77] on span "Inactive" at bounding box center [198, 74] width 22 height 7
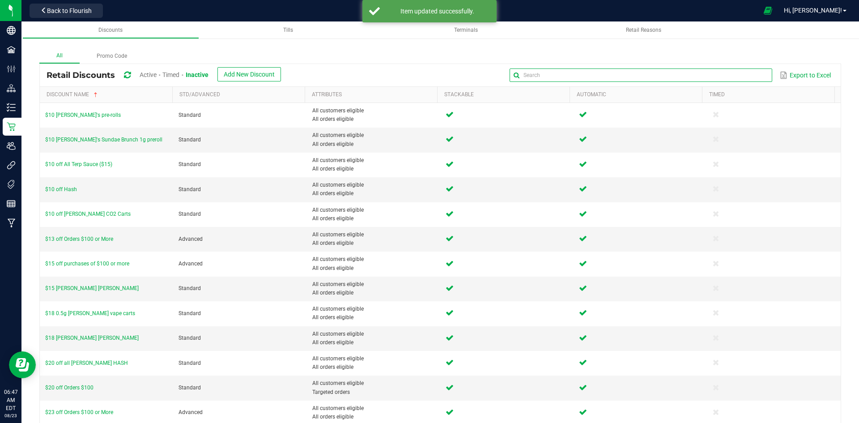
click at [752, 77] on input "text" at bounding box center [641, 74] width 262 height 13
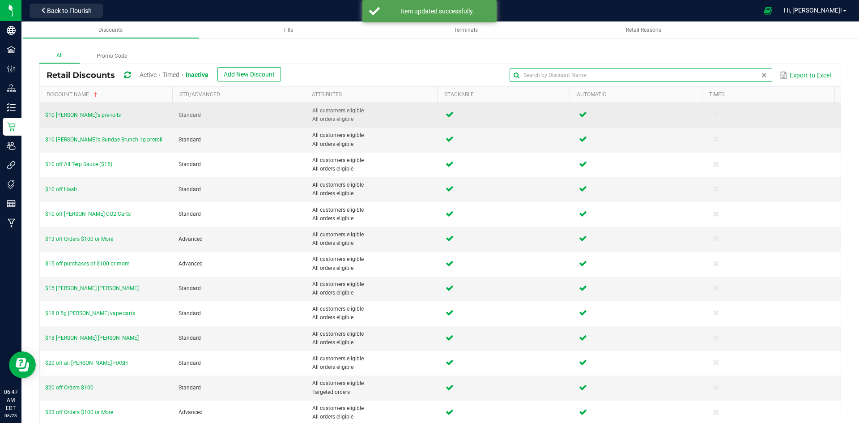
type input "Daily"
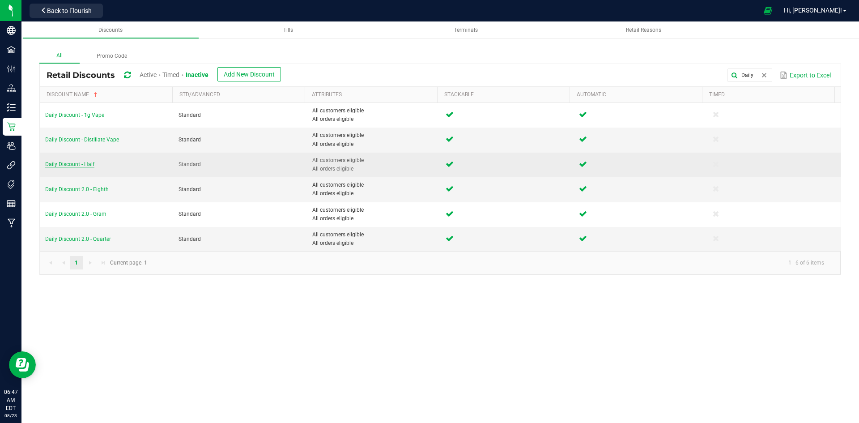
click at [76, 163] on span "Daily Discount - Half" at bounding box center [69, 164] width 49 height 6
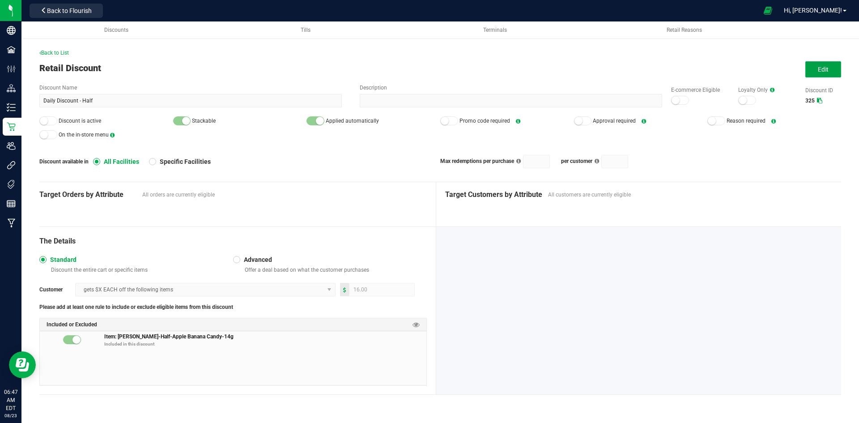
click at [810, 73] on button "Edit" at bounding box center [824, 69] width 36 height 16
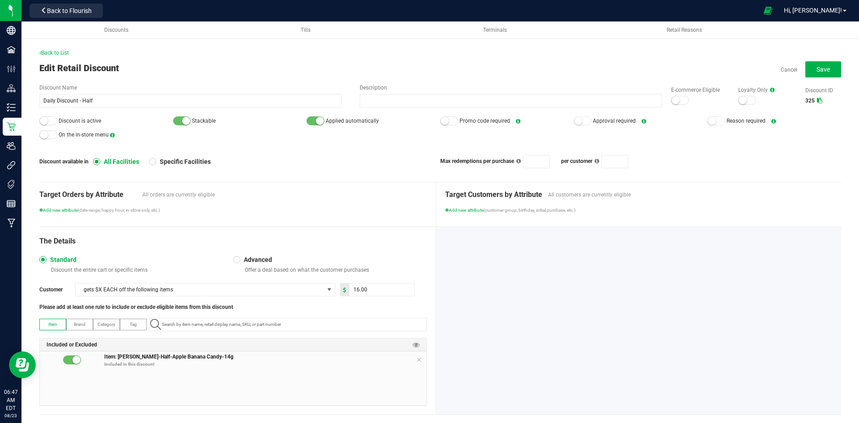
click at [680, 98] on div at bounding box center [680, 100] width 18 height 9
click at [49, 124] on div at bounding box center [48, 120] width 18 height 9
click at [416, 359] on icon at bounding box center [418, 359] width 5 height 7
click at [368, 324] on input "NO DATA FOUND" at bounding box center [292, 324] width 268 height 13
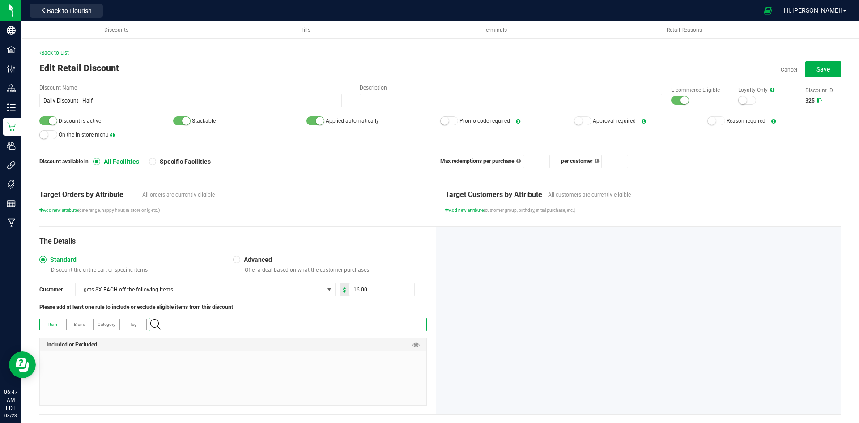
paste input "1.16.141672.410505.0"
type input "1.16.141672.410505.0"
click at [258, 340] on Onion-14g "[PERSON_NAME]-Half-Red Onion-14g" at bounding box center [285, 339] width 273 height 13
click at [817, 66] on span "Save" at bounding box center [823, 69] width 13 height 7
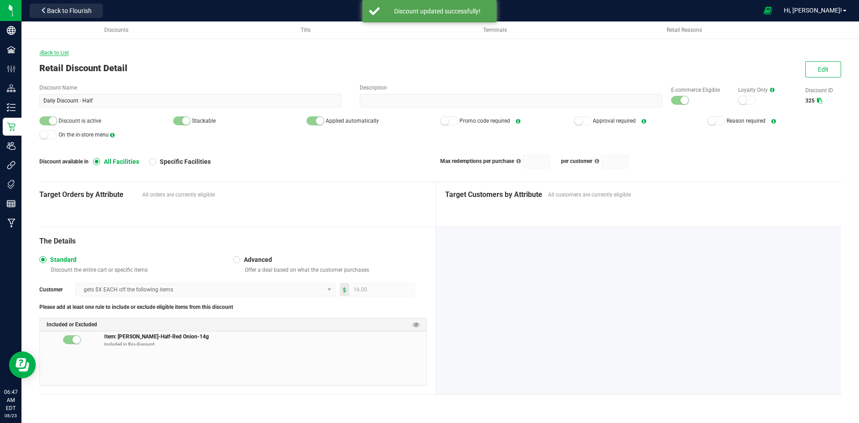
click at [63, 54] on span "Back to List" at bounding box center [54, 53] width 30 height 6
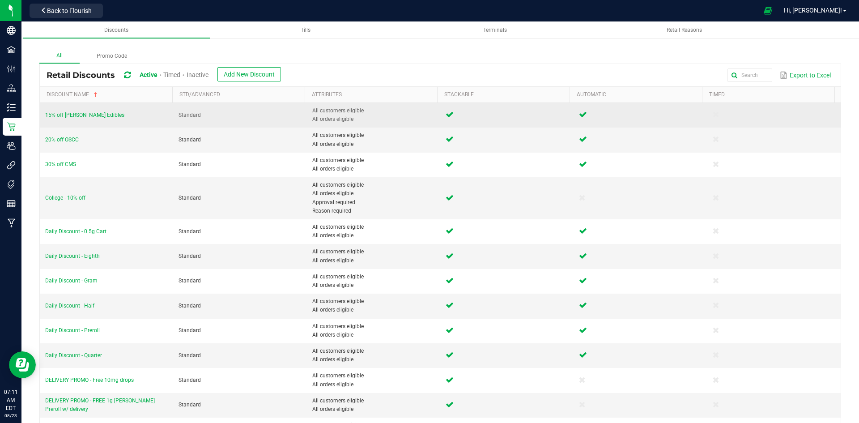
scroll to position [90, 0]
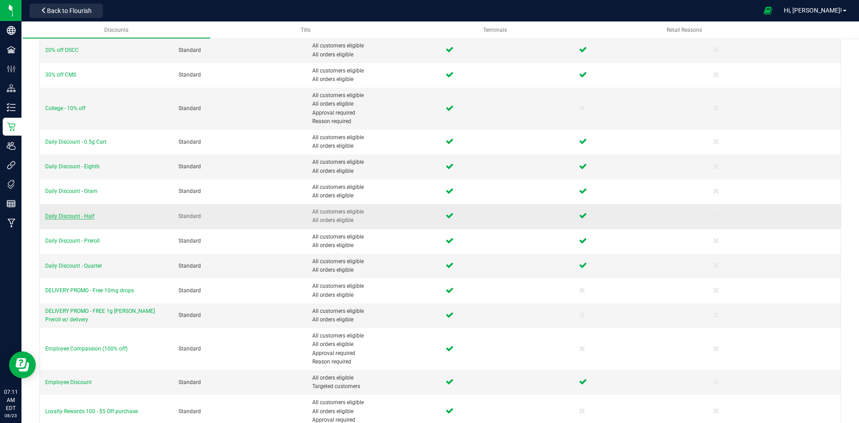
click at [74, 219] on span "Daily Discount - Half" at bounding box center [69, 216] width 49 height 6
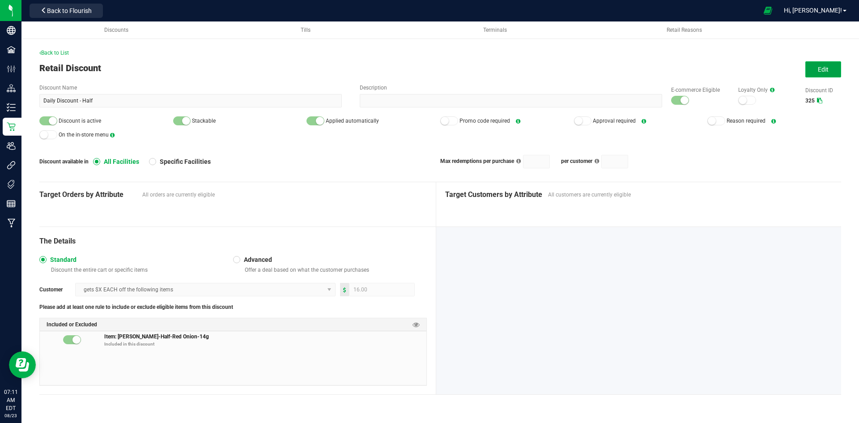
click at [825, 73] on span "Edit" at bounding box center [823, 69] width 11 height 7
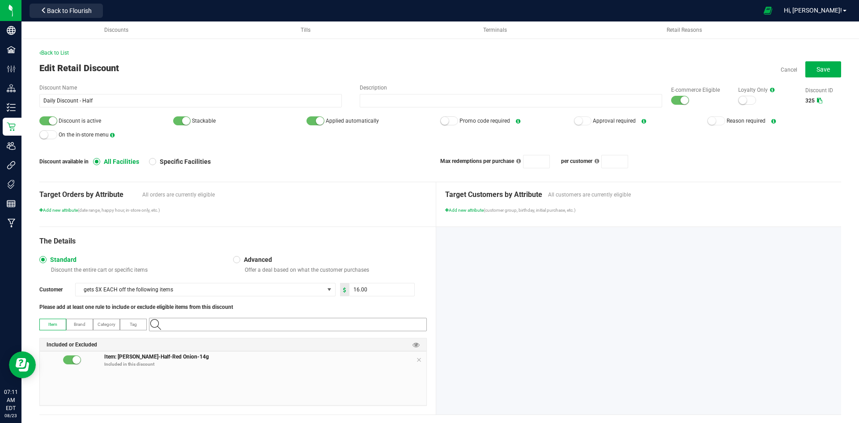
click at [308, 323] on input "NO DATA FOUND" at bounding box center [292, 324] width 268 height 13
paste input "1.16.141672.410505.0"
type input "1.16.141672.410505.0"
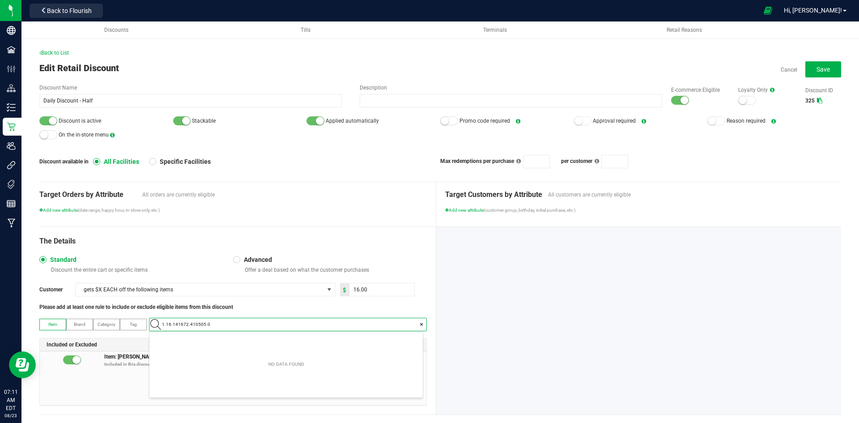
scroll to position [13, 273]
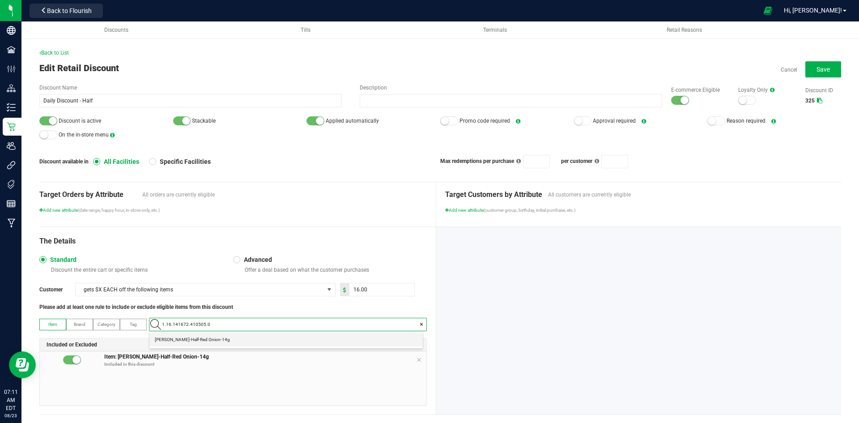
click at [305, 336] on Onion-14g "[PERSON_NAME]-Half-Red Onion-14g" at bounding box center [285, 339] width 273 height 13
click at [817, 70] on span "Save" at bounding box center [823, 69] width 13 height 7
